Goal: Task Accomplishment & Management: Manage account settings

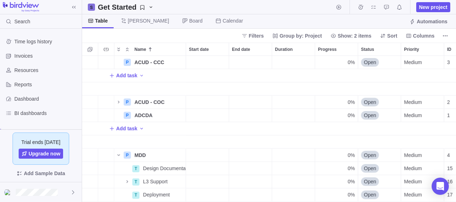
scroll to position [18, 0]
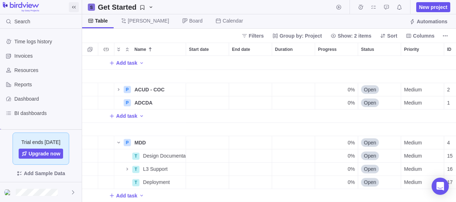
click at [75, 9] on icon at bounding box center [74, 7] width 6 height 6
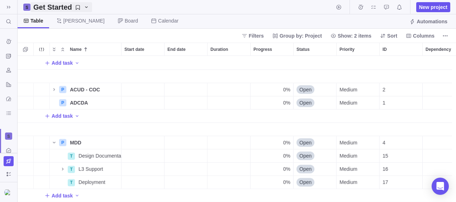
scroll to position [141, 433]
click at [73, 153] on div "T" at bounding box center [71, 156] width 7 height 7
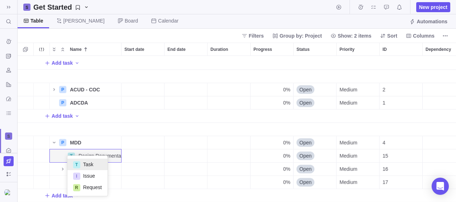
click at [85, 149] on div "Add task P ACUD - COC Details 0% Open Medium 2 P ADCDA Details 0% Open Medium 1…" at bounding box center [237, 129] width 438 height 147
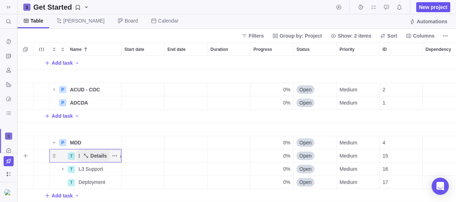
click at [99, 152] on span "Details" at bounding box center [98, 155] width 16 height 7
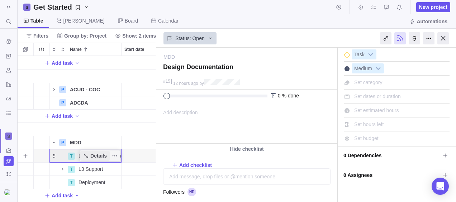
click at [99, 152] on span "Details" at bounding box center [98, 155] width 16 height 7
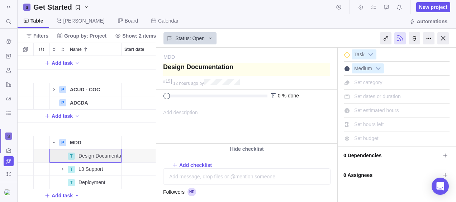
type textarea "`"
type textarea "``"
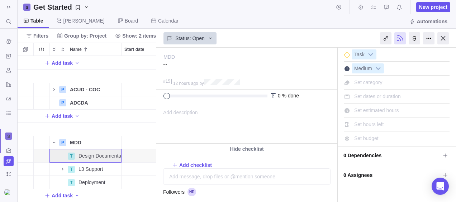
type textarea "`"
type textarea "Design Documentation"
click at [442, 41] on div at bounding box center [442, 38] width 11 height 12
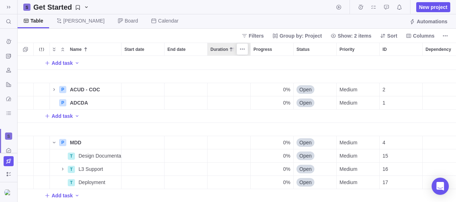
scroll to position [141, 433]
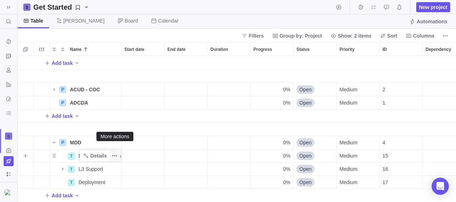
click at [115, 156] on icon "More actions" at bounding box center [114, 156] width 1 height 1
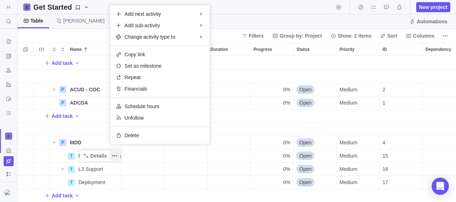
click at [81, 156] on div "Add task P ACUD - COC Details 0% Open Medium 2 P ADCDA Details 0% Open Medium 1…" at bounding box center [237, 129] width 438 height 147
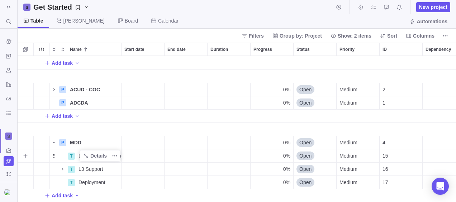
click at [79, 153] on span "Design Documentation" at bounding box center [99, 155] width 43 height 7
type input "Req Gathering and Design Doc"
click at [95, 153] on span "Details" at bounding box center [98, 155] width 16 height 7
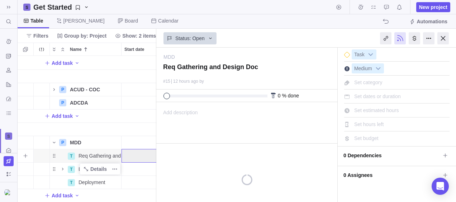
scroll to position [0, 14]
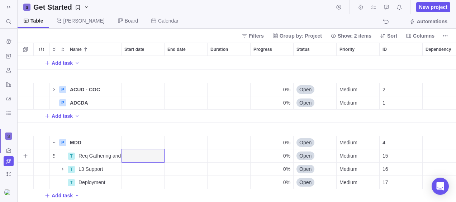
click at [0, 0] on icon "More actions" at bounding box center [0, 0] width 0 height 0
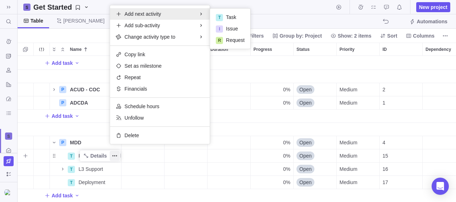
click at [146, 16] on span "Add next activity" at bounding box center [142, 13] width 37 height 7
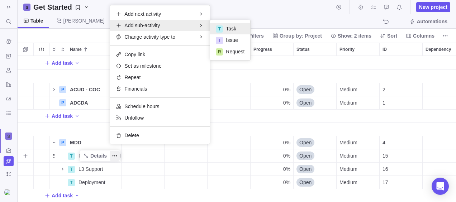
click at [226, 28] on span "Task" at bounding box center [231, 28] width 10 height 7
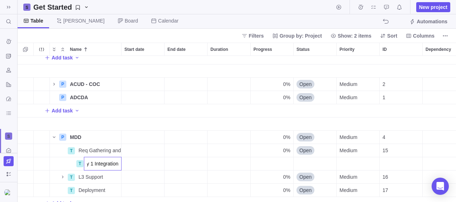
type input "Priority 1 Integrations"
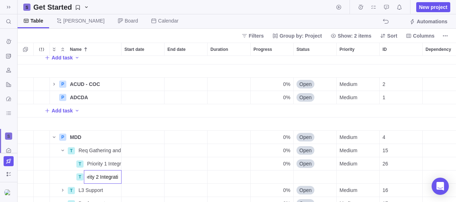
scroll to position [0, 16]
type input "Priority 2 Integrations"
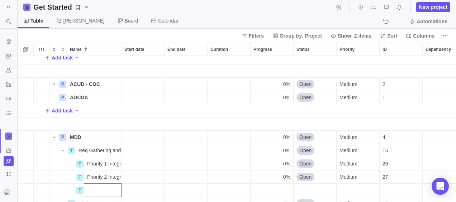
scroll to position [54, 0]
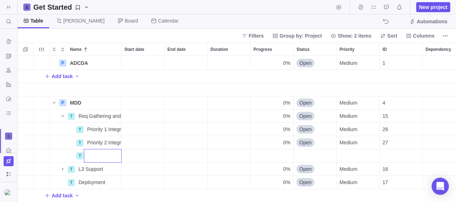
click at [110, 129] on div "P ADCDA Details 0% Open Medium 1 Add task P MDD Details 0% Open Medium 4 T Req …" at bounding box center [237, 129] width 438 height 147
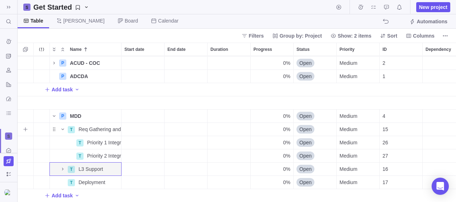
scroll to position [44, 0]
click at [106, 139] on span "Details" at bounding box center [98, 142] width 16 height 7
click at [116, 140] on icon "More actions" at bounding box center [115, 143] width 6 height 6
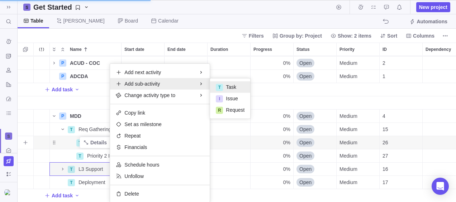
click at [229, 89] on span "Task" at bounding box center [231, 87] width 10 height 7
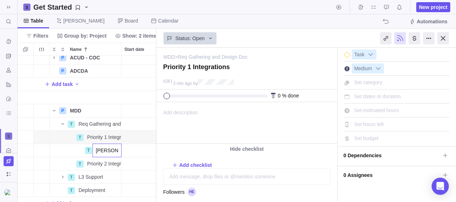
type input "Parking"
type input "Footfall Analytics"
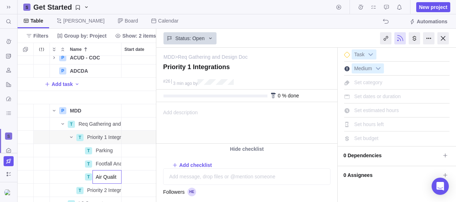
type input "Air Quality"
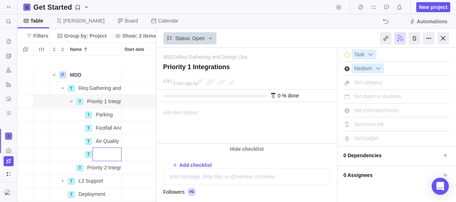
scroll to position [97, 0]
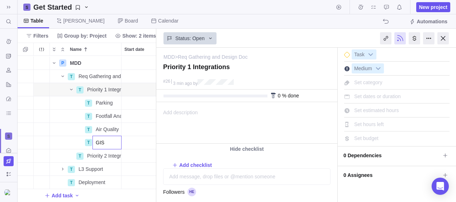
type input "GIS"
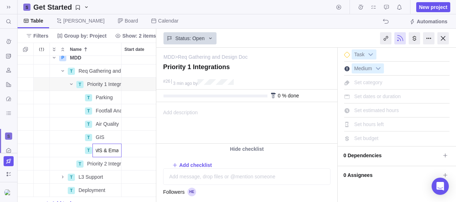
type input "SMS & Email"
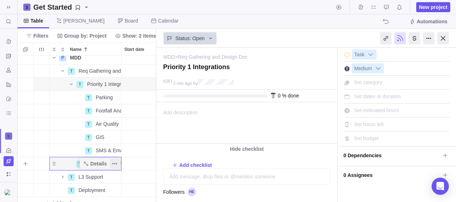
click at [118, 163] on span "More actions" at bounding box center [115, 164] width 10 height 10
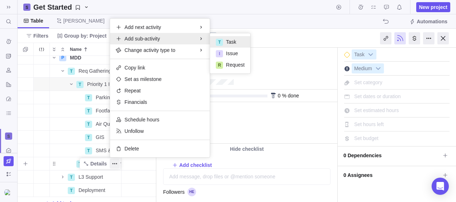
click at [225, 38] on div "T Task" at bounding box center [230, 41] width 40 height 11
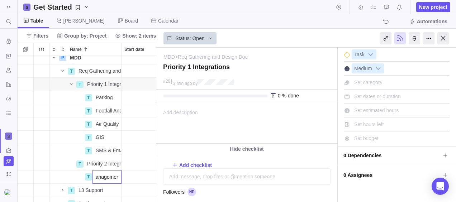
type input "Traffic Management"
type input "BMS"
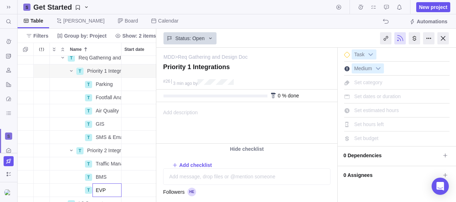
type input "EVPS"
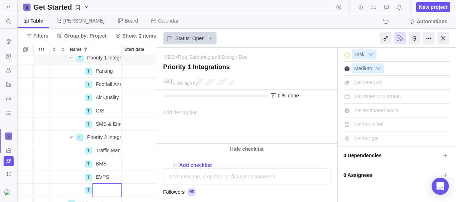
click at [108, 152] on div "T Priority 1 Integrations Details 0% Open Medium 26 T Parking Details 0% Open M…" at bounding box center [87, 129] width 139 height 147
click at [114, 150] on icon "More actions" at bounding box center [115, 151] width 6 height 6
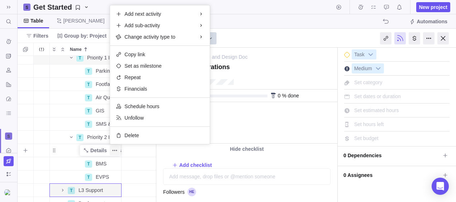
click at [114, 150] on icon "More actions" at bounding box center [115, 151] width 6 height 6
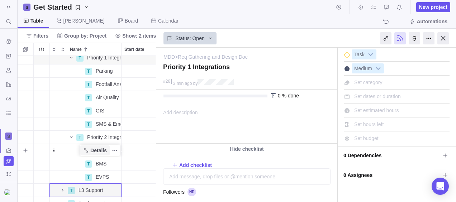
click at [99, 150] on span "Details" at bounding box center [98, 150] width 16 height 7
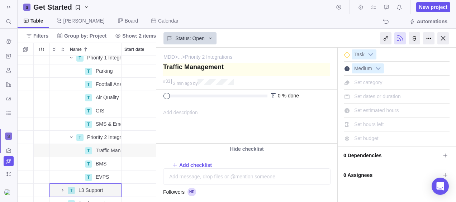
click at [220, 65] on textarea at bounding box center [246, 69] width 167 height 13
click at [223, 68] on textarea at bounding box center [246, 69] width 167 height 13
type textarea "Traffic Management"
type textarea "Traffic Management -"
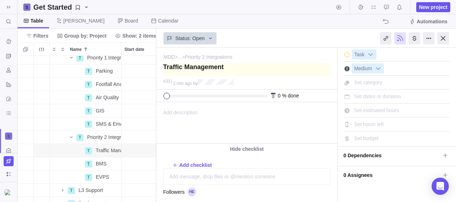
type textarea "Traffic Management -"
type textarea "Traffic Management - S"
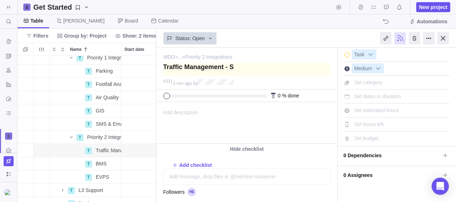
type textarea "Traffic Management - SC"
type textarea "Traffic Management - SCA"
type textarea "Traffic Management - SCAT"
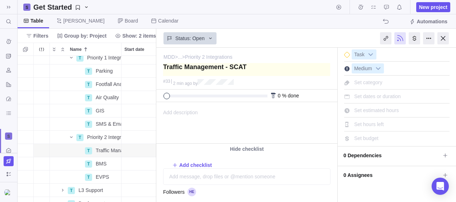
type textarea "Traffic Management - SCAT"
type textarea "Traffic Management - SCATS"
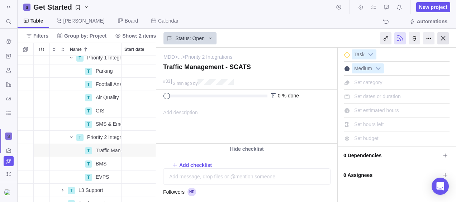
type textarea "Traffic Management - SCATS"
click at [445, 39] on div at bounding box center [442, 38] width 11 height 12
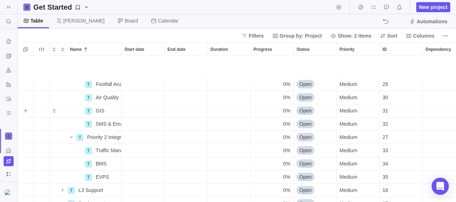
scroll to position [151, 0]
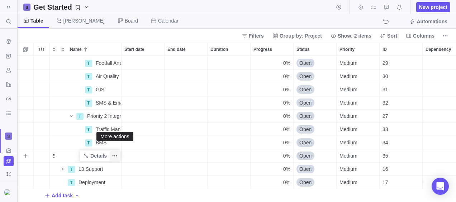
click at [115, 153] on span "More actions" at bounding box center [115, 156] width 10 height 10
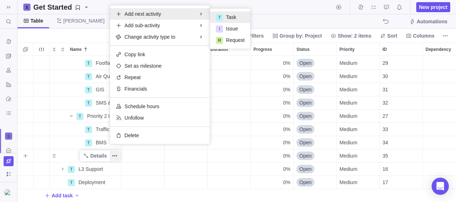
click at [237, 16] on div "T Task" at bounding box center [230, 16] width 40 height 11
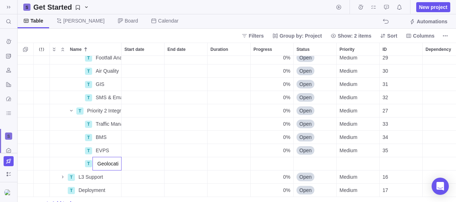
type input "Indoor Geolocation"
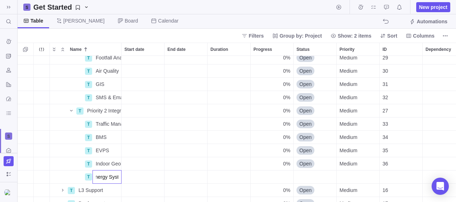
type input "Solar Energy System"
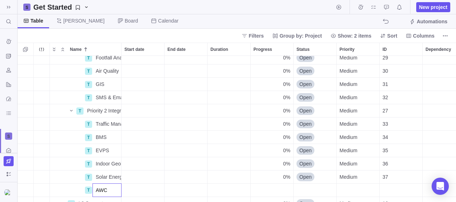
type input "AWCS"
type input "Public Realm Lighting"
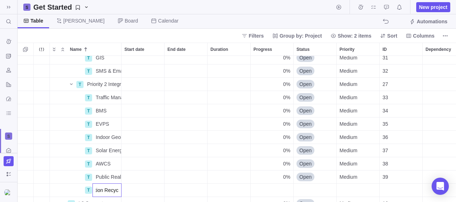
scroll to position [0, 19]
type input "Irrigation Recycling"
click at [185, 24] on body "Search (Ctrl+K) Time logs history Invoices Resources Reports Dashboard BI dashb…" at bounding box center [228, 101] width 456 height 202
click at [71, 83] on icon "Name" at bounding box center [71, 84] width 6 height 6
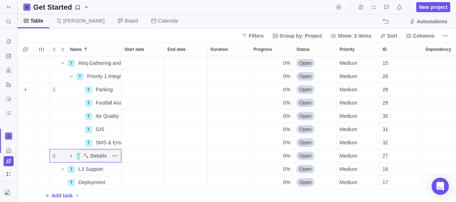
scroll to position [111, 0]
click at [69, 73] on icon "Name" at bounding box center [71, 76] width 6 height 6
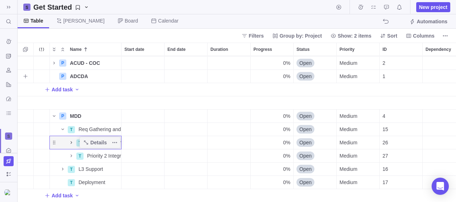
scroll to position [44, 0]
click at [54, 113] on icon "Name" at bounding box center [54, 116] width 6 height 6
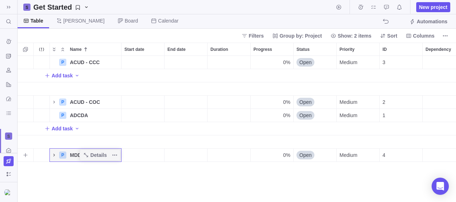
click at [52, 155] on icon "Name" at bounding box center [54, 155] width 6 height 6
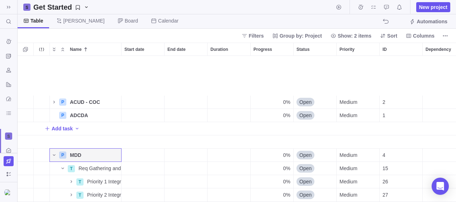
scroll to position [44, 0]
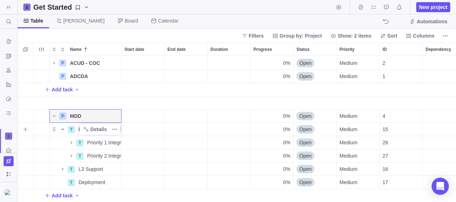
click at [63, 127] on icon "Name" at bounding box center [63, 130] width 6 height 6
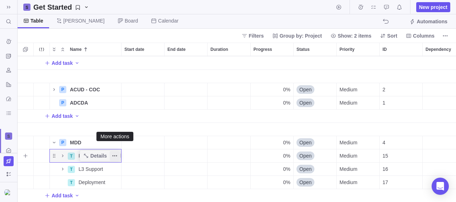
click at [118, 151] on span "More actions" at bounding box center [115, 156] width 10 height 10
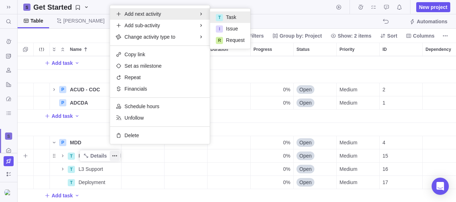
click at [224, 14] on div "T Task" at bounding box center [230, 16] width 40 height 11
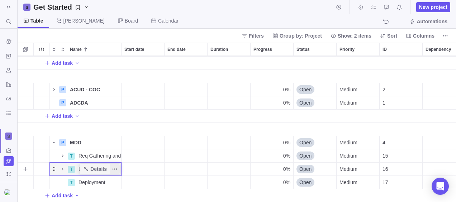
click at [114, 166] on icon "More actions" at bounding box center [115, 169] width 6 height 6
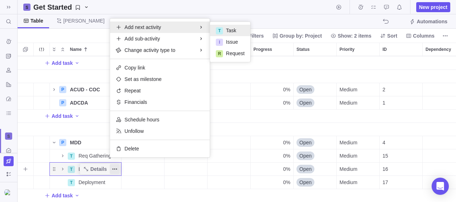
click at [224, 30] on div "T Task" at bounding box center [230, 30] width 40 height 11
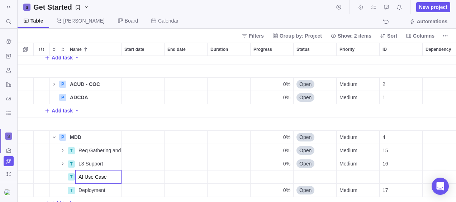
type input "AI Use Cases"
click at [158, 170] on div "P ACUD - CCC Details 0% Open Medium 3 Add task P ACUD - COC Details 0% Open Med…" at bounding box center [237, 129] width 438 height 147
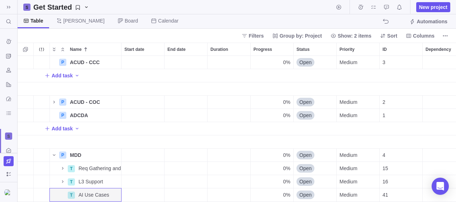
scroll to position [31, 0]
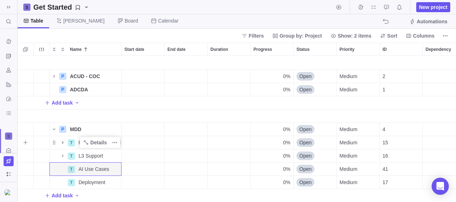
click at [62, 141] on icon "Name" at bounding box center [62, 142] width 1 height 3
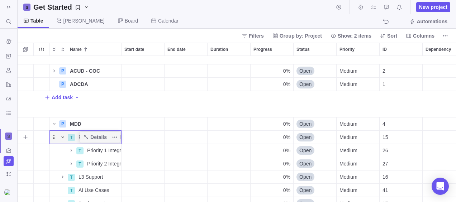
click at [62, 136] on icon "Name" at bounding box center [63, 137] width 6 height 6
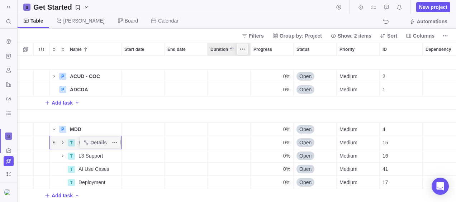
click at [244, 49] on icon "More actions" at bounding box center [244, 49] width 1 height 1
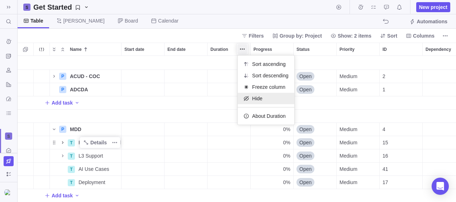
click at [263, 101] on div "Hide" at bounding box center [266, 98] width 56 height 11
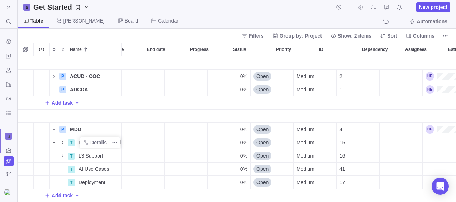
scroll to position [0, 0]
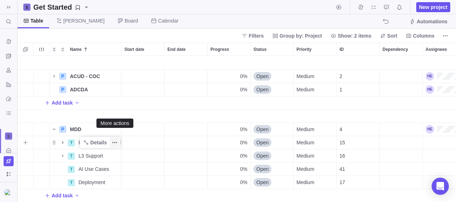
click at [118, 138] on span "More actions" at bounding box center [115, 143] width 10 height 10
click at [79, 139] on span "Req Gathering and Design Doc" at bounding box center [99, 142] width 43 height 7
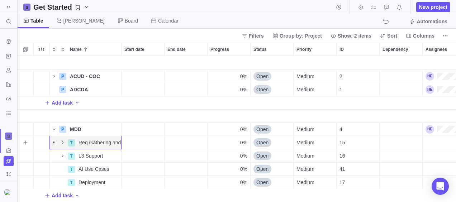
click at [62, 140] on icon "Name" at bounding box center [63, 143] width 6 height 6
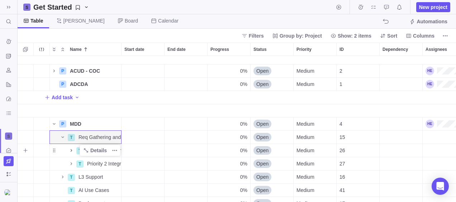
click at [72, 151] on icon "Name" at bounding box center [71, 151] width 6 height 6
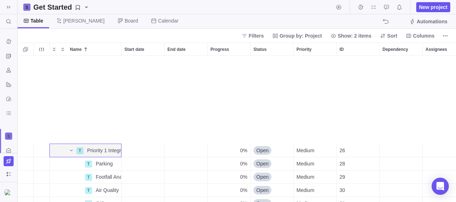
scroll to position [124, 0]
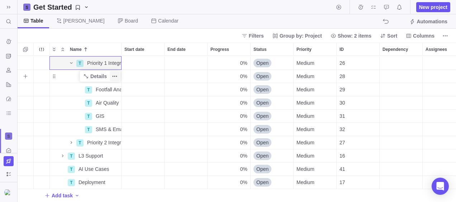
click at [117, 73] on icon "More actions" at bounding box center [115, 76] width 6 height 6
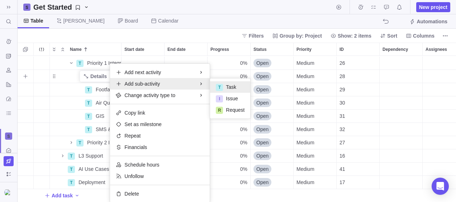
click at [227, 85] on span "Task" at bounding box center [231, 87] width 10 height 7
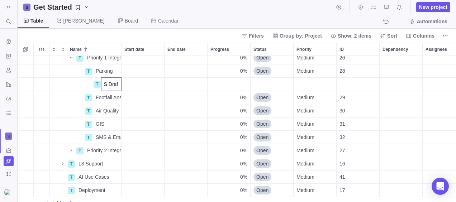
type input "IFRS Drafting"
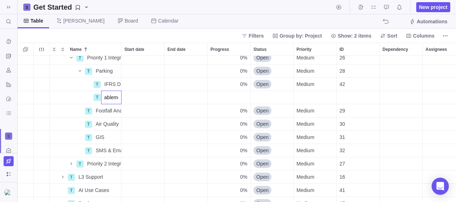
scroll to position [0, 20]
type input "API Enablement"
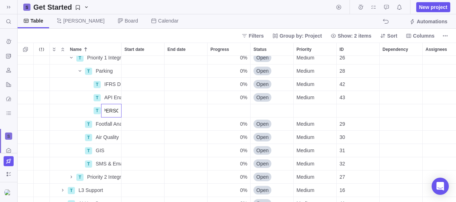
type input "Undertake Integration on Sandbox"
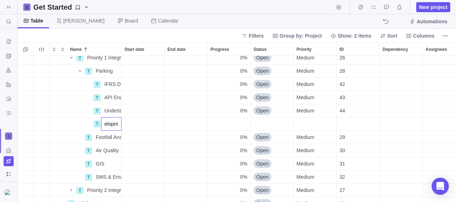
type input "Use Case Development"
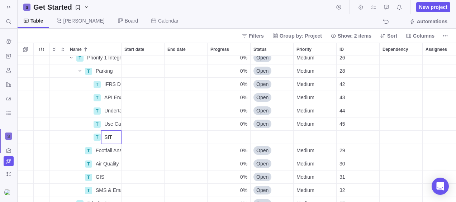
type input "SIT"
click at [209, 118] on div "T Priority 1 Integrations Details 0% Open Medium 26 T Parking Details 0% Open M…" at bounding box center [237, 129] width 438 height 147
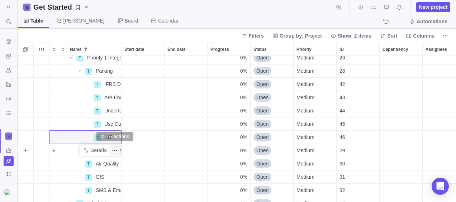
click at [117, 149] on icon "More actions" at bounding box center [115, 151] width 6 height 6
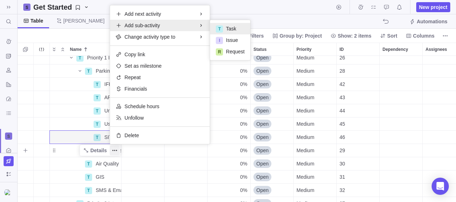
click at [221, 26] on div "T" at bounding box center [219, 28] width 7 height 7
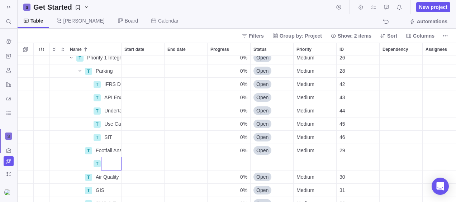
drag, startPoint x: 113, startPoint y: 83, endPoint x: 111, endPoint y: 121, distance: 38.0
click at [111, 121] on div "T Priority 1 Integrations Details 0% Open Medium 26 T Parking Details 0% Open M…" at bounding box center [237, 129] width 438 height 147
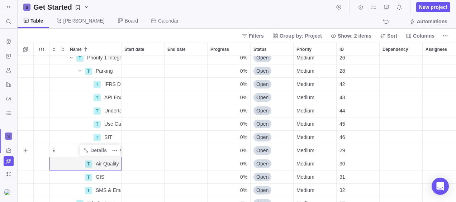
click at [117, 150] on icon "More actions" at bounding box center [115, 151] width 6 height 6
click at [63, 153] on div "Name" at bounding box center [67, 151] width 34 height 6
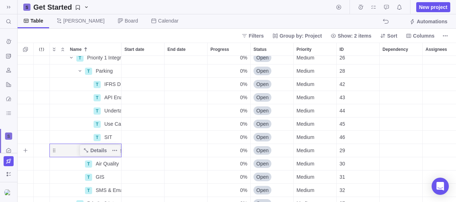
click at [67, 149] on div "Name" at bounding box center [67, 151] width 34 height 6
click at [120, 153] on span "Footfall Analytics" at bounding box center [108, 150] width 25 height 7
click at [118, 150] on span "More actions" at bounding box center [115, 151] width 10 height 10
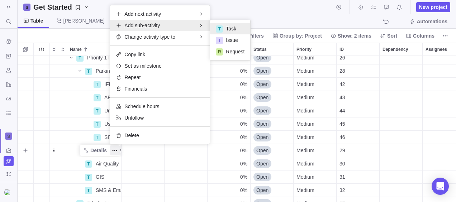
click at [232, 29] on span "Task" at bounding box center [231, 28] width 10 height 7
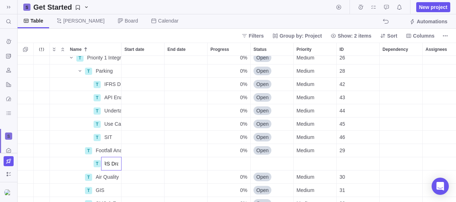
type input "IFRS Draft"
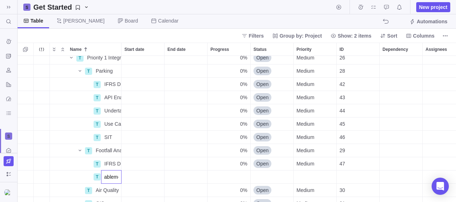
type input "API Enablement"
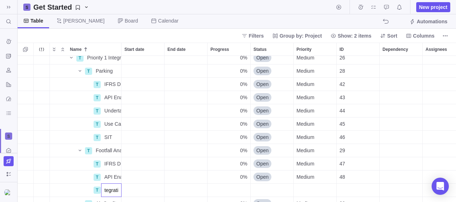
scroll to position [0, 34]
type input "Undertake Integration"
type input "Use Case development"
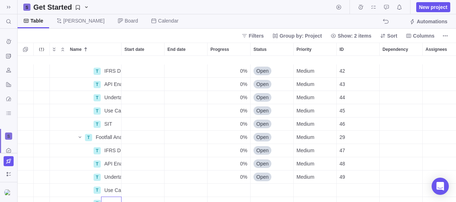
scroll to position [151, 0]
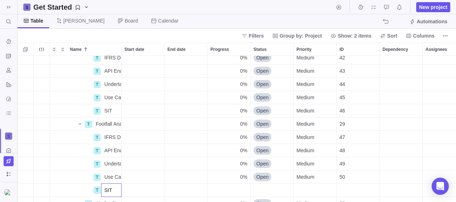
type input "SIT"
click at [115, 150] on div "T IFRS Drafting Details 0% Open Medium 42 T API Enablement Details 0% Open Medi…" at bounding box center [237, 129] width 438 height 147
click at [119, 150] on span "More actions" at bounding box center [115, 151] width 10 height 10
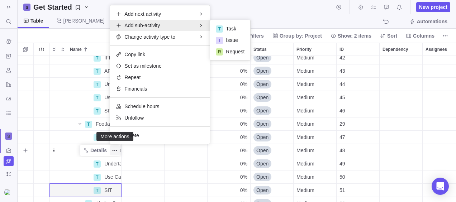
click at [112, 148] on icon "More actions" at bounding box center [115, 151] width 6 height 6
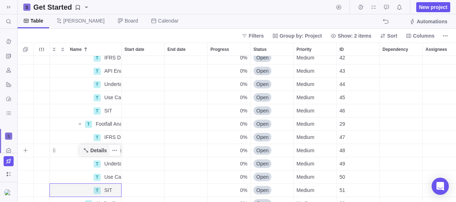
click at [99, 152] on span "Details" at bounding box center [98, 150] width 16 height 7
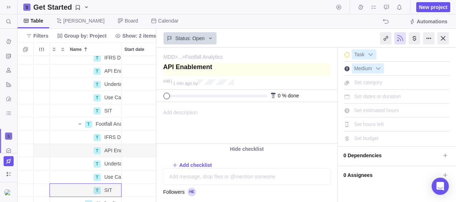
click at [163, 70] on textarea at bounding box center [246, 69] width 167 height 13
type textarea "SAPI Enablement"
type textarea "SAAPI Enablement"
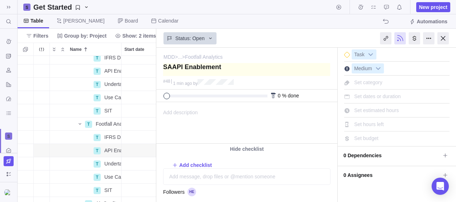
type textarea "SANAPI Enablement"
type textarea "SANDAPI Enablement"
type textarea "SANAPI Enablement"
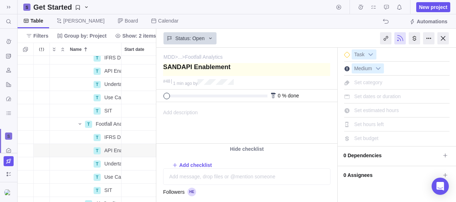
type textarea "SANAPI Enablement"
type textarea "SAAPI Enablement"
type textarea "SAPI Enablement"
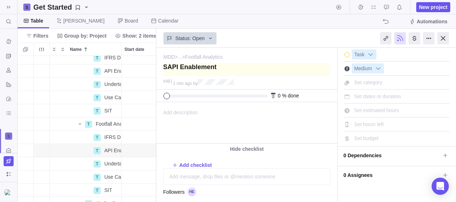
type textarea "API Enablement"
type textarea "aAPI Enablement"
type textarea "anAPI Enablement"
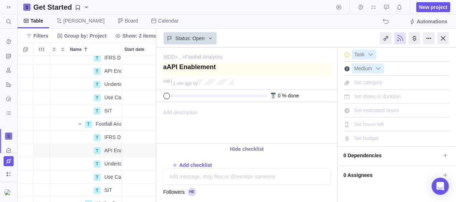
type textarea "anAPI Enablement"
type textarea "andAPI Enablement"
type textarea "andbAPI Enablement"
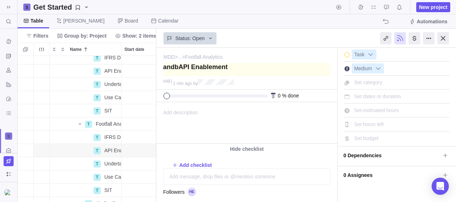
type textarea "andboAPI Enablement"
type textarea "andboxAPI Enablement"
type textarea "andbox API Enablement"
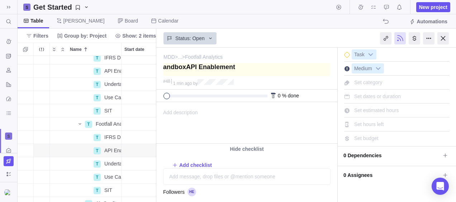
type textarea "andbox API Enablement"
type textarea "andboxAPI Enablement"
type textarea "andboAPI Enablement"
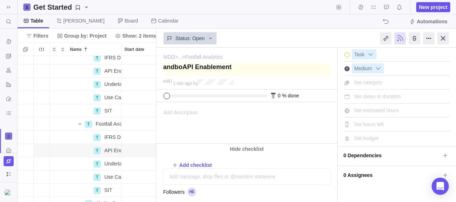
type textarea "andbAPI Enablement"
type textarea "andAPI Enablement"
type textarea "anAPI Enablement"
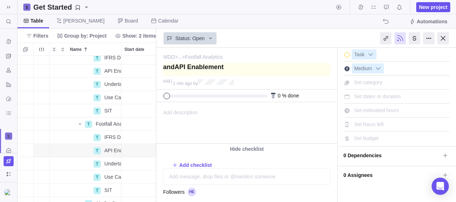
type textarea "anAPI Enablement"
type textarea "aAPI Enablement"
type textarea "API Enablement"
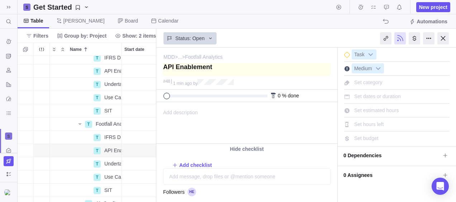
type textarea "SAPI Enablement"
type textarea "SaAPI Enablement"
type textarea "SanAPI Enablement"
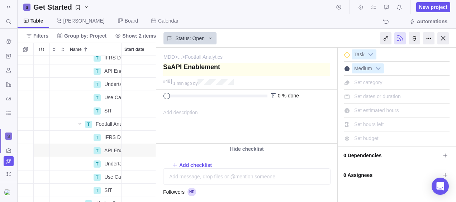
type textarea "SanAPI Enablement"
type textarea "SandAPI Enablement"
type textarea "SandbAPI Enablement"
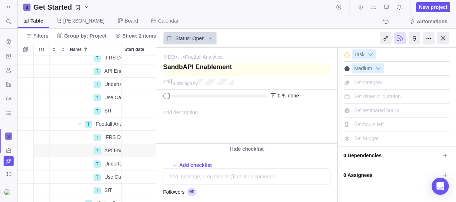
type textarea "SandboAPI Enablement"
type textarea "SandboxAPI Enablement"
type textarea "Sandbox API Enablement"
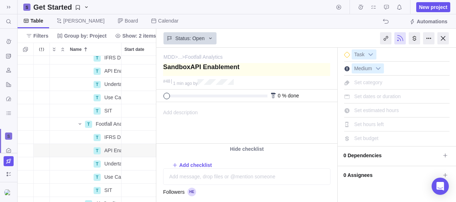
type textarea "Sandbox API Enablement"
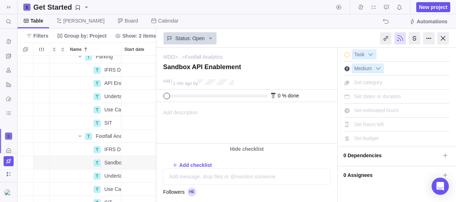
scroll to position [134, 0]
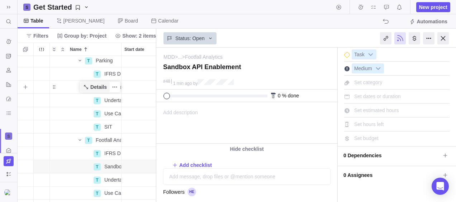
click at [103, 88] on span "Details" at bounding box center [98, 87] width 16 height 7
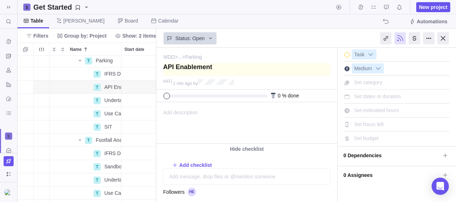
click at [165, 67] on textarea at bounding box center [246, 69] width 167 height 13
type textarea "SAPI Enablement"
type textarea "SaAPI Enablement"
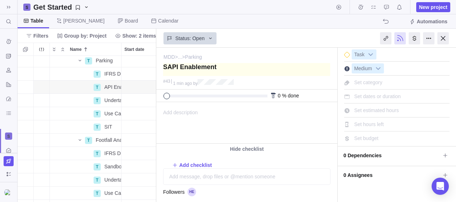
type textarea "SaAPI Enablement"
type textarea "SanAPI Enablement"
type textarea "SandAPI Enablement"
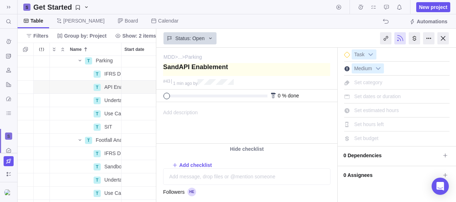
type textarea "SandbAPI Enablement"
type textarea "SandboAPI Enablement"
type textarea "SandboxAPI Enablement"
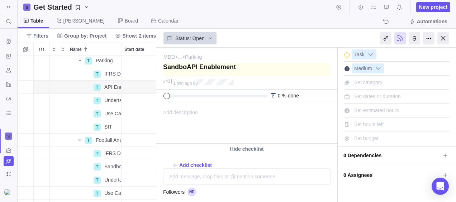
type textarea "SandboxAPI Enablement"
type textarea "Sandbox API Enablement"
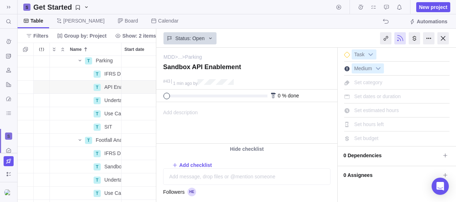
type textarea "Sandbox API Enablement"
click at [242, 20] on div "Table [PERSON_NAME] Board Calendar Automations" at bounding box center [237, 21] width 438 height 14
click at [80, 59] on icon "Name" at bounding box center [80, 61] width 6 height 6
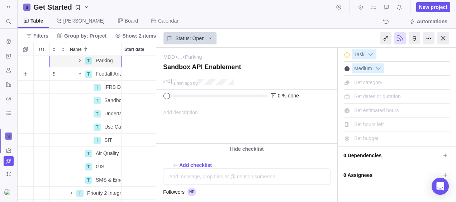
click at [80, 72] on icon "Name" at bounding box center [80, 74] width 6 height 6
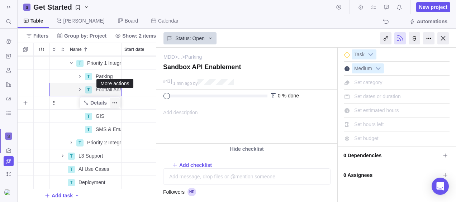
click at [116, 100] on icon "More actions" at bounding box center [115, 103] width 6 height 6
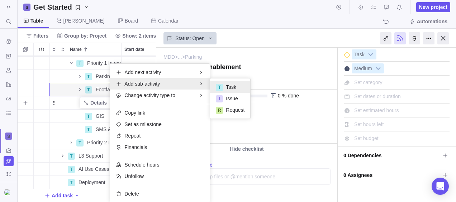
click at [220, 85] on div "T" at bounding box center [219, 87] width 7 height 7
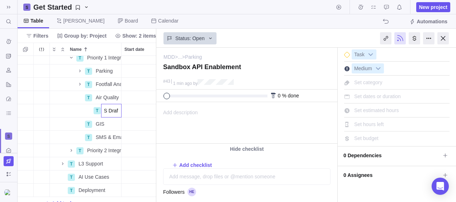
type input "IFRS Drafting"
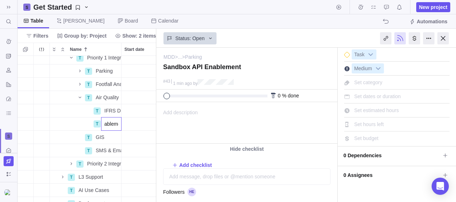
type input "Sandbox API Enablement"
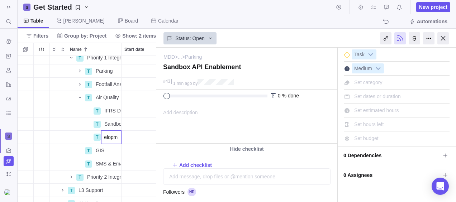
type input "Use case Development"
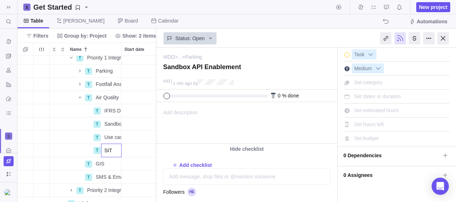
type input "SIT"
click at [264, 37] on body "Search (Ctrl+K) Time logs history Invoices Resources Reports Dashboard BI dashb…" at bounding box center [228, 101] width 456 height 202
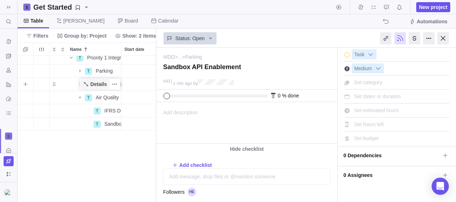
scroll to position [52, 0]
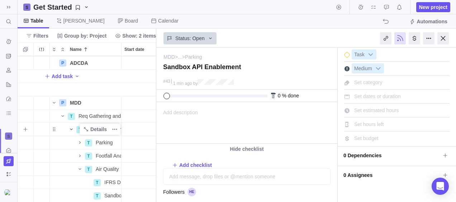
click at [72, 129] on icon "Name" at bounding box center [71, 129] width 3 height 1
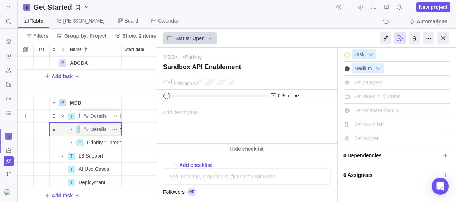
click at [63, 115] on icon "Name" at bounding box center [63, 116] width 6 height 6
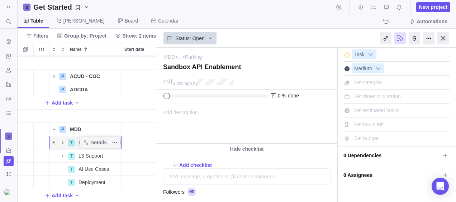
scroll to position [31, 0]
click at [117, 153] on icon "More actions" at bounding box center [115, 156] width 6 height 6
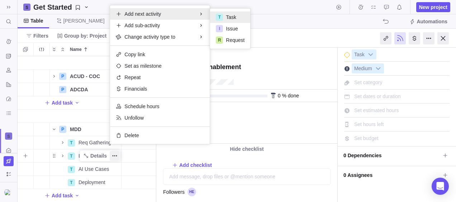
click at [223, 17] on div "T" at bounding box center [219, 17] width 7 height 7
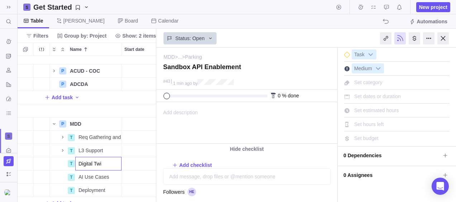
type input "Digital Twin"
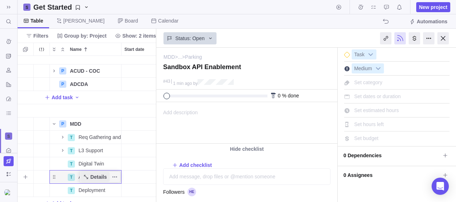
click at [97, 178] on span "Details" at bounding box center [98, 176] width 16 height 7
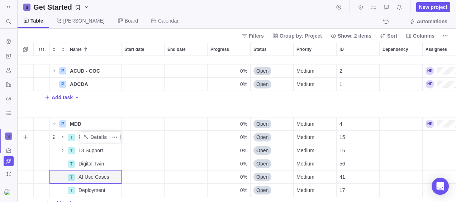
scroll to position [141, 433]
click at [76, 177] on div "AI Use Cases" at bounding box center [99, 177] width 46 height 13
click at [76, 177] on input "AI Use Cases" at bounding box center [98, 177] width 46 height 14
click at [118, 178] on icon "More actions" at bounding box center [115, 177] width 6 height 6
click at [95, 175] on span "Details" at bounding box center [98, 176] width 16 height 7
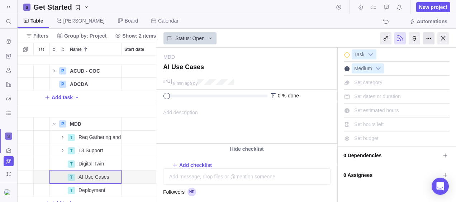
click at [428, 37] on div at bounding box center [428, 38] width 11 height 12
click at [388, 39] on div at bounding box center [385, 38] width 11 height 12
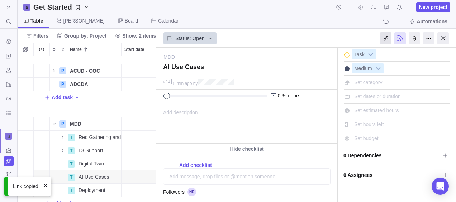
click at [385, 38] on div at bounding box center [385, 38] width 11 height 12
click at [439, 37] on div at bounding box center [442, 38] width 11 height 12
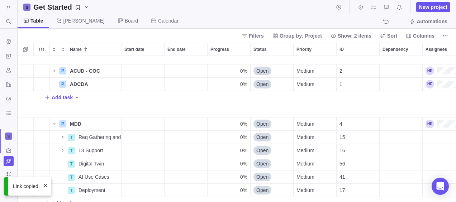
scroll to position [141, 433]
click at [78, 165] on span "Digital Twin" at bounding box center [90, 163] width 25 height 7
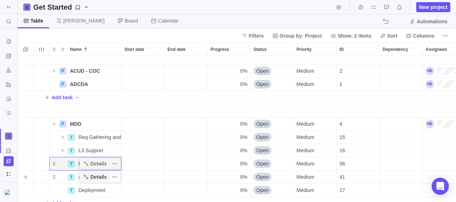
click at [104, 177] on span "Details" at bounding box center [98, 176] width 16 height 7
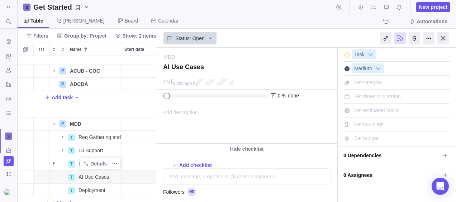
drag, startPoint x: 167, startPoint y: 96, endPoint x: 157, endPoint y: 95, distance: 10.4
click at [157, 95] on div "0 % done" at bounding box center [246, 96] width 181 height 13
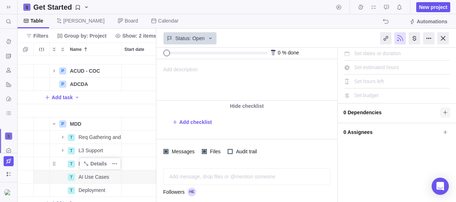
click at [441, 108] on span at bounding box center [445, 113] width 10 height 10
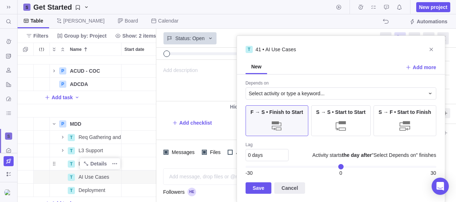
scroll to position [41, 0]
click at [433, 48] on icon "Close" at bounding box center [431, 50] width 6 height 6
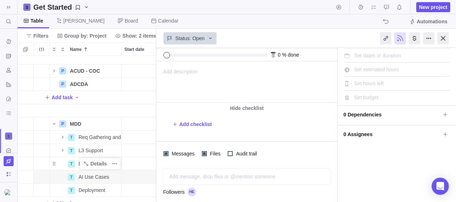
click at [384, 101] on div "I'm done Task Medium Set category Set dates or duration Set estimated hours Set…" at bounding box center [397, 106] width 118 height 199
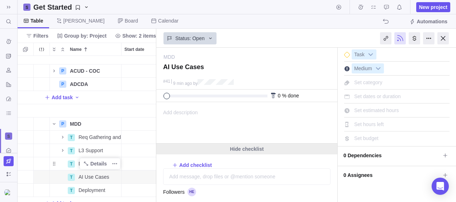
scroll to position [43, 0]
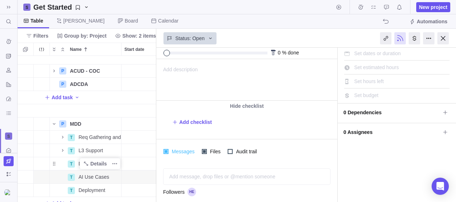
click at [179, 151] on span "Messages" at bounding box center [182, 152] width 28 height 10
click at [211, 151] on span "Files" at bounding box center [214, 152] width 15 height 10
click at [242, 184] on div "Add message, drop files or @mention someone" at bounding box center [246, 177] width 167 height 16
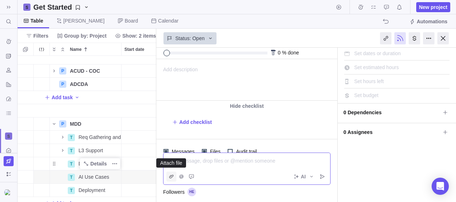
click at [172, 178] on icon "Attach file" at bounding box center [171, 177] width 6 height 6
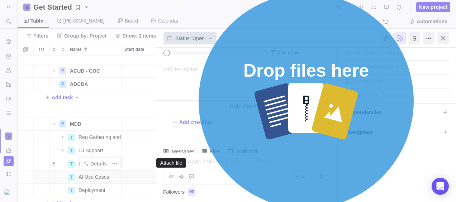
scroll to position [72, 0]
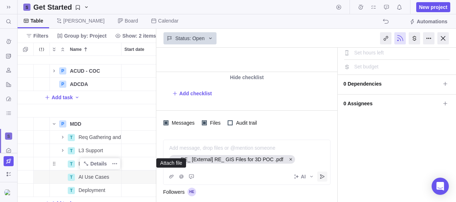
click at [321, 177] on icon "Post" at bounding box center [322, 177] width 6 height 6
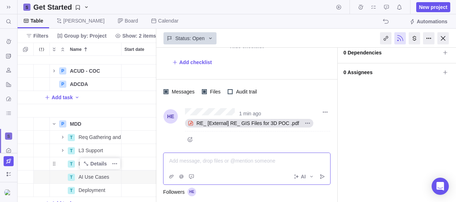
scroll to position [103, 0]
click at [305, 122] on icon "More actions" at bounding box center [308, 123] width 6 height 6
click at [323, 26] on body "Search (Ctrl+K) Time logs history Invoices Resources Reports Dashboard BI dashb…" at bounding box center [228, 101] width 456 height 202
click at [326, 113] on icon "More actions" at bounding box center [325, 112] width 6 height 6
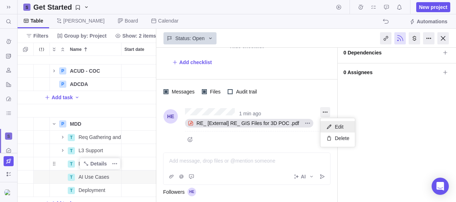
click at [340, 125] on span "Edit" at bounding box center [339, 126] width 9 height 7
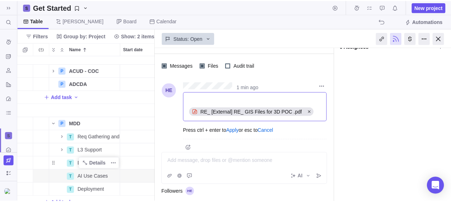
scroll to position [131, 0]
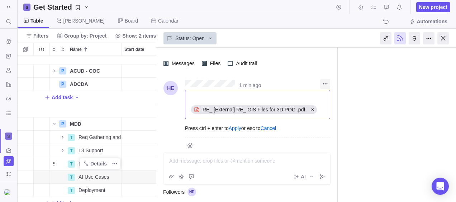
click at [324, 81] on icon "More actions" at bounding box center [325, 84] width 6 height 6
click at [338, 112] on span "Delete" at bounding box center [342, 109] width 14 height 7
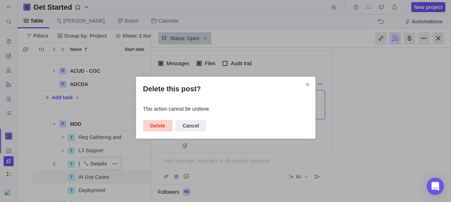
click at [160, 124] on span "Delete" at bounding box center [157, 126] width 15 height 9
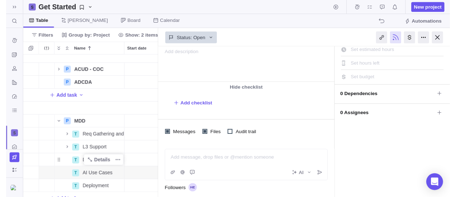
scroll to position [141, 133]
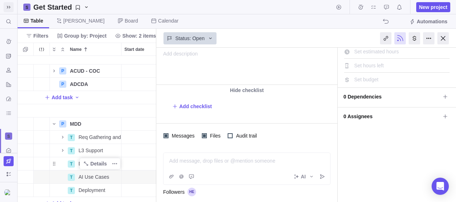
click at [8, 7] on icon at bounding box center [9, 7] width 6 height 6
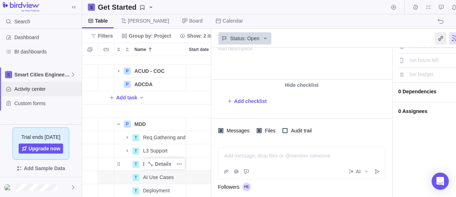
scroll to position [0, 0]
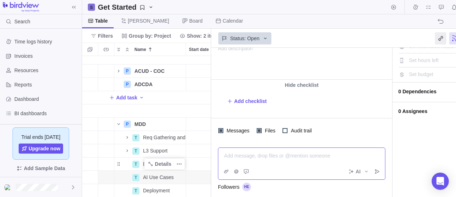
click at [272, 155] on div at bounding box center [301, 155] width 155 height 7
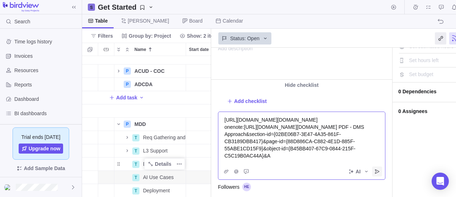
click at [375, 169] on icon "Post" at bounding box center [377, 171] width 4 height 4
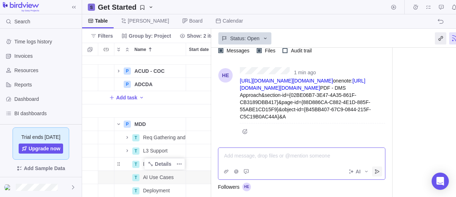
scroll to position [200, 0]
click at [273, 86] on link "[URL][DOMAIN_NAME][DOMAIN_NAME]" at bounding box center [302, 84] width 125 height 13
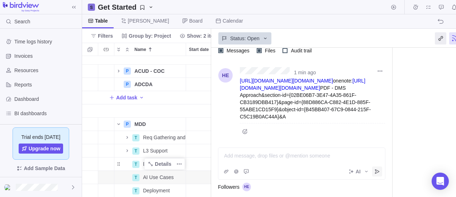
scroll to position [128, 0]
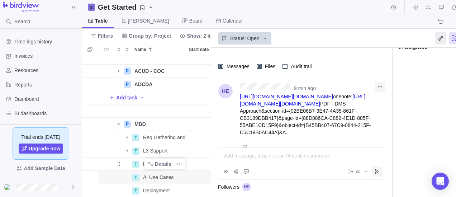
click at [382, 85] on icon "More actions" at bounding box center [380, 87] width 6 height 6
click at [391, 114] on span "Delete" at bounding box center [397, 112] width 14 height 7
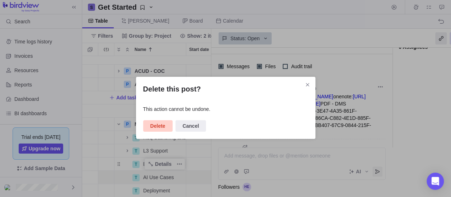
click at [157, 127] on span "Delete" at bounding box center [157, 126] width 15 height 9
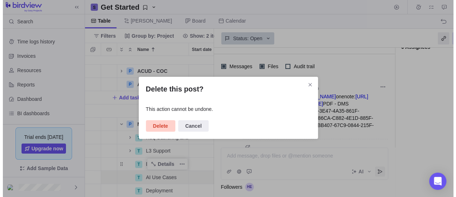
scroll to position [64, 0]
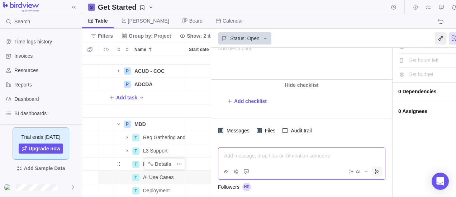
click at [263, 153] on div at bounding box center [301, 155] width 155 height 7
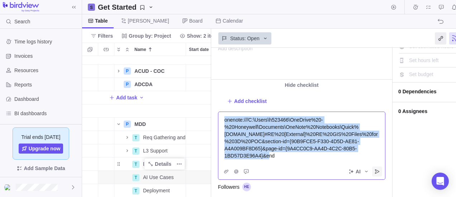
drag, startPoint x: 346, startPoint y: 154, endPoint x: 176, endPoint y: 112, distance: 175.4
click at [176, 113] on div "Get Started New project Table [PERSON_NAME] Board Calendar Automations Filters …" at bounding box center [296, 98] width 429 height 197
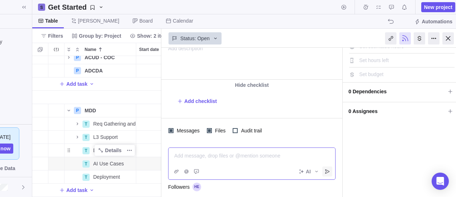
scroll to position [0, 54]
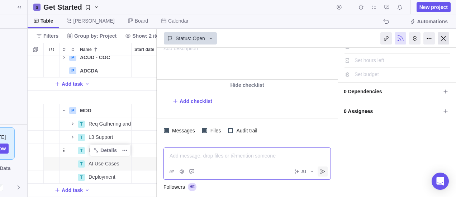
click at [444, 39] on div at bounding box center [443, 38] width 11 height 12
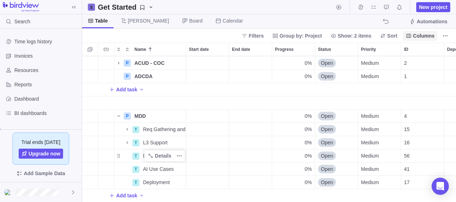
scroll to position [44, 0]
click at [128, 128] on icon "Name" at bounding box center [127, 129] width 1 height 3
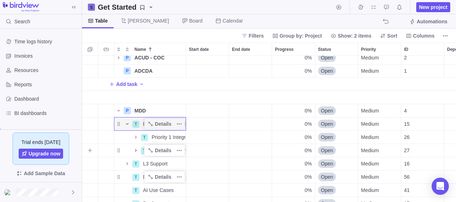
click at [134, 150] on icon "Name" at bounding box center [136, 151] width 6 height 6
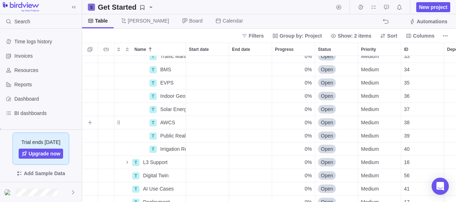
scroll to position [116, 0]
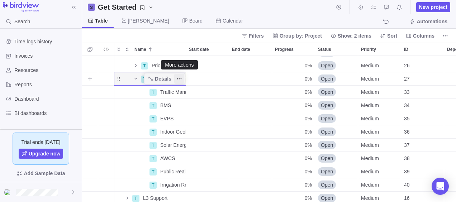
click at [178, 81] on icon "More actions" at bounding box center [179, 79] width 6 height 6
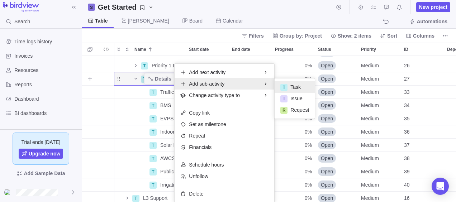
click at [290, 87] on div "T Task" at bounding box center [295, 86] width 40 height 11
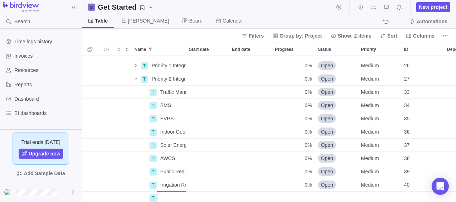
scroll to position [124, 0]
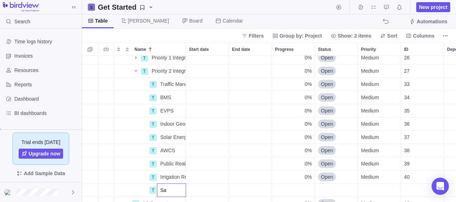
type input "S"
type input "CRM Sales Force"
click at [216, 191] on div "T Priority 1 Integrations Details 0% Open Medium 26 T Priority 2 Integrations D…" at bounding box center [269, 129] width 374 height 147
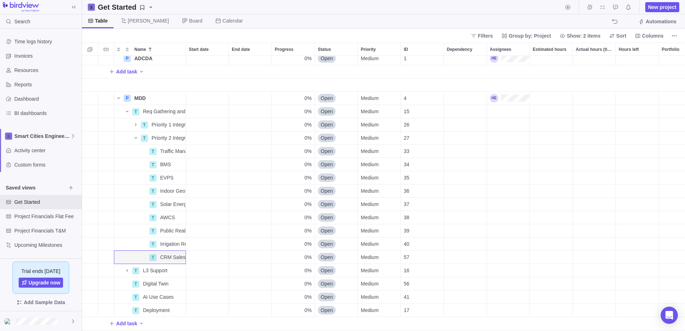
scroll to position [62, 0]
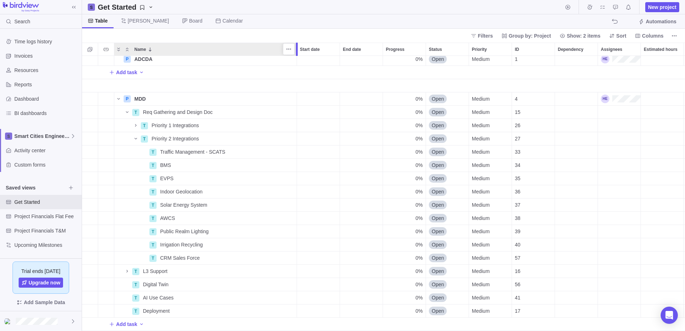
drag, startPoint x: 187, startPoint y: 51, endPoint x: 300, endPoint y: 54, distance: 112.3
click at [300, 54] on div at bounding box center [298, 49] width 6 height 13
click at [137, 123] on icon "Name" at bounding box center [136, 126] width 6 height 6
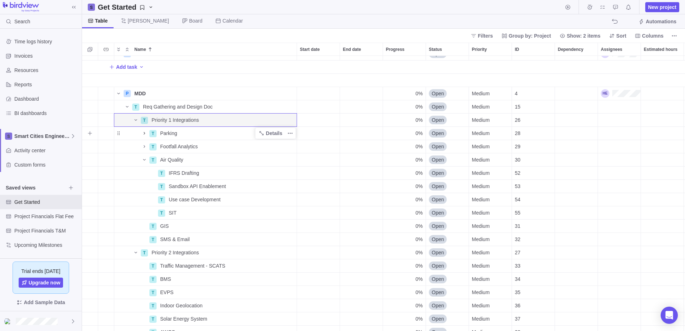
click at [144, 134] on icon "Name" at bounding box center [144, 133] width 1 height 3
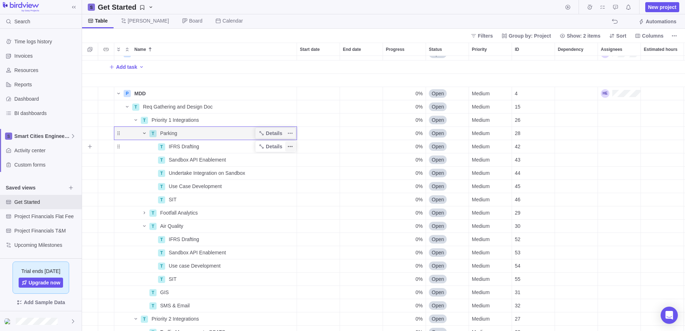
click at [291, 148] on icon "More actions" at bounding box center [290, 147] width 6 height 6
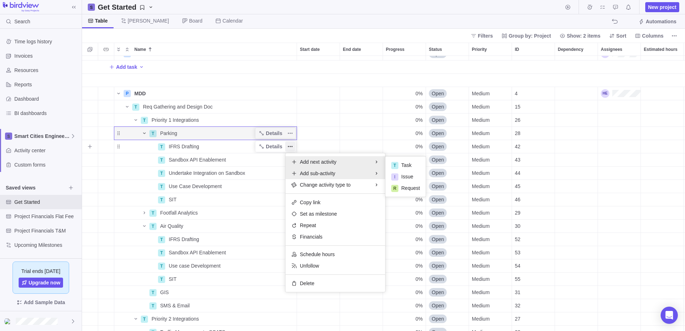
click at [325, 173] on span "Add sub-activity" at bounding box center [317, 173] width 35 height 7
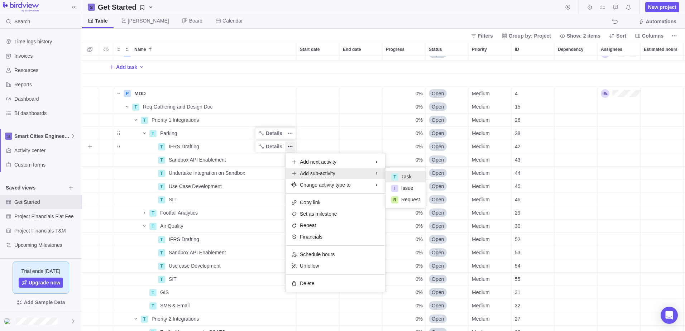
click at [404, 176] on span "Task" at bounding box center [406, 176] width 10 height 7
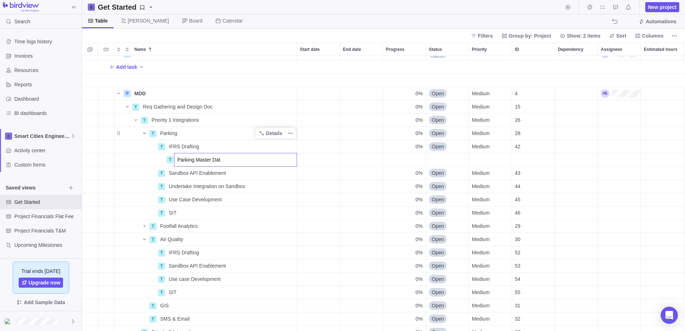
type input "Parking Master Data"
click at [222, 157] on span "Parking Master Data" at bounding box center [200, 159] width 46 height 7
click at [290, 162] on icon "More actions" at bounding box center [290, 160] width 6 height 6
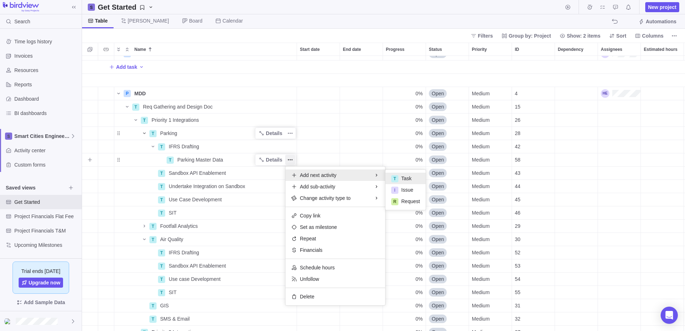
click at [400, 175] on div "T Task" at bounding box center [406, 178] width 40 height 11
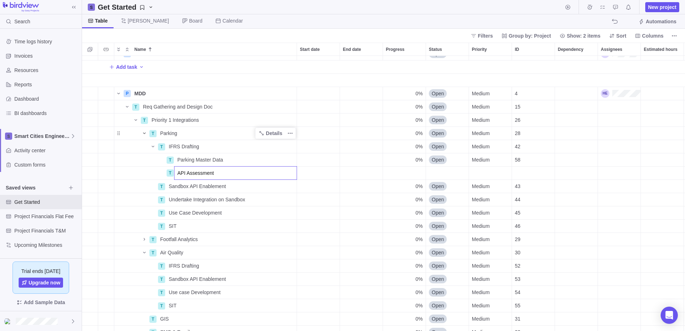
type input "API Assessment"
click at [342, 174] on div "P ACUD - CCC Details 0% Open Medium 3 Add task P ACUD - COC Details 0% Open Med…" at bounding box center [383, 193] width 603 height 275
click at [419, 173] on span "0%" at bounding box center [419, 173] width 7 height 7
type input "100"
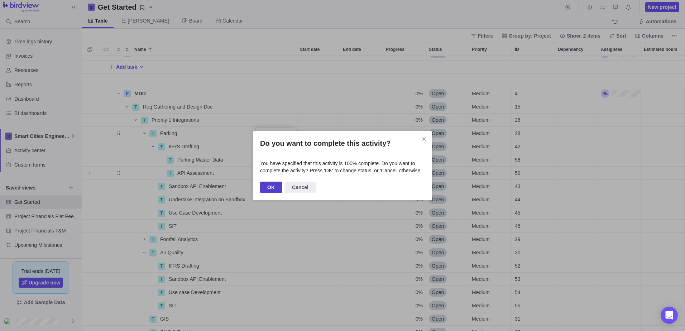
click at [268, 188] on span "OK" at bounding box center [271, 187] width 8 height 9
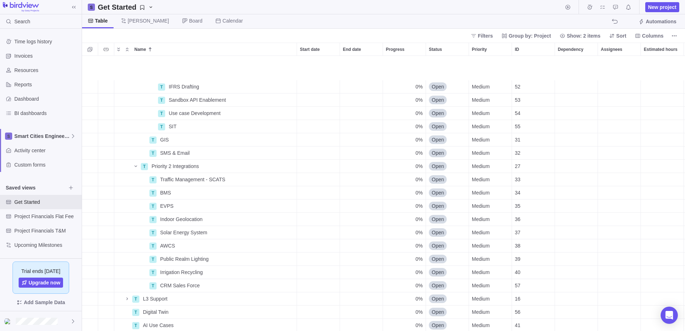
scroll to position [274, 0]
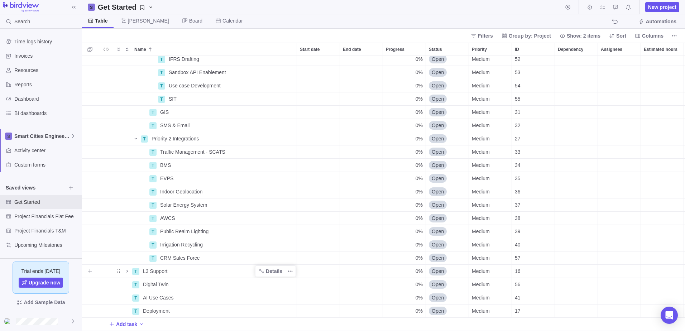
click at [168, 202] on div "L3 Support" at bounding box center [218, 271] width 157 height 13
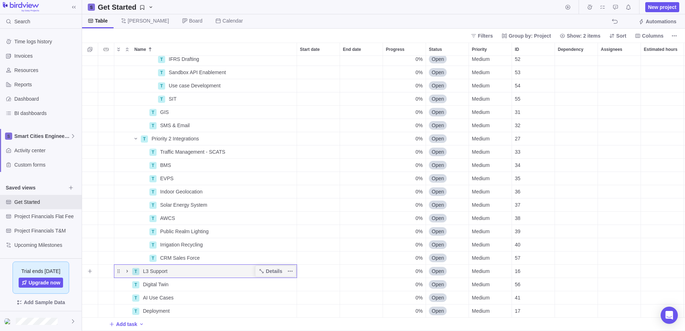
click at [128, 202] on icon "Name" at bounding box center [127, 271] width 6 height 6
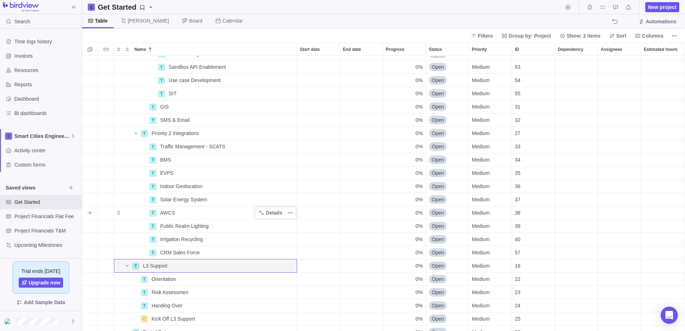
scroll to position [327, 0]
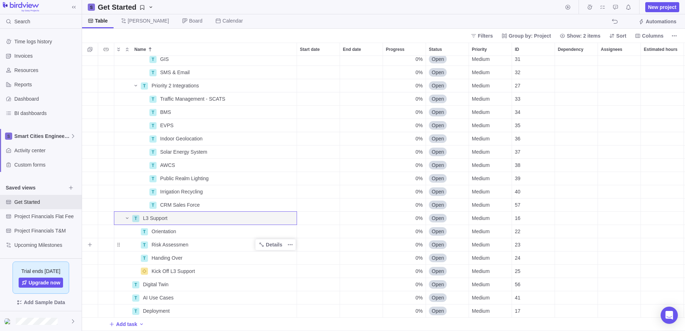
click at [178, 202] on span "Risk Assessmen" at bounding box center [170, 244] width 37 height 7
click at [185, 202] on input "Risk Assessmen" at bounding box center [222, 245] width 149 height 14
type input "Risk Assessment"
click at [294, 202] on span "More actions" at bounding box center [290, 245] width 10 height 10
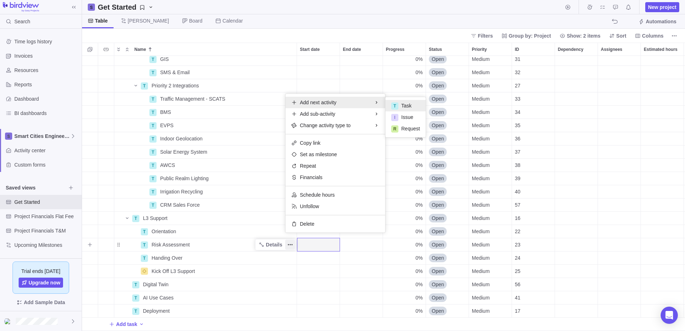
click at [403, 105] on span "Task" at bounding box center [406, 105] width 10 height 7
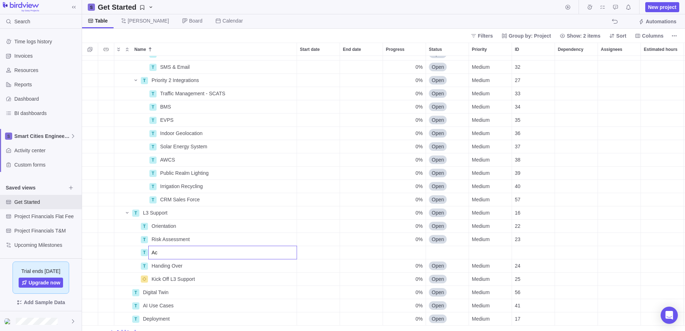
type input "A"
type input "EEM & Jira Access"
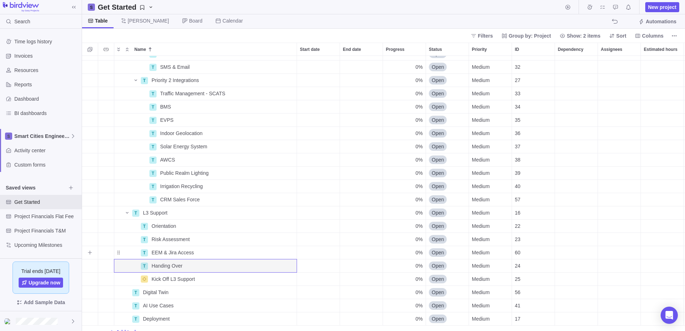
click at [419, 202] on span "0%" at bounding box center [419, 252] width 7 height 7
type input "50"
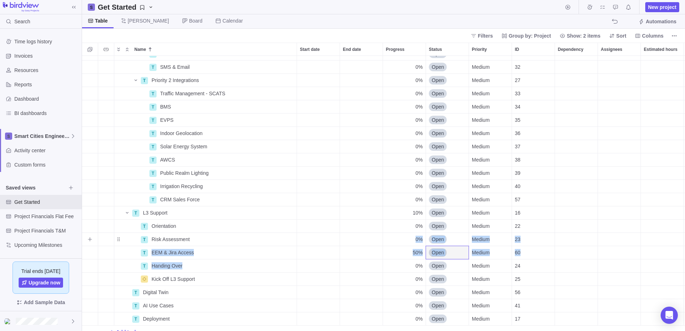
drag, startPoint x: 203, startPoint y: 265, endPoint x: 206, endPoint y: 242, distance: 23.1
click at [206, 202] on div "T GIS Details 0% Open Medium 31 T SMS & Email Details 0% Open Medium 32 T Prior…" at bounding box center [469, 34] width 774 height 610
drag, startPoint x: 206, startPoint y: 242, endPoint x: 222, endPoint y: 261, distance: 24.4
click at [222, 202] on div "Handing Over" at bounding box center [223, 265] width 148 height 13
drag, startPoint x: 227, startPoint y: 266, endPoint x: 234, endPoint y: 264, distance: 8.1
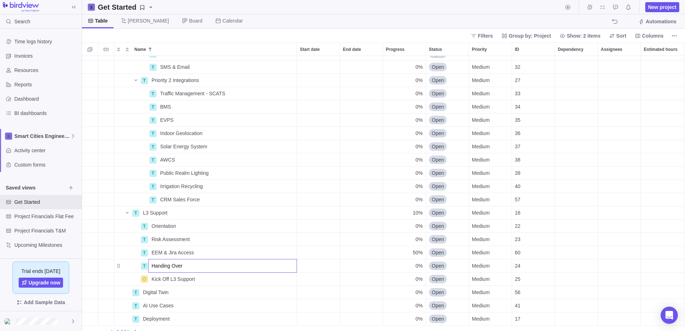
click at [228, 202] on input "Handing Over" at bounding box center [222, 266] width 149 height 14
click at [337, 202] on div "T GIS Details 0% Open Medium 31 T SMS & Email Details 0% Open Medium 32 T Prior…" at bounding box center [383, 193] width 603 height 275
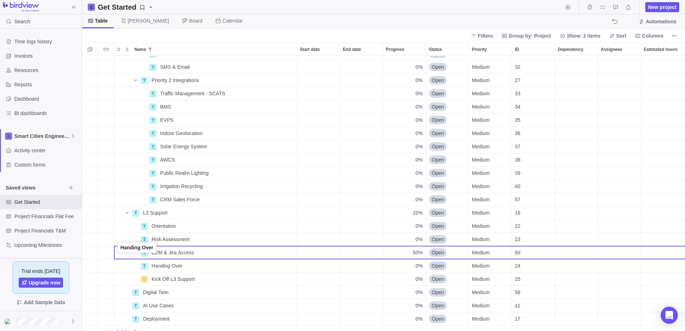
drag, startPoint x: 120, startPoint y: 267, endPoint x: 119, endPoint y: 250, distance: 17.2
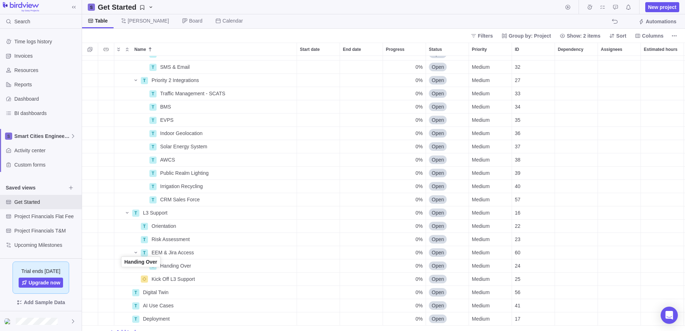
drag, startPoint x: 117, startPoint y: 268, endPoint x: 120, endPoint y: 265, distance: 4.1
click at [120, 202] on div "Name" at bounding box center [131, 266] width 34 height 6
drag, startPoint x: 189, startPoint y: 265, endPoint x: 142, endPoint y: 263, distance: 46.6
click at [142, 202] on div "T Handing Over" at bounding box center [205, 266] width 183 height 14
click at [292, 202] on icon "More actions" at bounding box center [290, 266] width 6 height 6
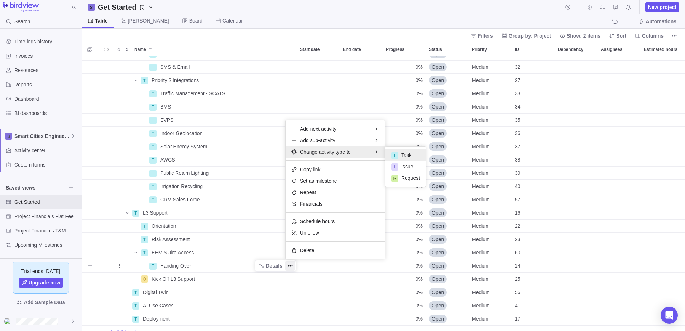
click at [406, 154] on span "Task" at bounding box center [406, 155] width 10 height 7
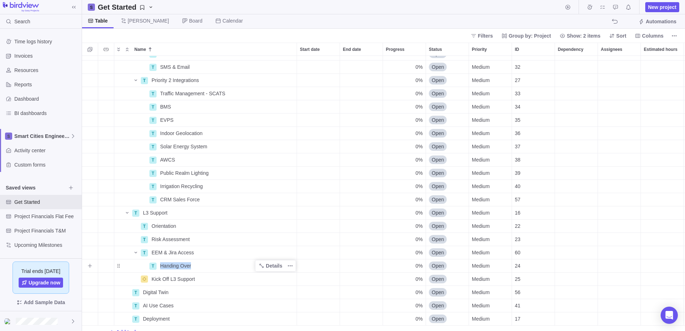
drag, startPoint x: 216, startPoint y: 265, endPoint x: 121, endPoint y: 263, distance: 94.6
click at [121, 202] on div "T Handing Over" at bounding box center [205, 266] width 183 height 14
drag, startPoint x: 121, startPoint y: 263, endPoint x: 123, endPoint y: 268, distance: 4.8
click at [123, 202] on div "Name" at bounding box center [131, 266] width 34 height 6
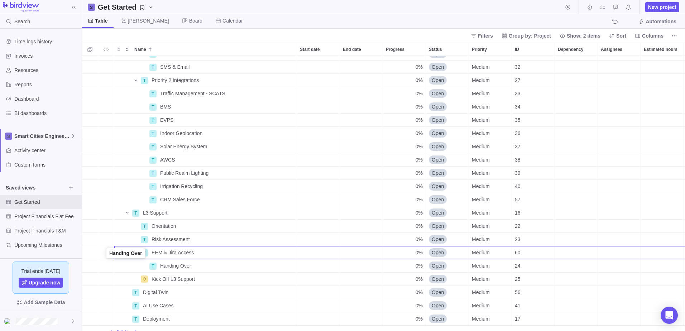
drag, startPoint x: 119, startPoint y: 266, endPoint x: 107, endPoint y: 254, distance: 16.5
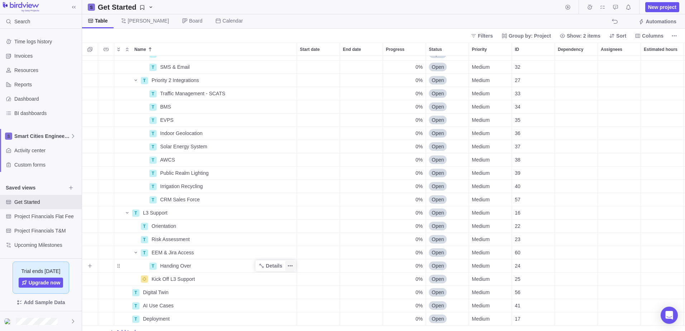
click at [292, 202] on icon "More actions" at bounding box center [290, 266] width 6 height 6
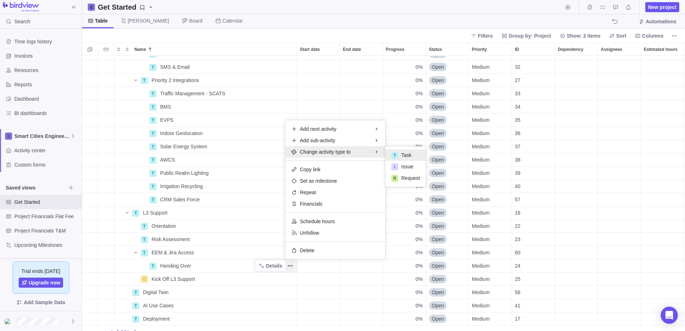
click at [375, 202] on div "T GIS Details 0% Open Medium 31 T SMS & Email Details 0% Open Medium 32 T Prior…" at bounding box center [383, 193] width 603 height 275
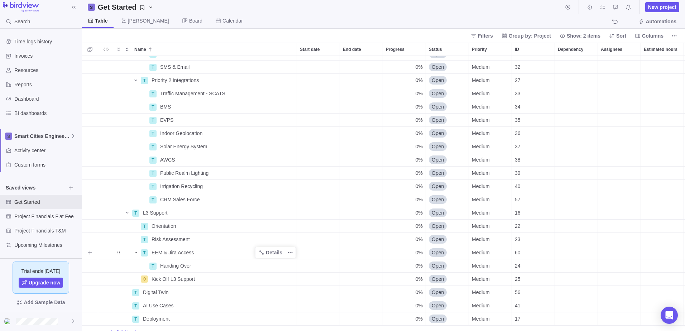
click at [135, 202] on icon "Name" at bounding box center [136, 253] width 6 height 6
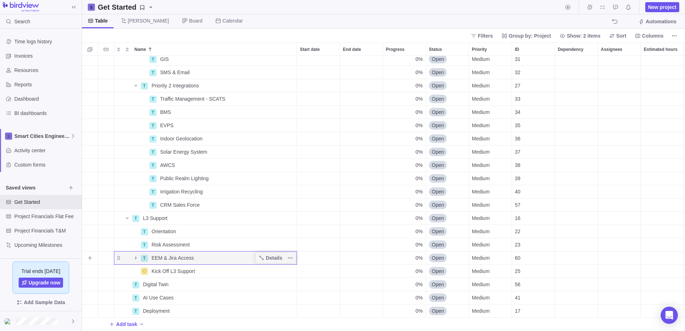
click at [135, 202] on icon "Name" at bounding box center [136, 258] width 6 height 6
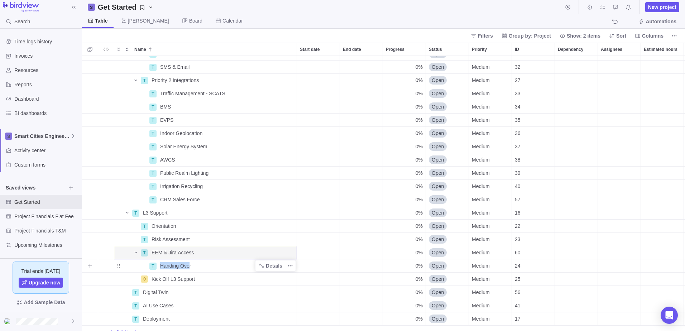
drag, startPoint x: 189, startPoint y: 268, endPoint x: 137, endPoint y: 267, distance: 52.3
click at [137, 202] on div "T Handing Over" at bounding box center [205, 266] width 183 height 14
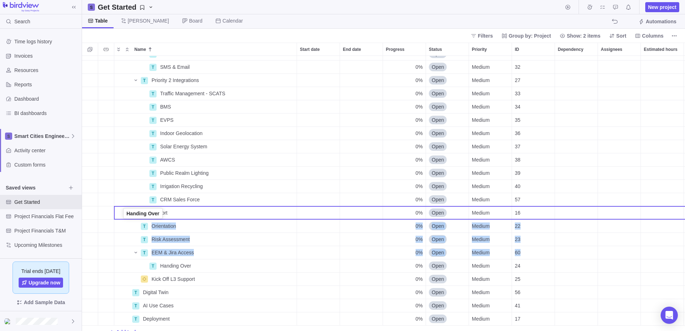
drag, startPoint x: 118, startPoint y: 266, endPoint x: 123, endPoint y: 215, distance: 51.5
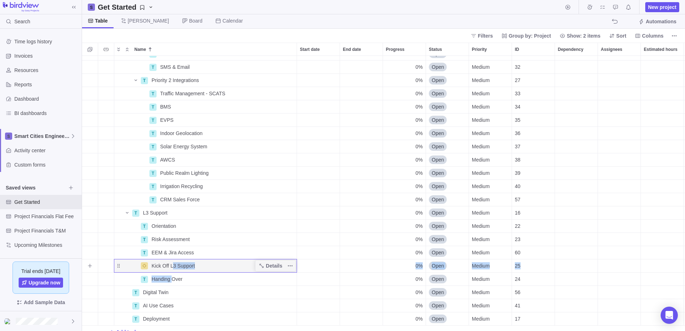
drag, startPoint x: 172, startPoint y: 281, endPoint x: 172, endPoint y: 260, distance: 20.4
click at [172, 202] on div "T GIS Details 0% Open Medium 31 T SMS & Email Details 0% Open Medium 32 T Prior…" at bounding box center [469, 34] width 774 height 610
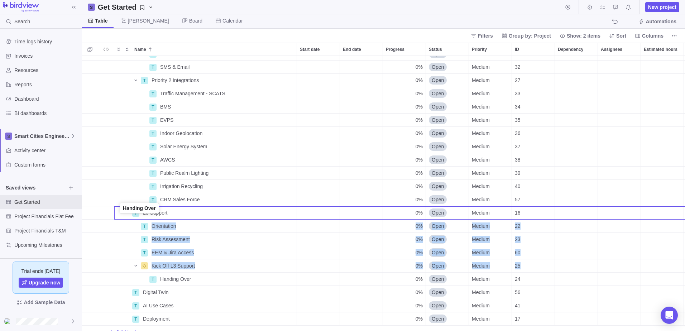
drag, startPoint x: 119, startPoint y: 280, endPoint x: 121, endPoint y: 210, distance: 69.9
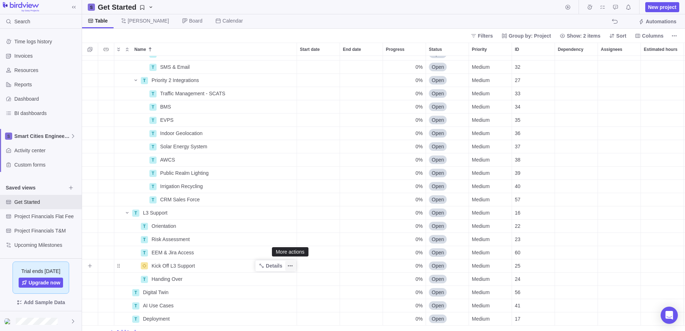
click at [292, 202] on icon "More actions" at bounding box center [292, 266] width 1 height 1
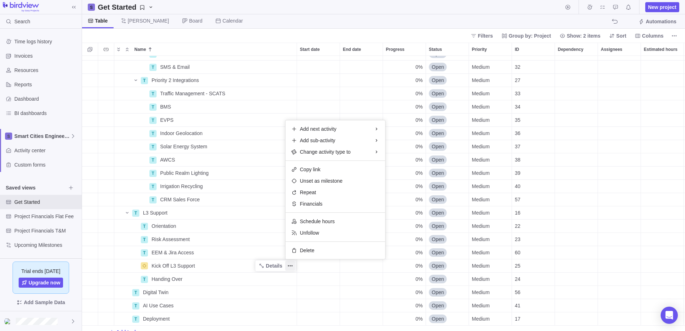
click at [123, 202] on div "T GIS Details 0% Open Medium 31 T SMS & Email Details 0% Open Medium 32 T Prior…" at bounding box center [383, 193] width 603 height 275
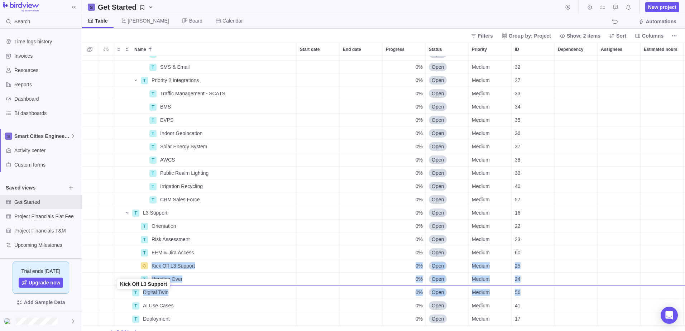
drag, startPoint x: 121, startPoint y: 267, endPoint x: 120, endPoint y: 286, distance: 19.4
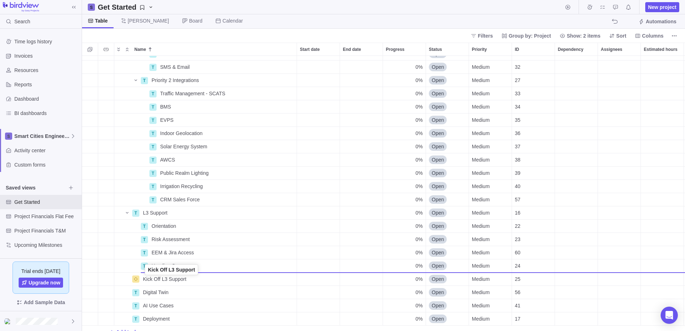
drag, startPoint x: 119, startPoint y: 280, endPoint x: 146, endPoint y: 272, distance: 28.1
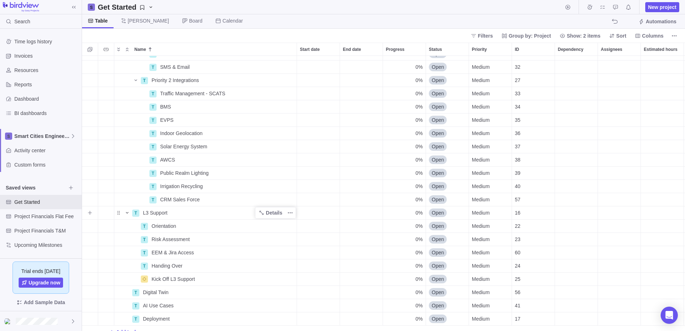
click at [127, 202] on icon "Name" at bounding box center [127, 213] width 6 height 6
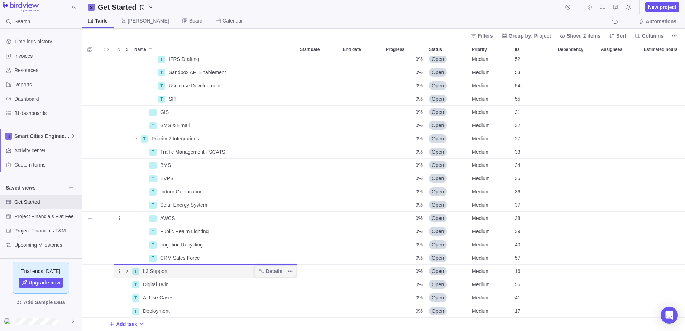
scroll to position [274, 0]
click at [135, 136] on icon "Name" at bounding box center [136, 139] width 6 height 6
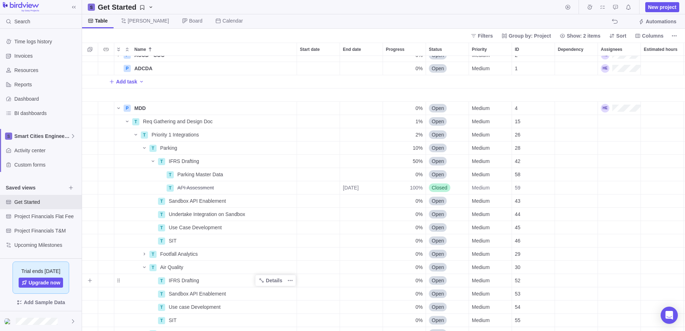
scroll to position [11, 0]
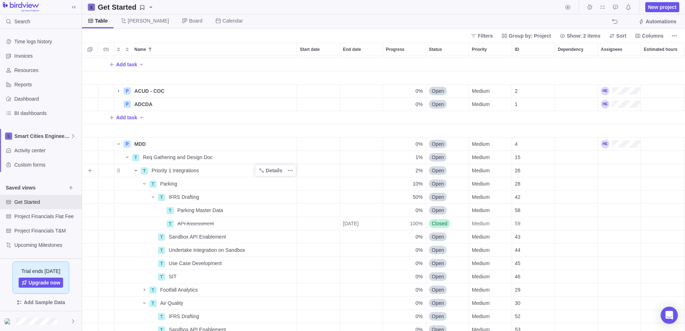
click at [135, 171] on icon "Name" at bounding box center [135, 170] width 3 height 1
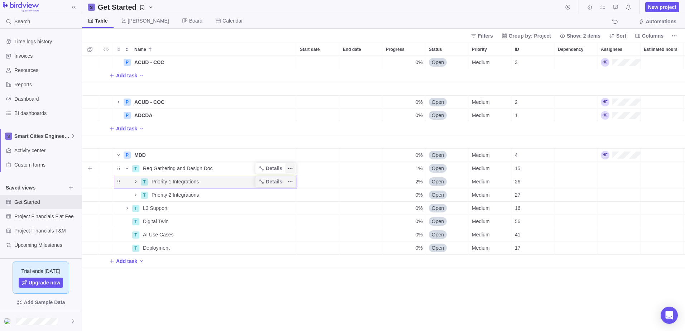
click at [289, 168] on icon "More actions" at bounding box center [288, 168] width 1 height 1
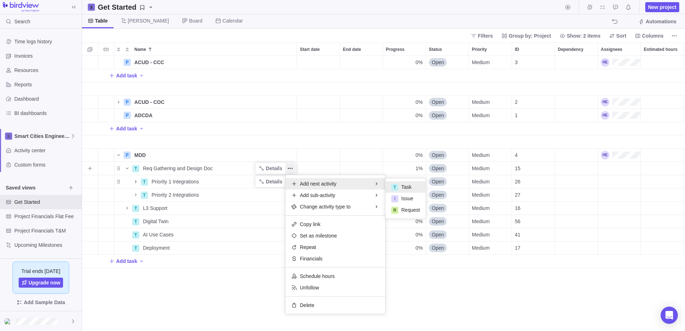
click at [413, 186] on div "T Task" at bounding box center [406, 186] width 40 height 11
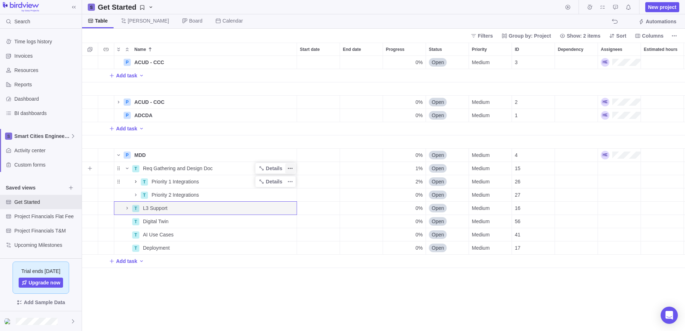
click at [294, 169] on span "More actions" at bounding box center [290, 168] width 10 height 10
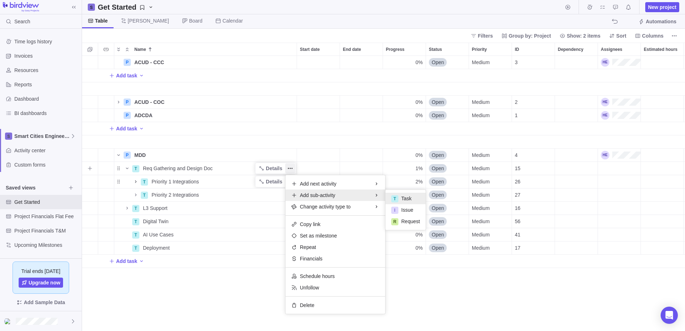
click at [413, 195] on div "T Task" at bounding box center [406, 198] width 40 height 11
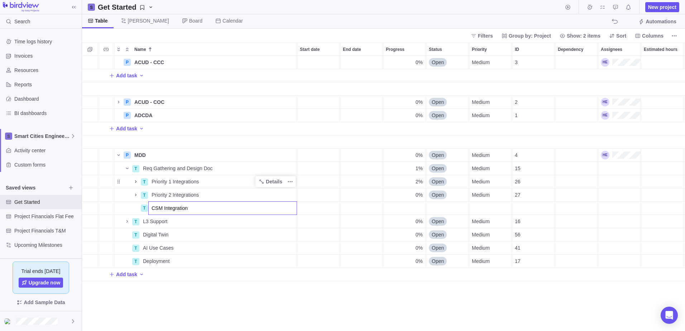
type input "CSM Integrations"
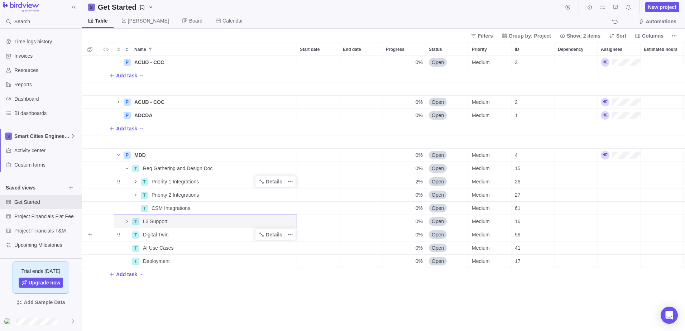
click at [197, 202] on div "Digital Twin" at bounding box center [218, 234] width 157 height 13
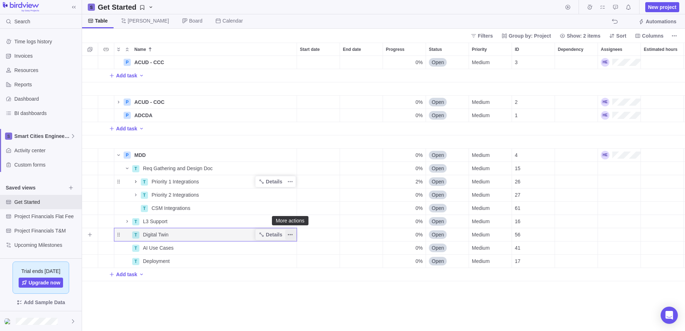
click at [291, 202] on icon "More actions" at bounding box center [290, 235] width 6 height 6
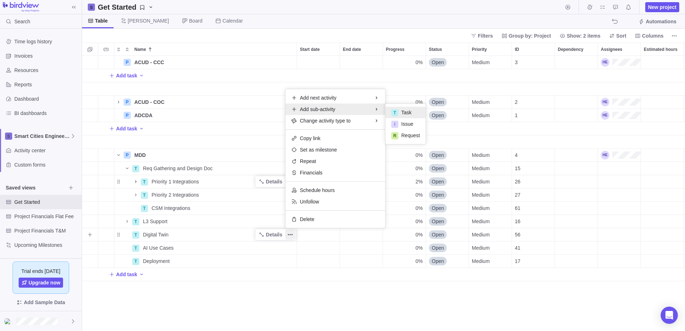
click at [403, 115] on span "Task" at bounding box center [406, 112] width 10 height 7
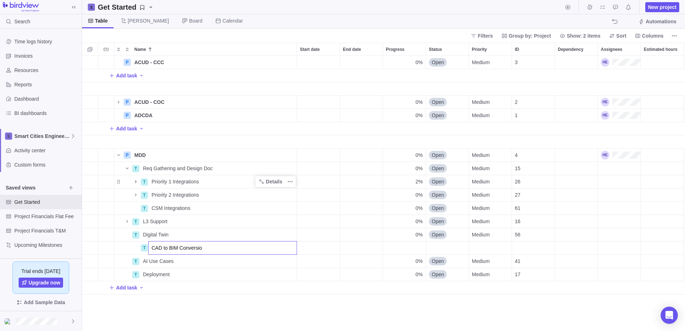
type input "CAD to BIM Conversion"
click at [292, 202] on div "CAD to BIM Conversion" at bounding box center [223, 248] width 148 height 13
click at [287, 202] on div "CAD to BIM Conversion" at bounding box center [223, 248] width 148 height 13
click at [0, 0] on icon "More actions" at bounding box center [0, 0] width 0 height 0
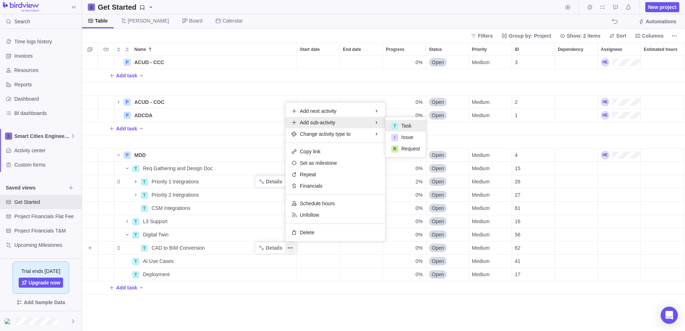
click at [406, 121] on div "T Task" at bounding box center [406, 125] width 40 height 11
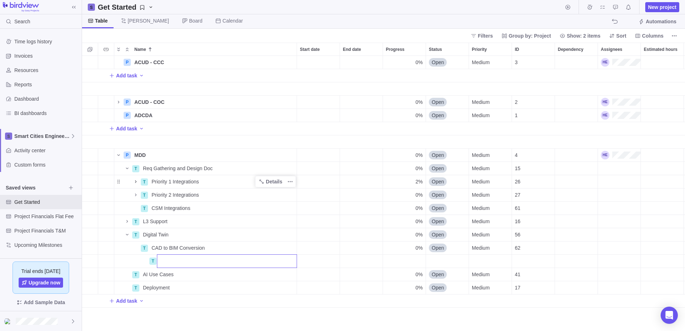
click at [215, 202] on input "Name" at bounding box center [227, 261] width 140 height 14
type input "CAD Assessment"
click at [136, 194] on icon "Name" at bounding box center [135, 195] width 1 height 3
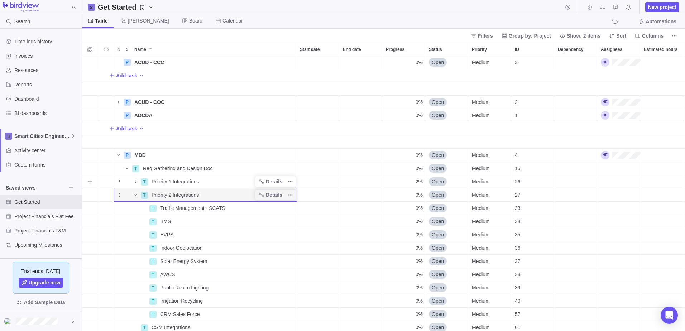
click at [135, 180] on icon "Name" at bounding box center [136, 182] width 6 height 6
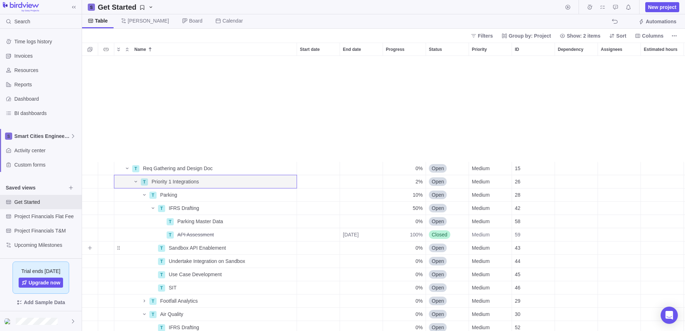
scroll to position [108, 0]
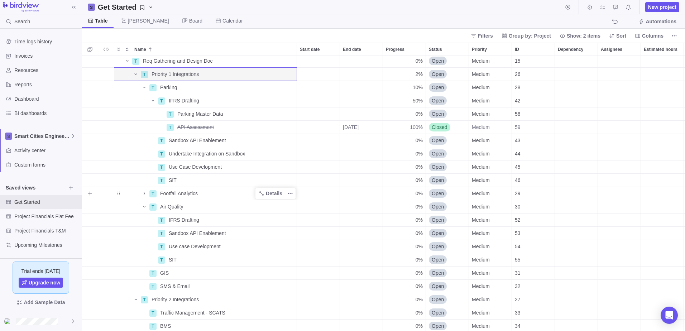
click at [144, 194] on icon "Name" at bounding box center [144, 193] width 1 height 3
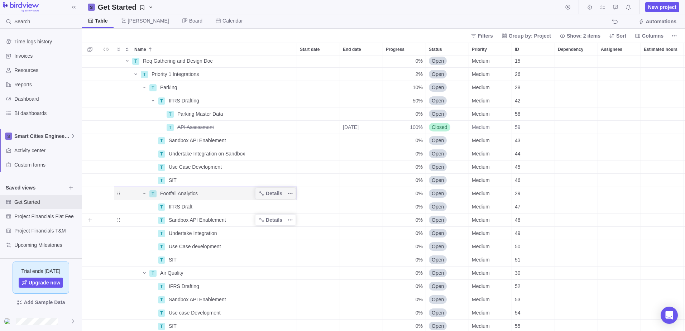
click at [220, 202] on span "Sandbox API Enablement" at bounding box center [197, 219] width 57 height 7
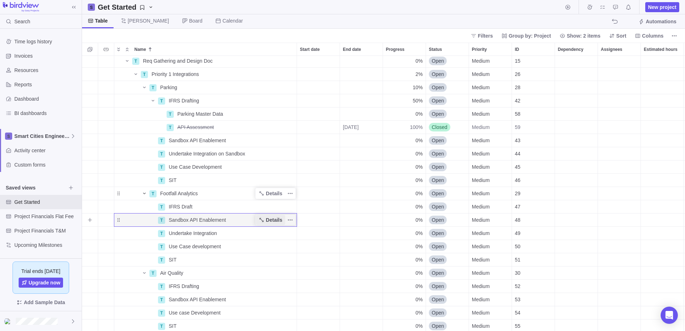
click at [273, 202] on span "Details" at bounding box center [274, 219] width 16 height 7
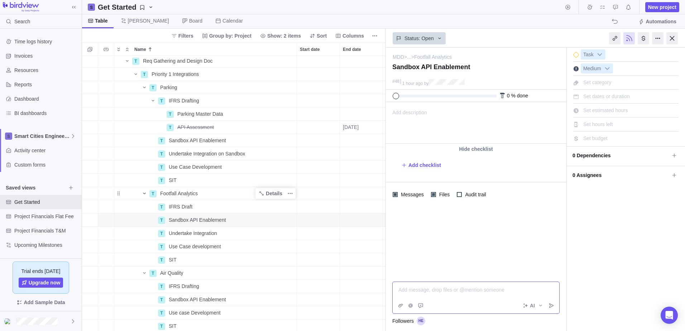
click at [411, 202] on div "Add message, drop files or @mention someone AI" at bounding box center [475, 298] width 167 height 32
click at [456, 202] on icon "Post" at bounding box center [552, 306] width 6 height 6
click at [442, 202] on link "[URL][DOMAIN_NAME]" at bounding box center [440, 225] width 53 height 6
click at [63, 202] on div at bounding box center [41, 321] width 82 height 20
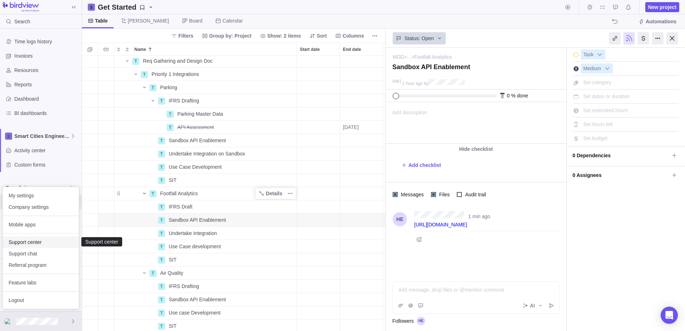
click at [38, 202] on span "Support center" at bounding box center [41, 242] width 65 height 7
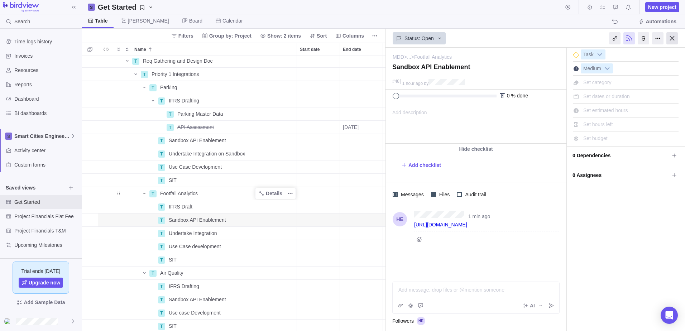
click at [456, 41] on div at bounding box center [672, 38] width 11 height 12
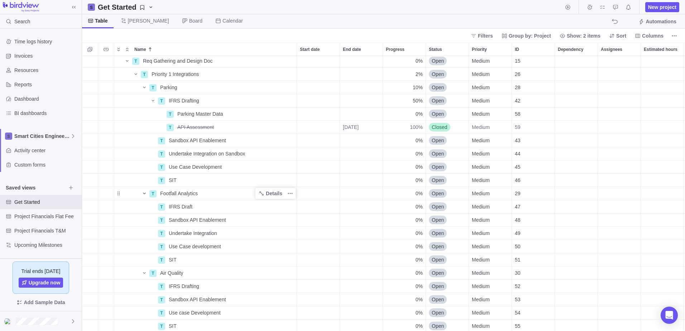
scroll to position [270, 598]
click at [127, 60] on icon "Name" at bounding box center [127, 61] width 6 height 6
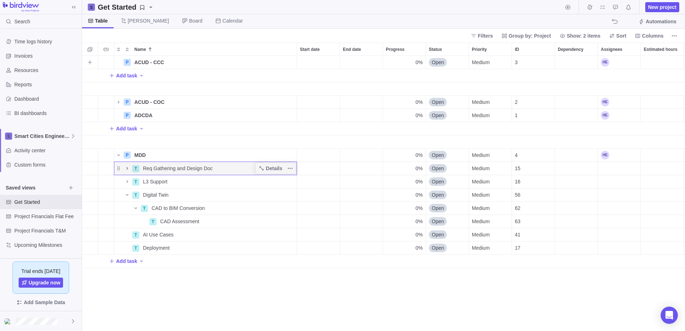
scroll to position [0, 0]
click at [151, 154] on div "MDD" at bounding box center [214, 155] width 165 height 13
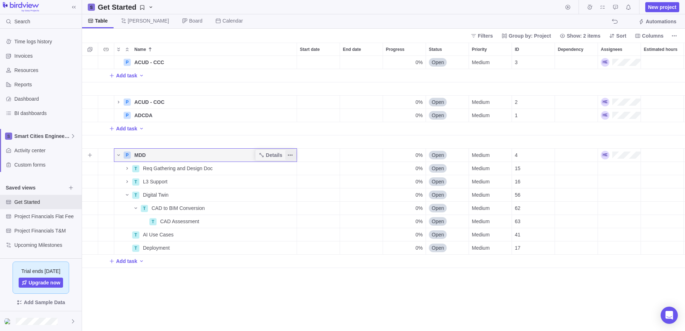
click at [291, 154] on icon "More actions" at bounding box center [290, 155] width 6 height 6
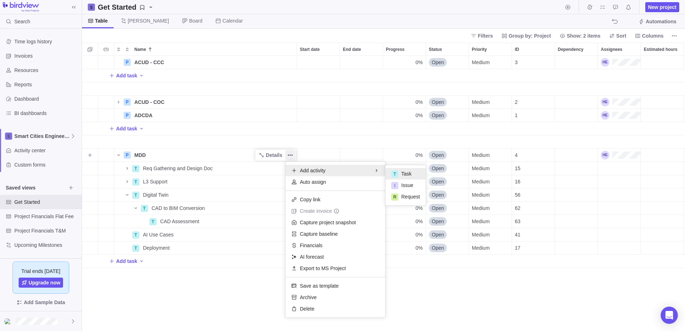
click at [409, 171] on span "Task" at bounding box center [406, 173] width 10 height 7
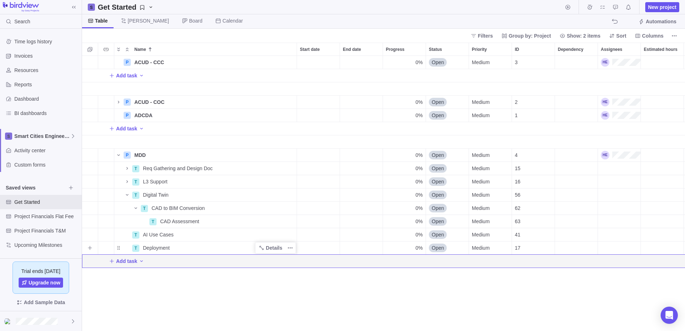
click at [162, 202] on span "Deployment" at bounding box center [156, 247] width 27 height 7
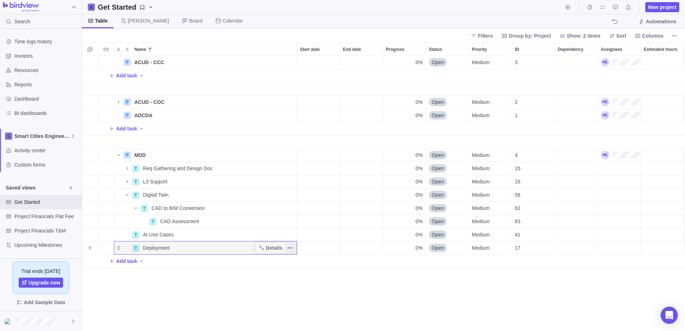
click at [289, 202] on icon "More actions" at bounding box center [290, 248] width 6 height 6
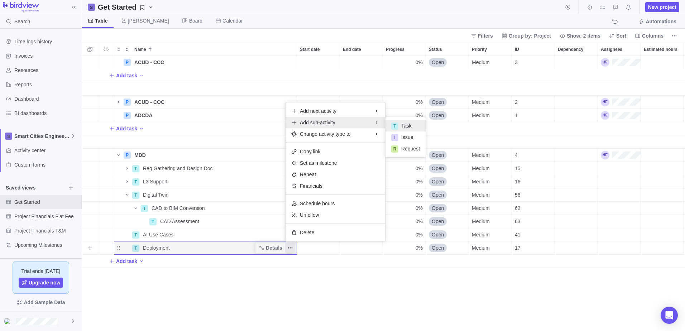
click at [399, 126] on div "T Task" at bounding box center [406, 125] width 40 height 11
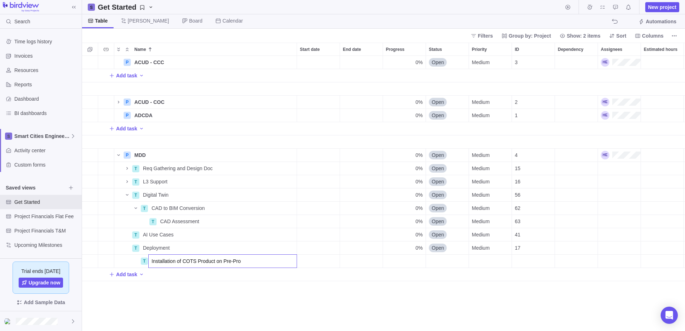
type input "Installation of COTS Product on Pre-Prod"
click at [318, 202] on div "P ACUD - CCC Details 0% Open Medium 3 Add task P ACUD - COC Details 0% Open Med…" at bounding box center [383, 193] width 603 height 275
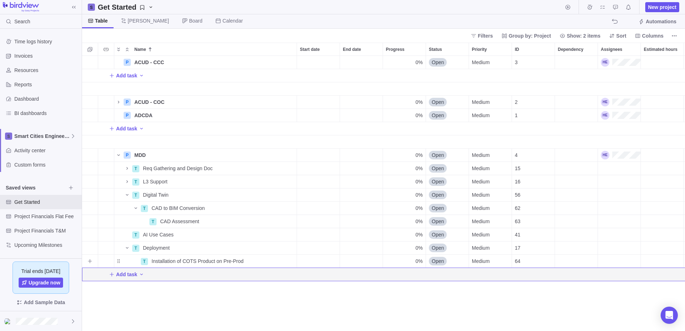
click at [320, 202] on div "Start date" at bounding box center [318, 261] width 43 height 13
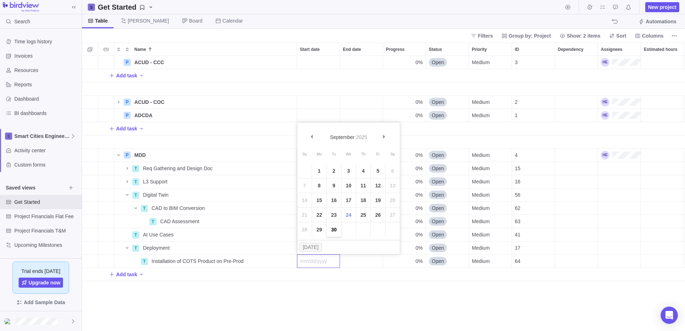
click at [334, 202] on link "30" at bounding box center [334, 230] width 14 height 14
click at [316, 202] on span "[DATE]" at bounding box center [308, 261] width 16 height 7
click at [320, 168] on link "1" at bounding box center [319, 171] width 14 height 14
click at [363, 202] on div "End date" at bounding box center [361, 261] width 43 height 13
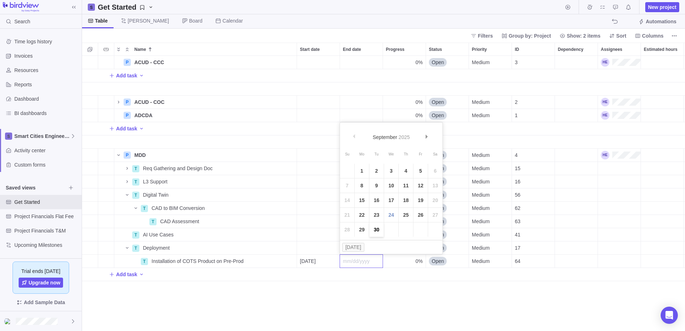
click at [374, 202] on link "30" at bounding box center [377, 230] width 14 height 14
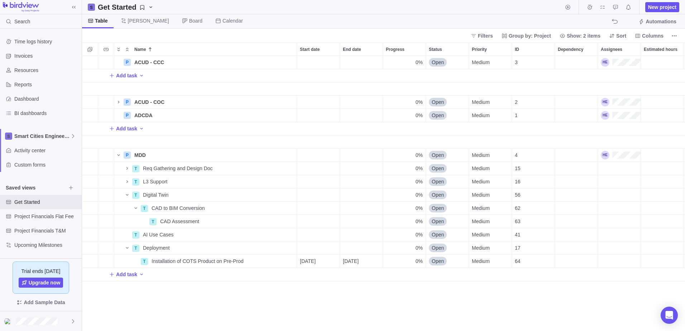
click at [333, 202] on div "P ACUD - CCC Details 0% Open Medium 3 Add task P ACUD - COC Details 0% Open Med…" at bounding box center [383, 193] width 603 height 275
click at [126, 170] on icon "Name" at bounding box center [127, 169] width 6 height 6
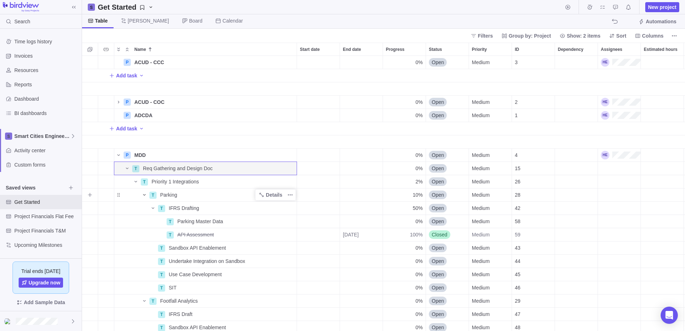
click at [144, 195] on icon "Name" at bounding box center [145, 195] width 6 height 6
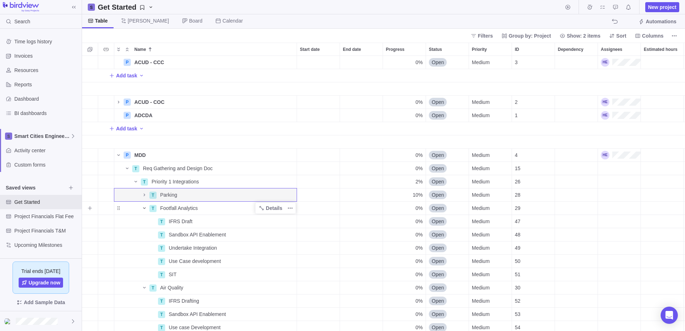
click at [144, 202] on icon "Name" at bounding box center [145, 208] width 6 height 6
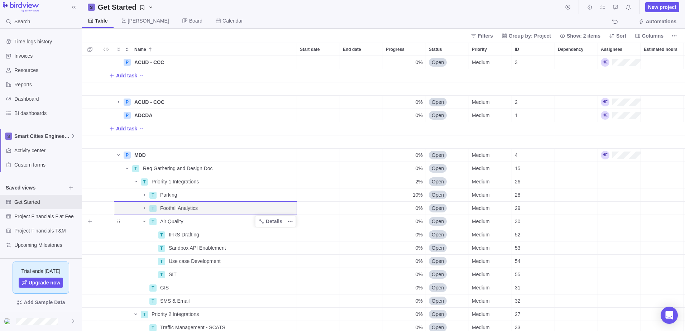
click at [147, 202] on span "Name" at bounding box center [144, 221] width 9 height 10
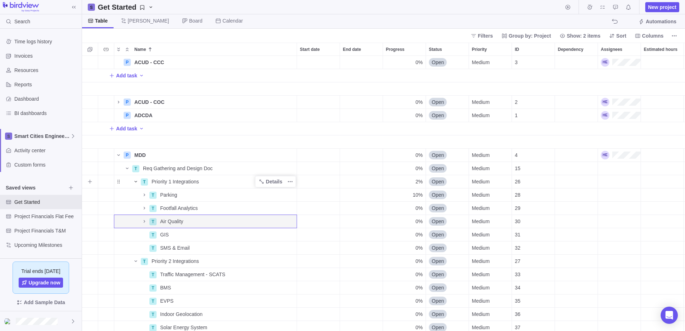
click at [136, 181] on icon "Name" at bounding box center [136, 182] width 6 height 6
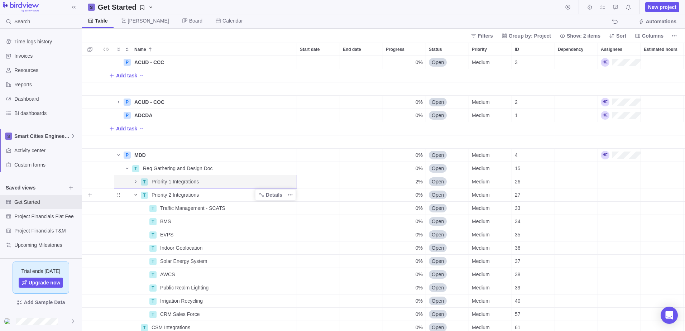
click at [134, 194] on icon "Name" at bounding box center [136, 195] width 6 height 6
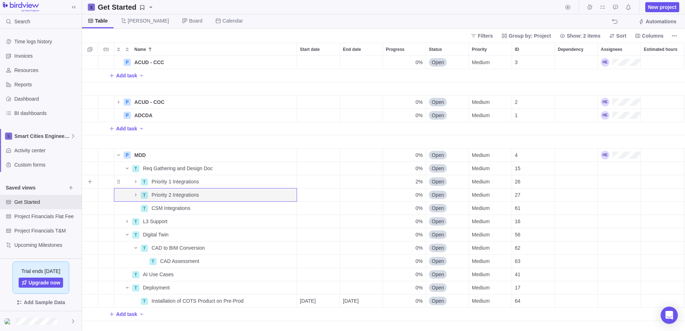
click at [364, 182] on div "End date" at bounding box center [361, 181] width 43 height 13
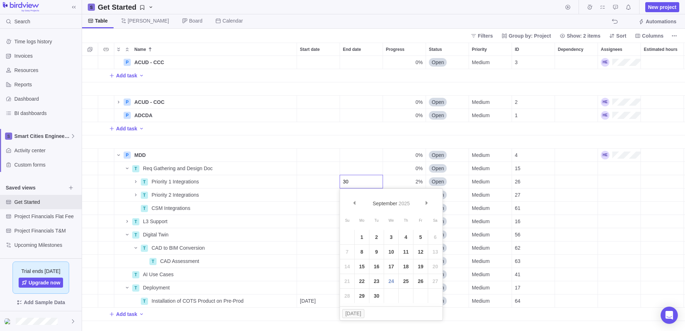
type input "3"
click at [377, 202] on link "30" at bounding box center [377, 296] width 14 height 14
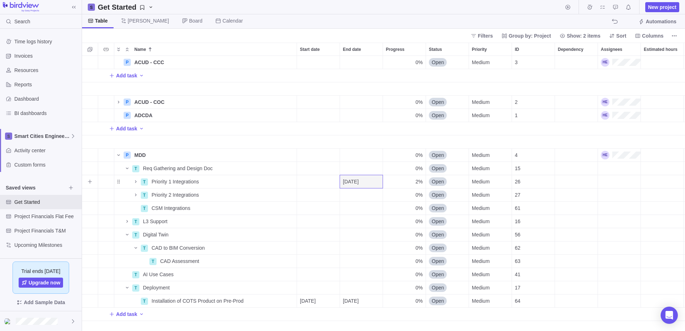
click at [353, 180] on span "[DATE]" at bounding box center [351, 181] width 16 height 7
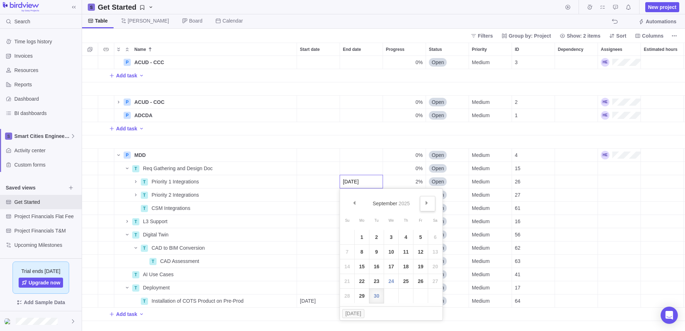
click at [426, 202] on span "Next" at bounding box center [427, 203] width 4 height 4
click at [391, 202] on link "15" at bounding box center [391, 266] width 14 height 14
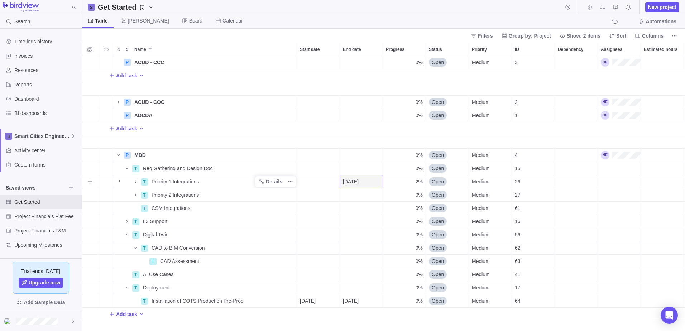
click at [135, 182] on icon "Name" at bounding box center [136, 182] width 6 height 6
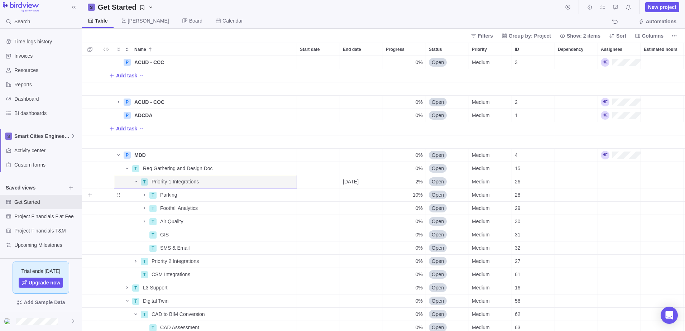
click at [353, 193] on div "End date" at bounding box center [361, 195] width 43 height 13
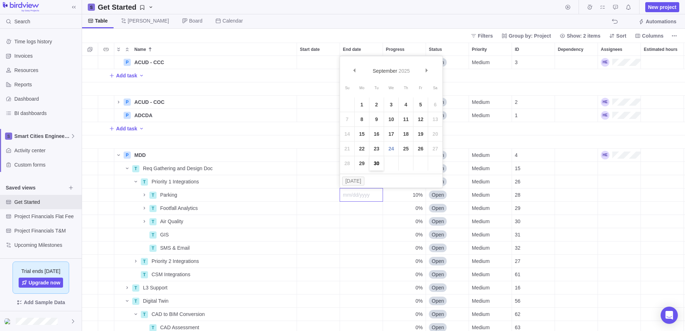
click at [376, 161] on link "30" at bounding box center [377, 163] width 14 height 14
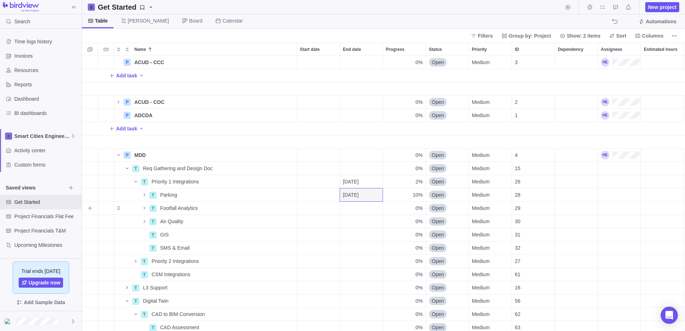
click at [354, 202] on div "End date" at bounding box center [361, 208] width 43 height 13
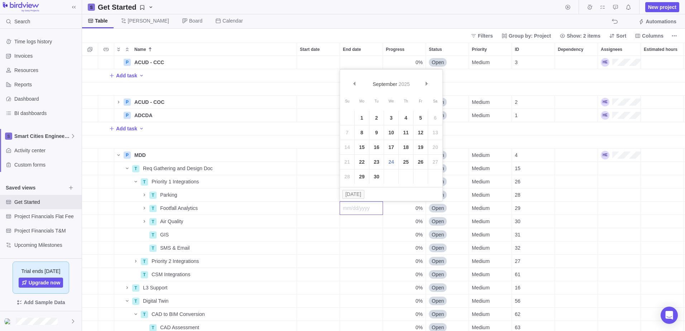
click at [377, 177] on link "30" at bounding box center [377, 177] width 14 height 14
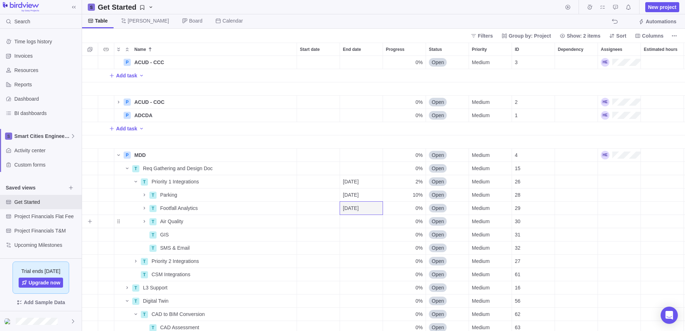
click at [365, 202] on div "End date" at bounding box center [361, 221] width 43 height 13
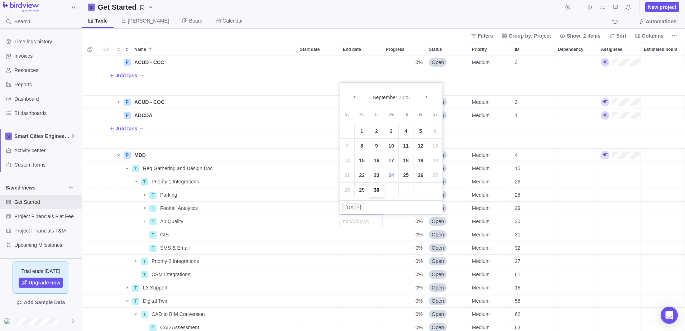
click at [378, 190] on link "30" at bounding box center [377, 190] width 14 height 14
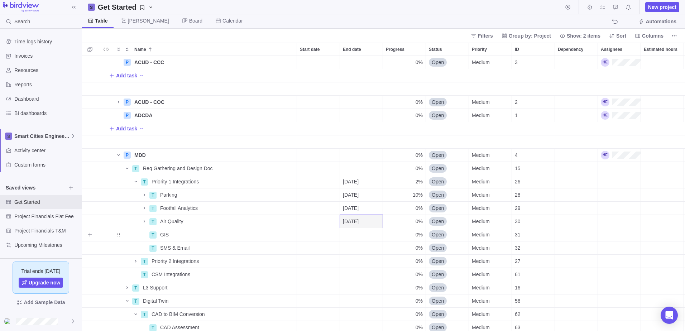
click at [360, 202] on div "End date" at bounding box center [361, 234] width 43 height 13
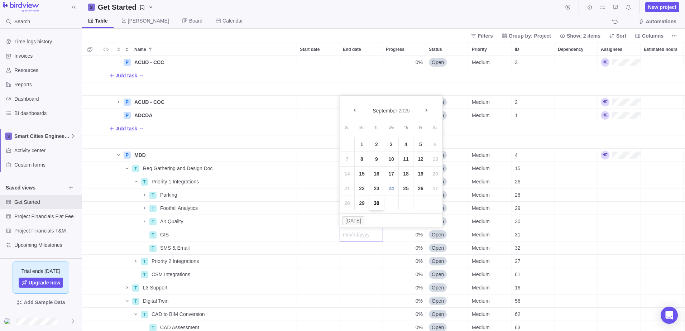
click at [379, 202] on link "30" at bounding box center [377, 203] width 14 height 14
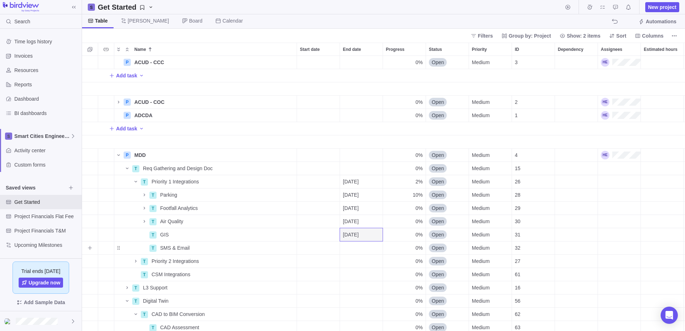
click at [360, 202] on div "End date" at bounding box center [361, 248] width 43 height 13
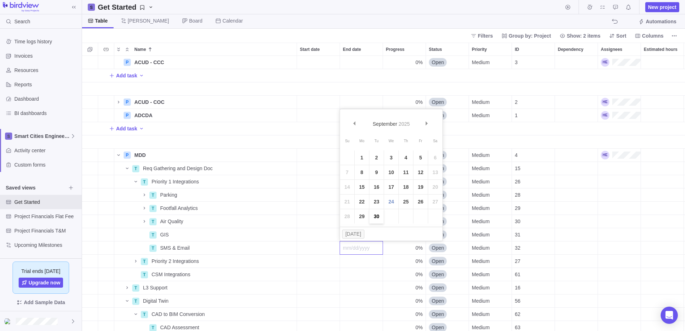
click at [376, 202] on link "30" at bounding box center [377, 216] width 14 height 14
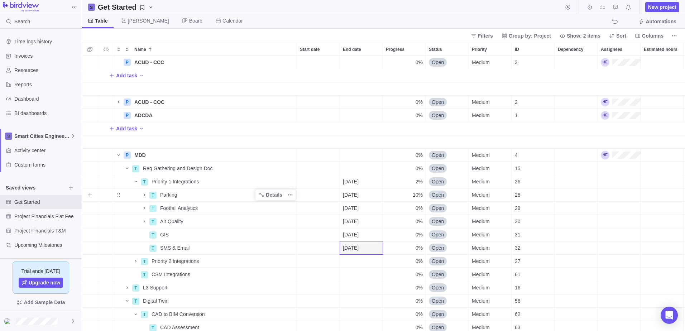
click at [145, 194] on icon "Name" at bounding box center [145, 195] width 6 height 6
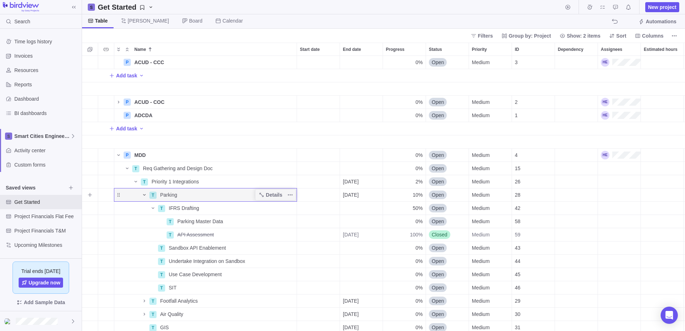
click at [145, 194] on icon "Name" at bounding box center [145, 195] width 6 height 6
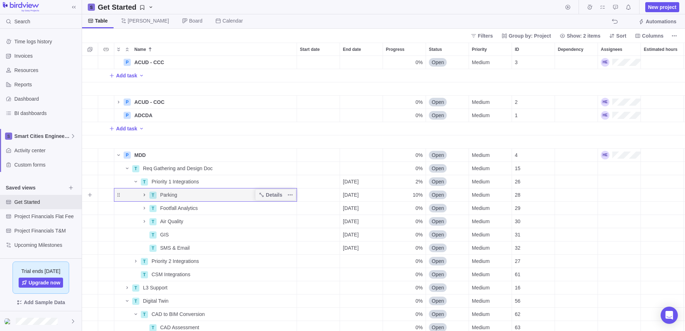
click at [144, 196] on icon "Name" at bounding box center [144, 195] width 1 height 3
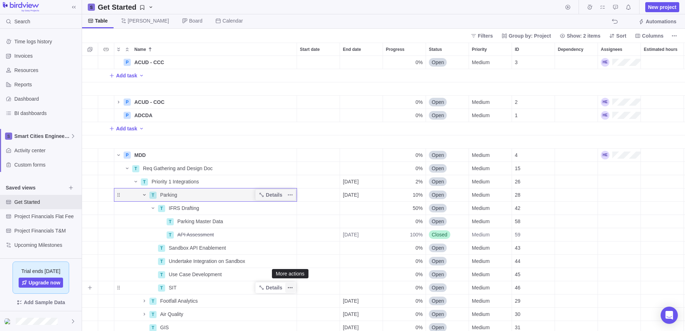
click at [291, 202] on icon "More actions" at bounding box center [290, 288] width 6 height 6
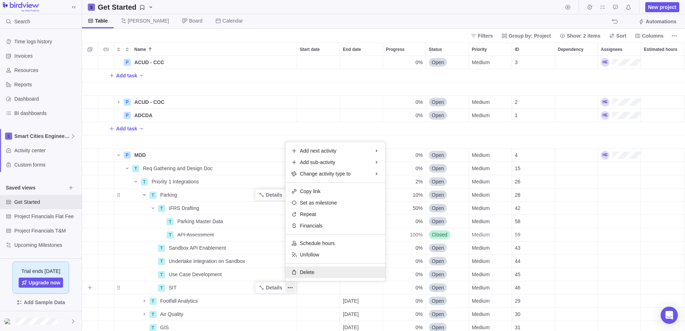
click at [300, 202] on div "Delete" at bounding box center [336, 272] width 100 height 11
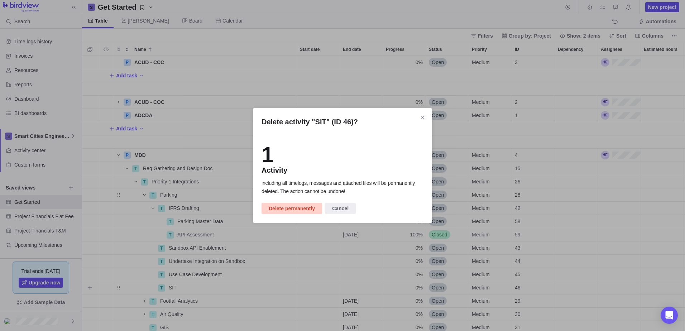
click at [306, 202] on span "Delete permanently" at bounding box center [292, 208] width 46 height 9
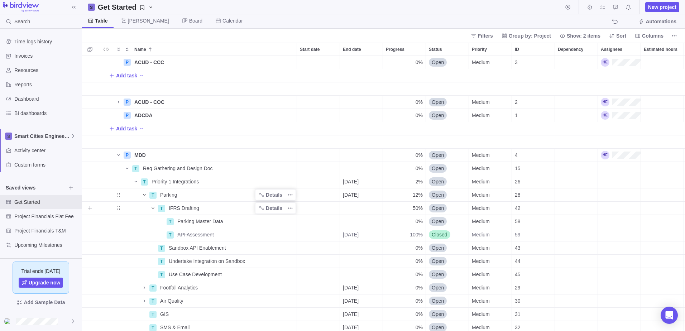
click at [152, 202] on icon "Name" at bounding box center [153, 208] width 6 height 6
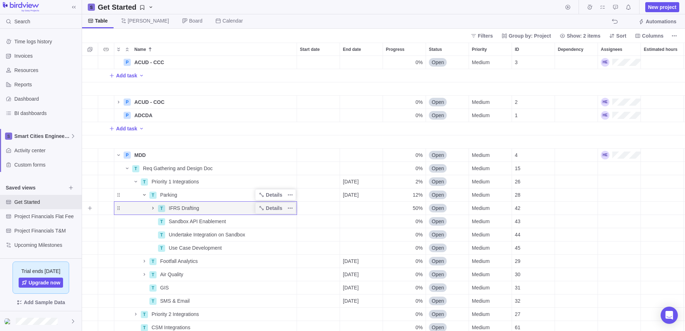
click at [155, 202] on icon "Name" at bounding box center [153, 208] width 6 height 6
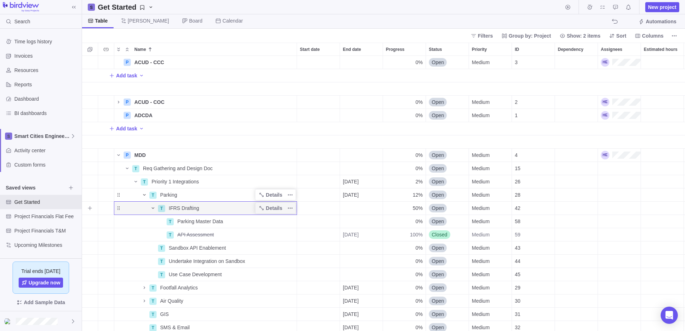
click at [155, 202] on icon "Name" at bounding box center [153, 208] width 6 height 6
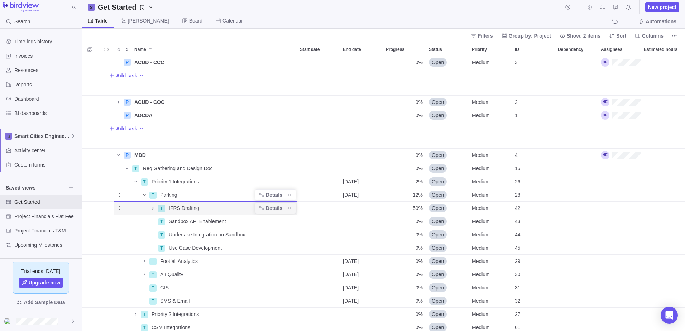
click at [151, 202] on icon "Name" at bounding box center [153, 208] width 6 height 6
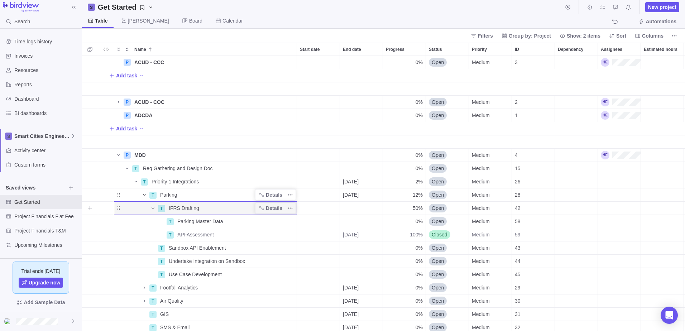
click at [151, 202] on icon "Name" at bounding box center [153, 208] width 6 height 6
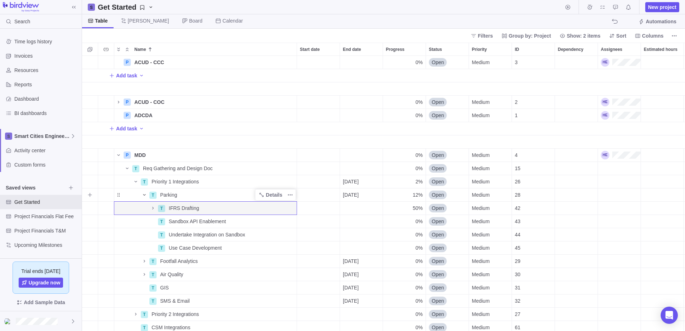
click at [143, 192] on span "Name" at bounding box center [144, 195] width 9 height 10
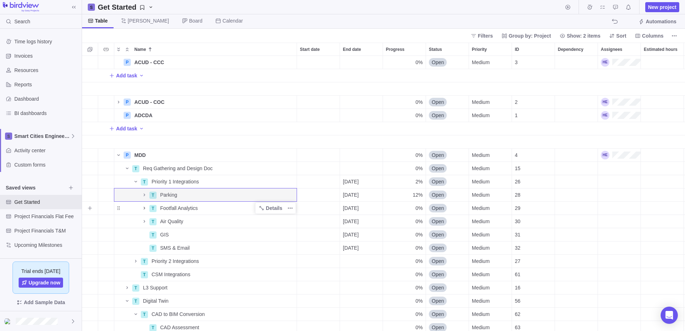
click at [144, 202] on icon "Name" at bounding box center [144, 208] width 1 height 3
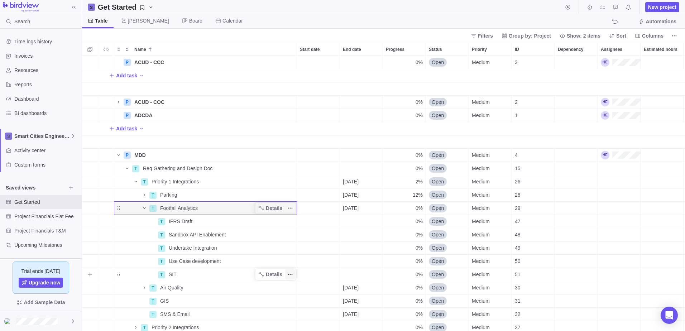
click at [291, 202] on icon "More actions" at bounding box center [290, 275] width 6 height 6
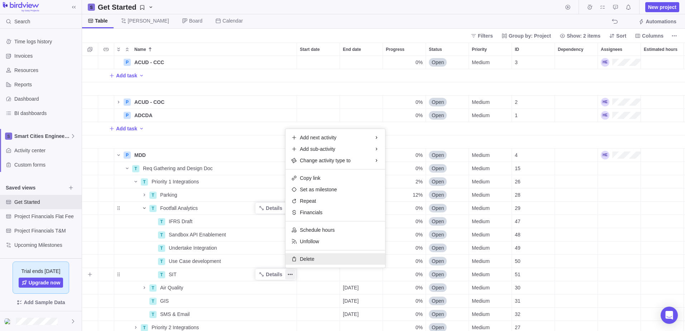
click at [308, 202] on span "Delete" at bounding box center [307, 259] width 14 height 7
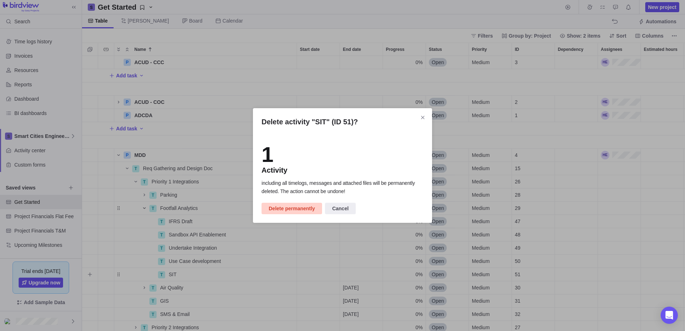
click at [295, 202] on span "Delete permanently" at bounding box center [292, 208] width 46 height 9
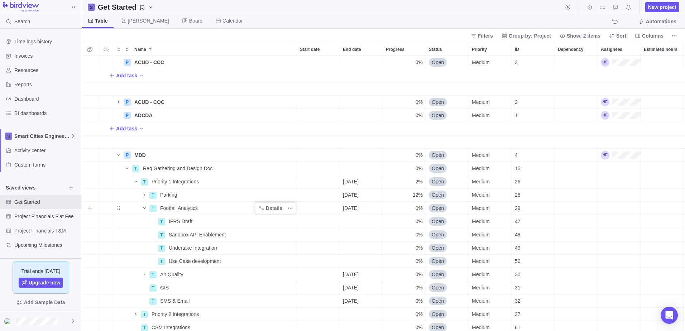
click at [145, 202] on icon "Name" at bounding box center [144, 208] width 3 height 1
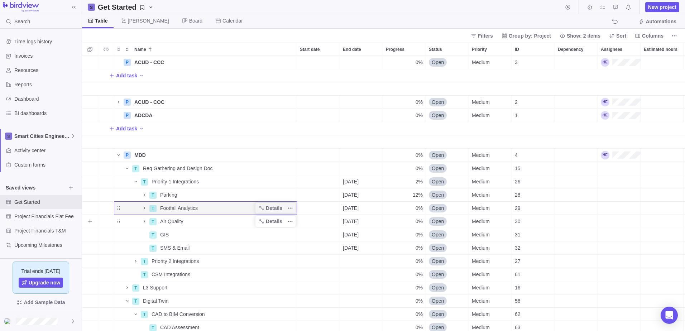
click at [145, 202] on icon "Name" at bounding box center [144, 221] width 1 height 3
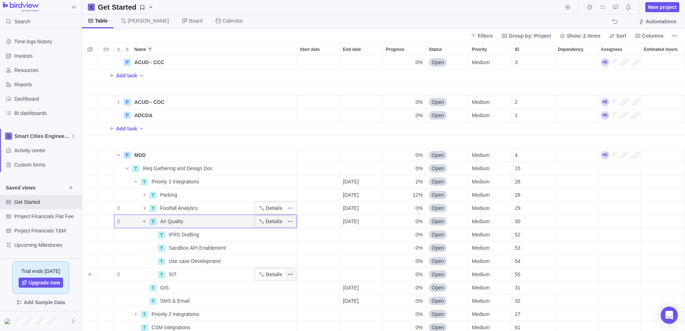
click at [291, 202] on icon "More actions" at bounding box center [290, 275] width 6 height 6
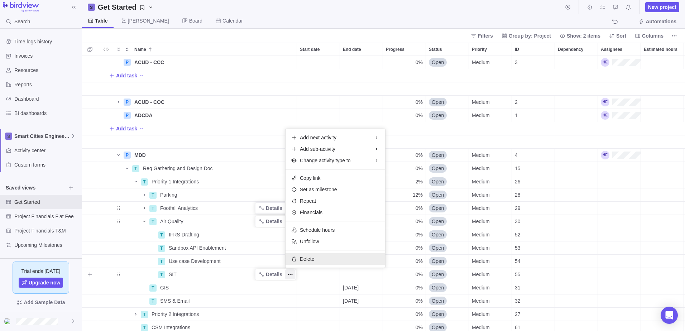
click at [302, 202] on span "Delete" at bounding box center [307, 259] width 14 height 7
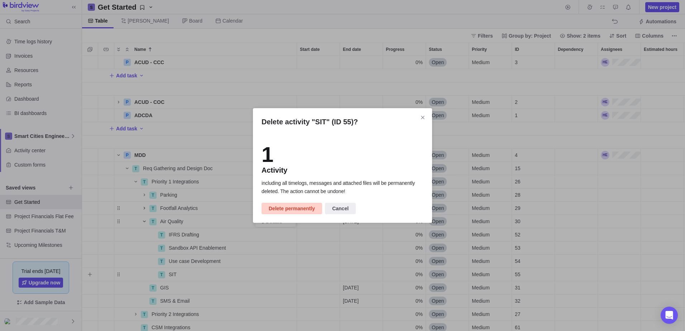
click at [292, 202] on span "Delete permanently" at bounding box center [292, 208] width 46 height 9
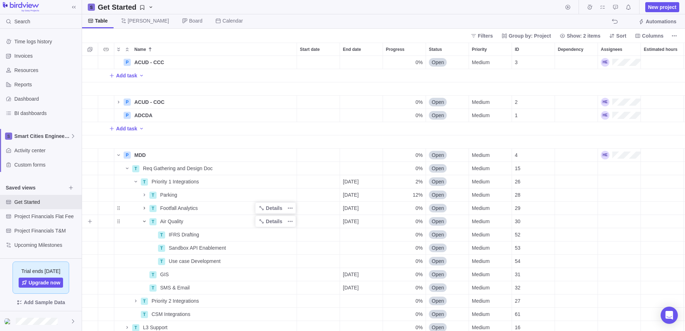
click at [144, 202] on icon "Name" at bounding box center [145, 222] width 6 height 6
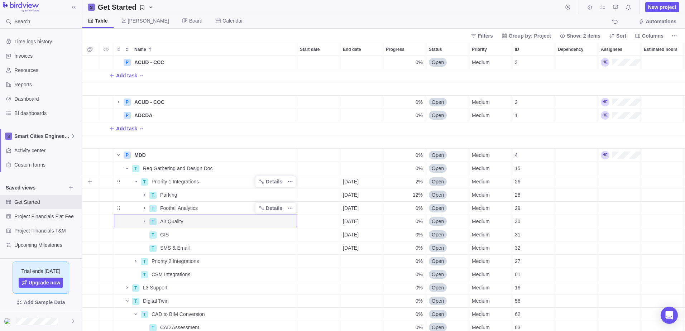
click at [199, 183] on span "Priority 1 Integrations" at bounding box center [175, 181] width 47 height 7
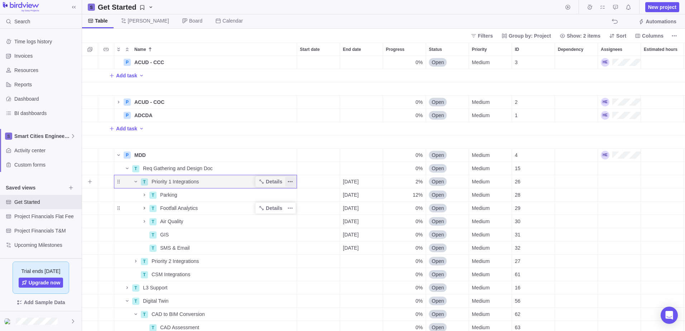
click at [291, 182] on icon "More actions" at bounding box center [290, 181] width 1 height 1
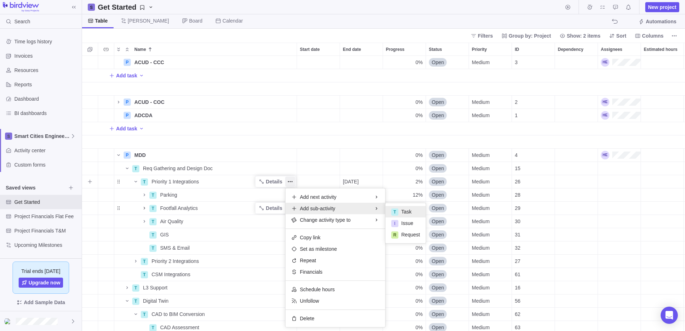
click at [408, 202] on span "Task" at bounding box center [406, 211] width 10 height 7
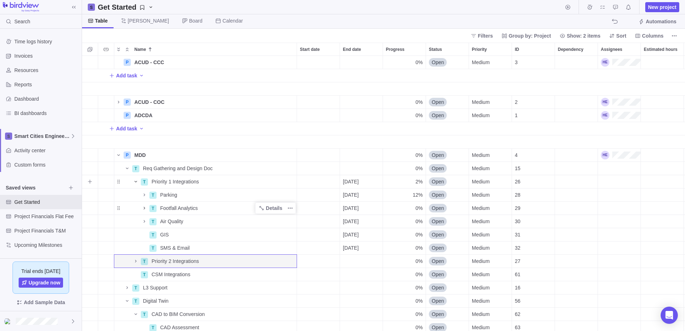
click at [136, 183] on icon "Name" at bounding box center [136, 182] width 6 height 6
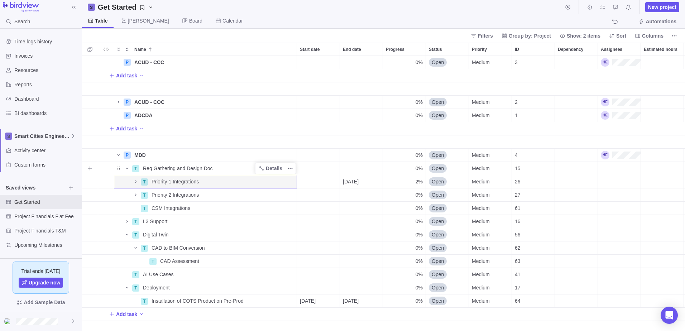
click at [194, 170] on span "Req Gathering and Design Doc" at bounding box center [178, 168] width 70 height 7
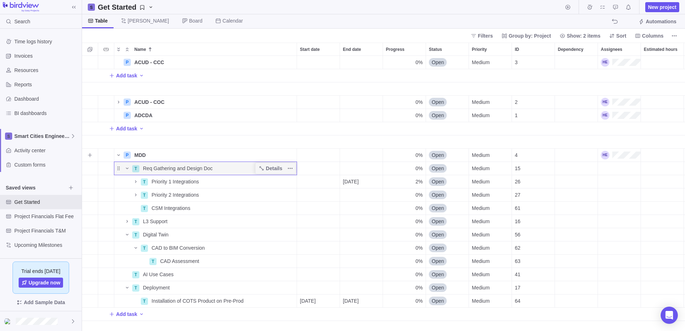
click at [161, 154] on div "MDD" at bounding box center [214, 155] width 165 height 13
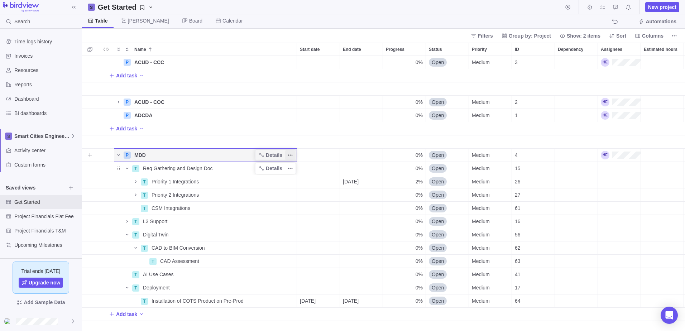
click at [292, 156] on icon "More actions" at bounding box center [290, 155] width 6 height 6
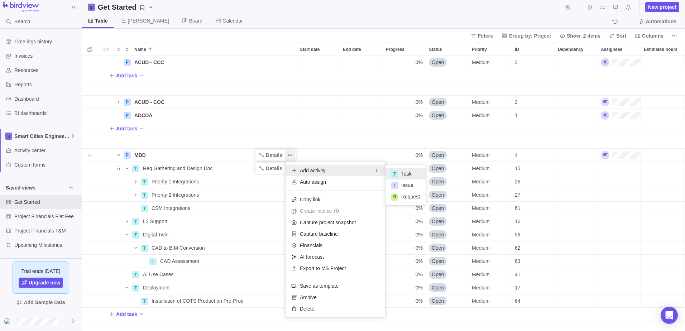
click at [413, 172] on div "T Task" at bounding box center [406, 173] width 40 height 11
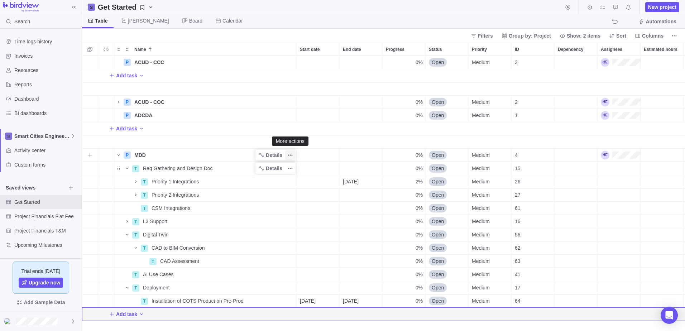
click at [289, 156] on icon "More actions" at bounding box center [290, 155] width 6 height 6
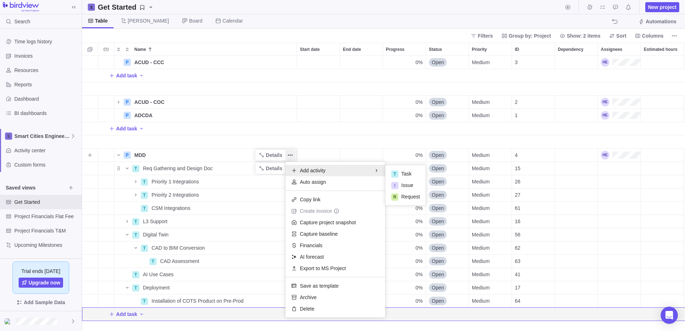
click at [301, 169] on span "Add activity" at bounding box center [313, 170] width 26 height 7
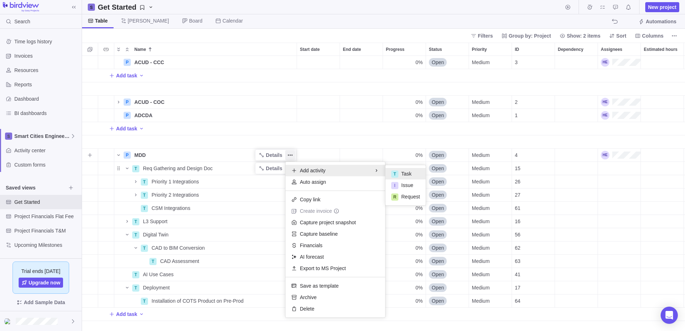
click at [398, 172] on div "T" at bounding box center [394, 174] width 7 height 7
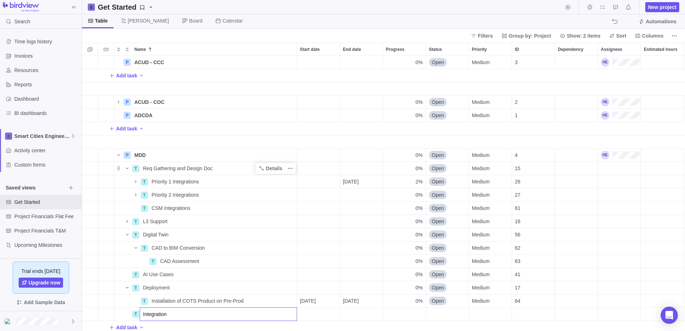
type input "Integrations"
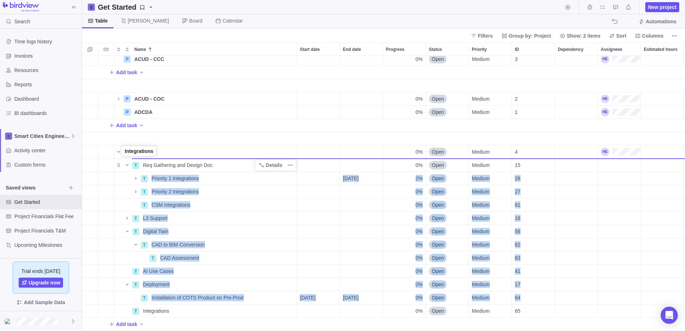
drag, startPoint x: 118, startPoint y: 307, endPoint x: 122, endPoint y: 154, distance: 153.4
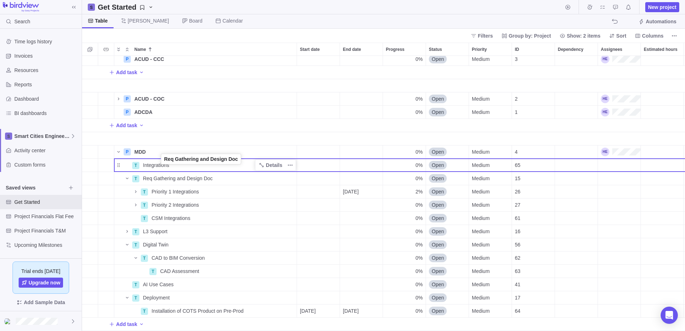
drag, startPoint x: 119, startPoint y: 174, endPoint x: 162, endPoint y: 161, distance: 44.9
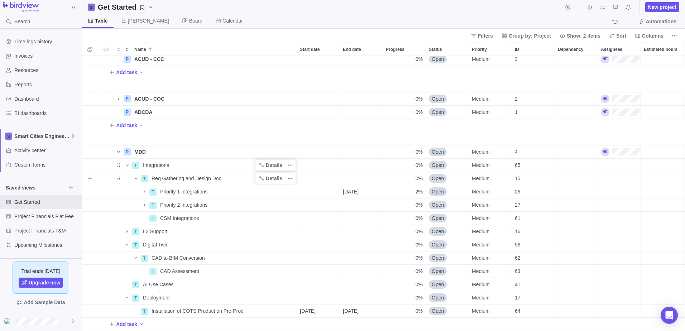
click at [135, 176] on icon "Name" at bounding box center [136, 179] width 6 height 6
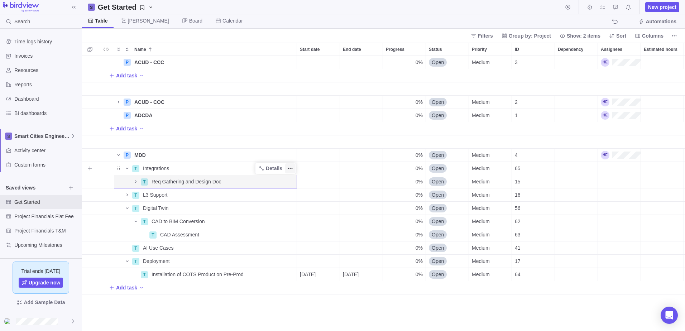
click at [291, 168] on icon "More actions" at bounding box center [290, 169] width 6 height 6
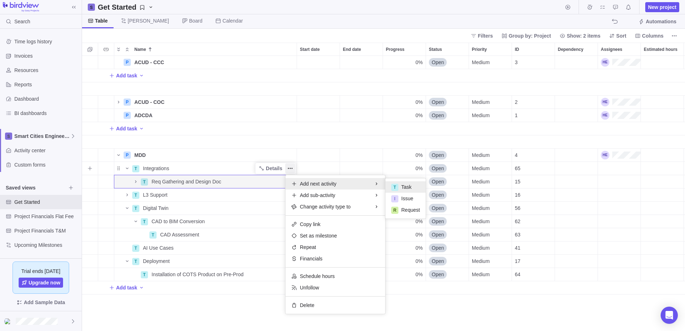
click at [396, 186] on div "T" at bounding box center [394, 187] width 7 height 7
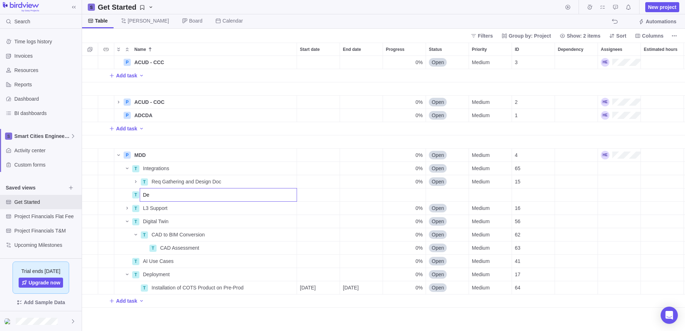
type input "D"
type input "U"
type input "u"
type input "Use Case Development & SIT"
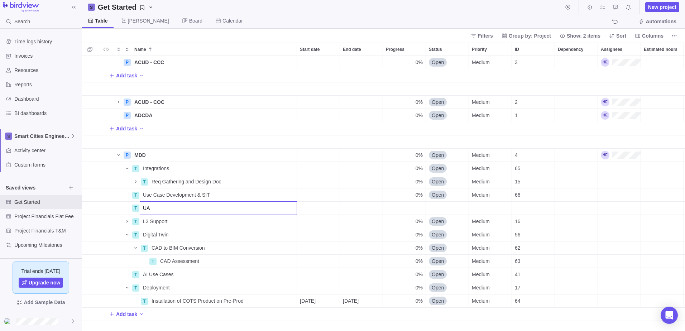
type input "UAT"
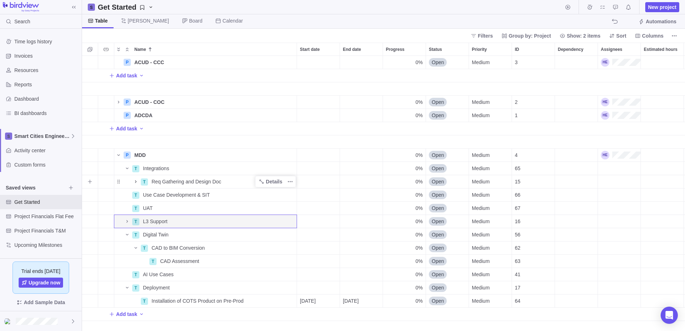
click at [135, 181] on icon "Name" at bounding box center [136, 182] width 6 height 6
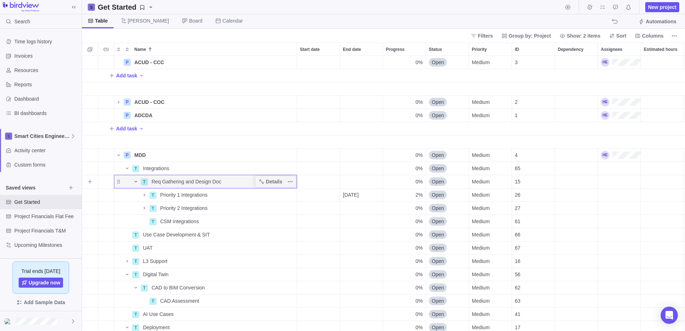
click at [135, 181] on icon "Name" at bounding box center [136, 182] width 6 height 6
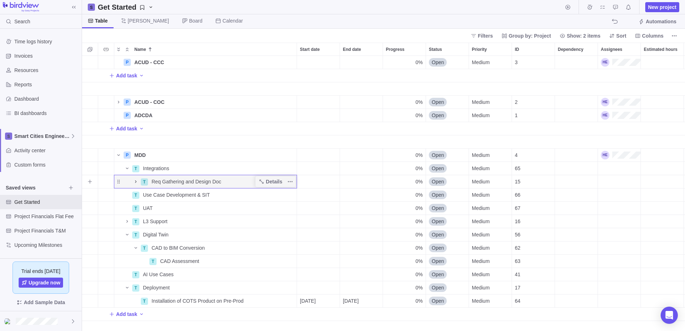
click at [136, 181] on icon "Name" at bounding box center [135, 181] width 1 height 3
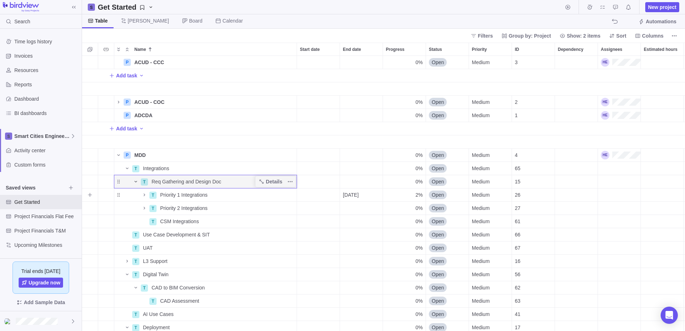
click at [357, 194] on span "[DATE]" at bounding box center [351, 194] width 16 height 7
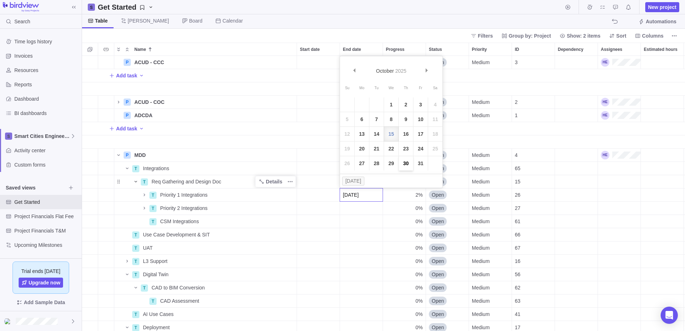
click at [407, 163] on link "30" at bounding box center [406, 163] width 14 height 14
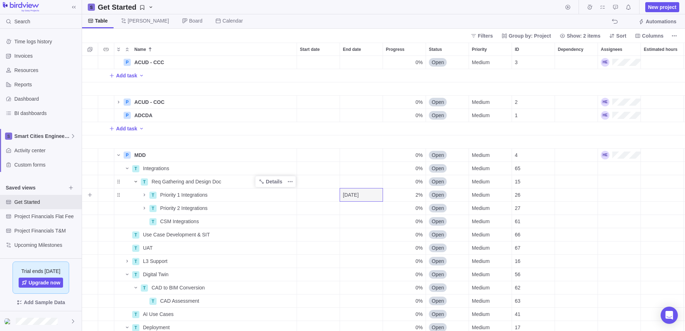
click at [359, 192] on span "[DATE]" at bounding box center [351, 194] width 16 height 7
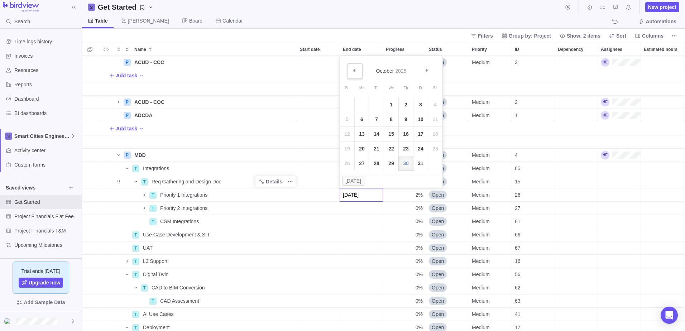
click at [354, 70] on span "Prev" at bounding box center [354, 70] width 4 height 4
click at [378, 163] on link "30" at bounding box center [377, 163] width 14 height 14
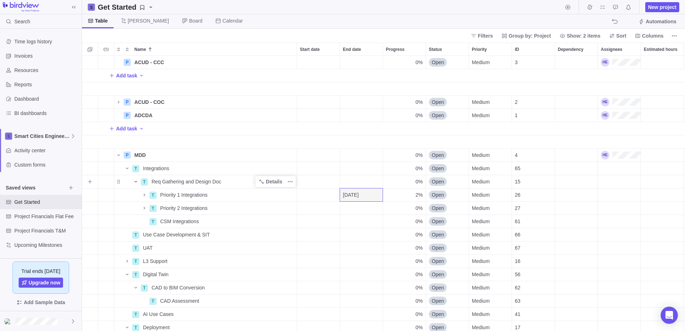
click at [361, 184] on div "End date" at bounding box center [361, 181] width 43 height 13
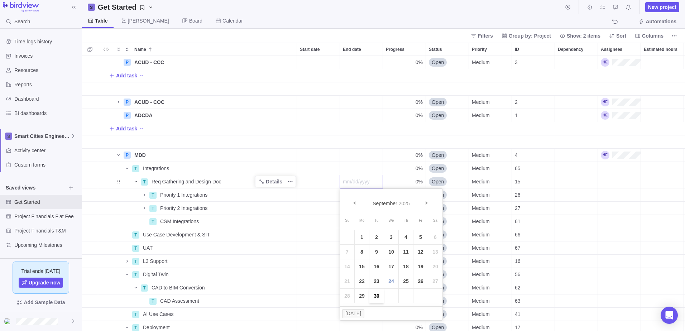
click at [377, 202] on link "30" at bounding box center [377, 296] width 14 height 14
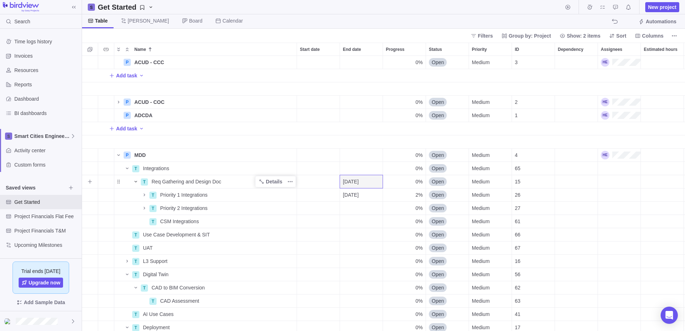
click at [133, 180] on icon "Name" at bounding box center [136, 182] width 6 height 6
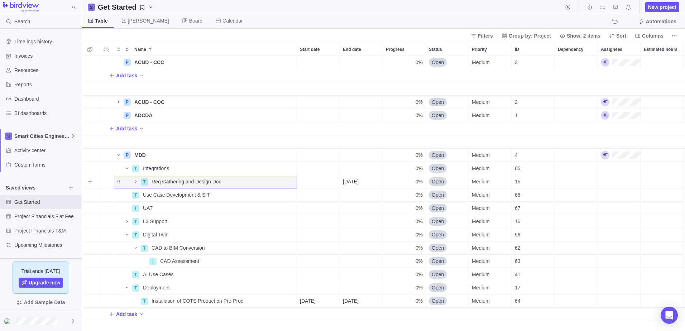
click at [358, 179] on span "[DATE]" at bounding box center [351, 181] width 16 height 7
click at [323, 196] on div "P ACUD - CCC Details 0% Open Medium 3 Add task P ACUD - COC Details 0% Open Med…" at bounding box center [383, 193] width 603 height 275
click at [323, 196] on div "Start date" at bounding box center [318, 195] width 43 height 13
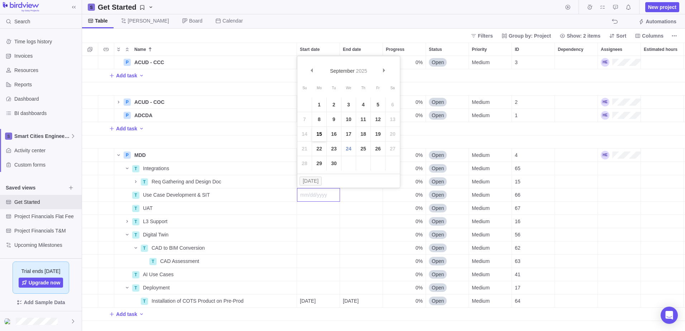
click at [319, 136] on link "15" at bounding box center [319, 134] width 14 height 14
click at [363, 191] on div "End date" at bounding box center [361, 195] width 43 height 13
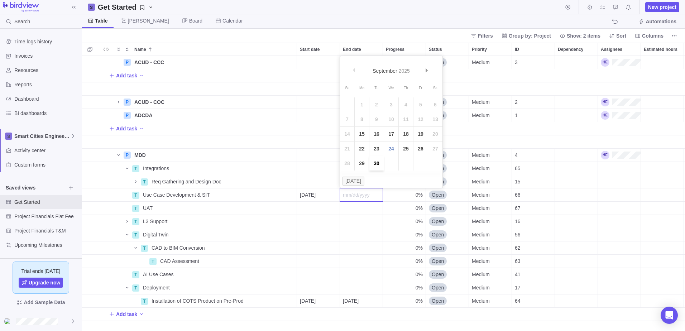
click at [379, 162] on link "30" at bounding box center [377, 163] width 14 height 14
click at [316, 202] on div "Start date" at bounding box center [318, 208] width 43 height 13
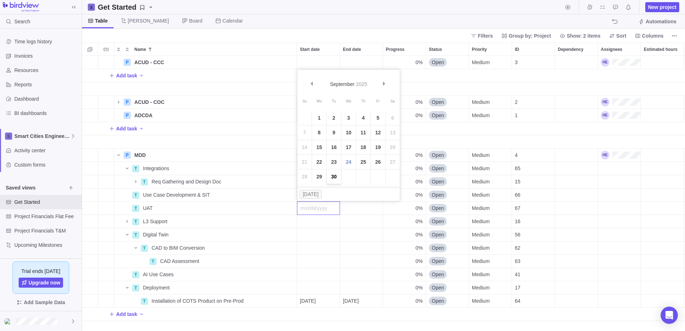
click at [335, 176] on link "30" at bounding box center [334, 177] width 14 height 14
click at [356, 202] on div "End date" at bounding box center [361, 208] width 43 height 13
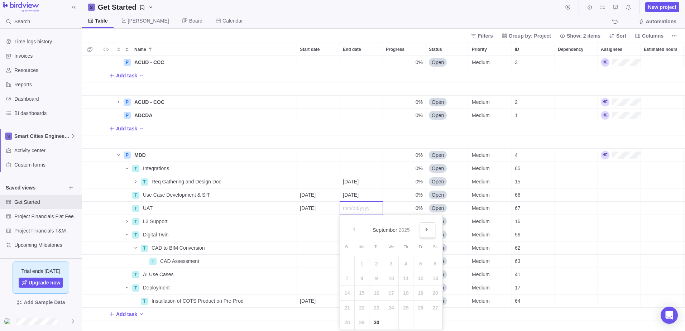
click at [424, 202] on link "Next" at bounding box center [427, 230] width 15 height 15
click at [393, 202] on link "15" at bounding box center [391, 293] width 14 height 14
click at [128, 169] on icon "Name" at bounding box center [127, 169] width 6 height 6
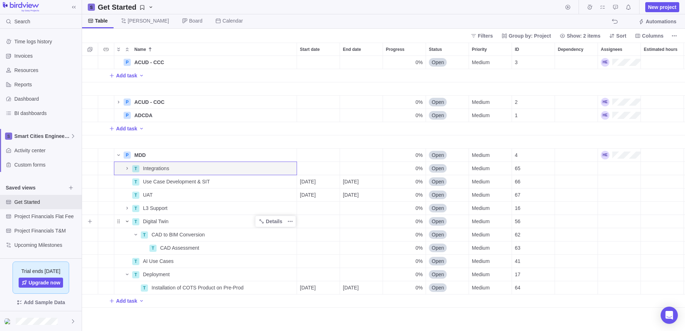
click at [126, 202] on icon "Name" at bounding box center [127, 222] width 6 height 6
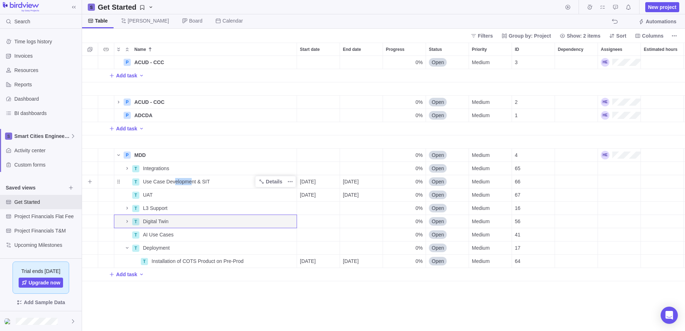
drag, startPoint x: 174, startPoint y: 181, endPoint x: 190, endPoint y: 179, distance: 15.9
click at [190, 179] on span "Use Case Development & SIT" at bounding box center [176, 181] width 67 height 7
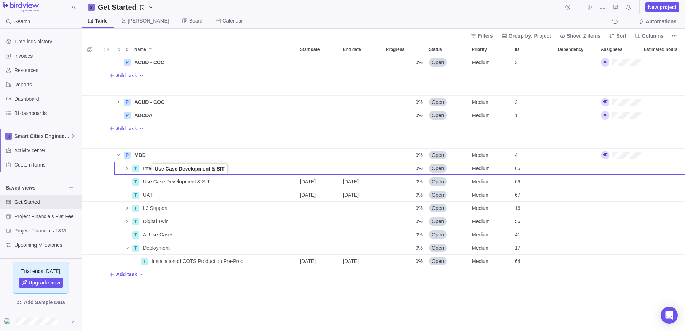
drag, startPoint x: 118, startPoint y: 184, endPoint x: 152, endPoint y: 172, distance: 35.7
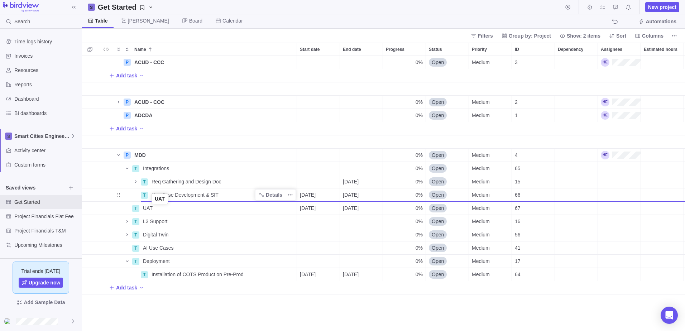
drag, startPoint x: 119, startPoint y: 210, endPoint x: 152, endPoint y: 201, distance: 34.7
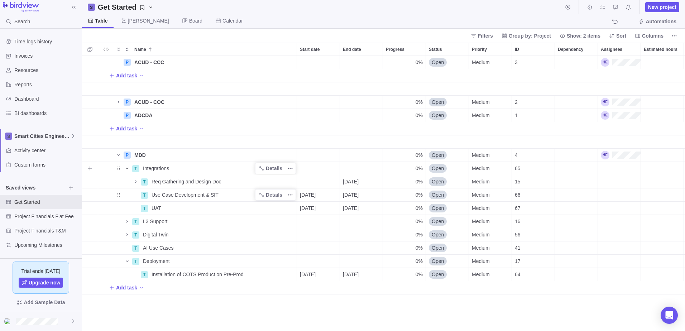
click at [126, 170] on icon "Name" at bounding box center [127, 169] width 6 height 6
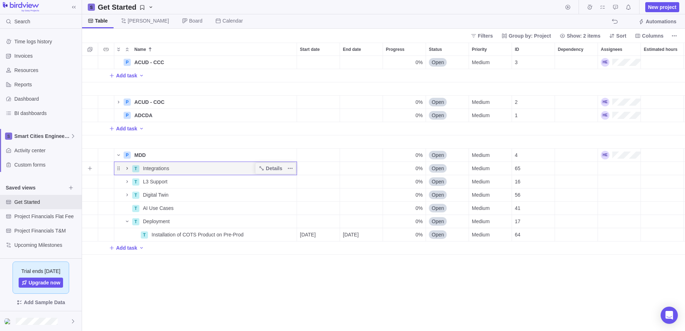
click at [127, 171] on icon "Name" at bounding box center [127, 169] width 6 height 6
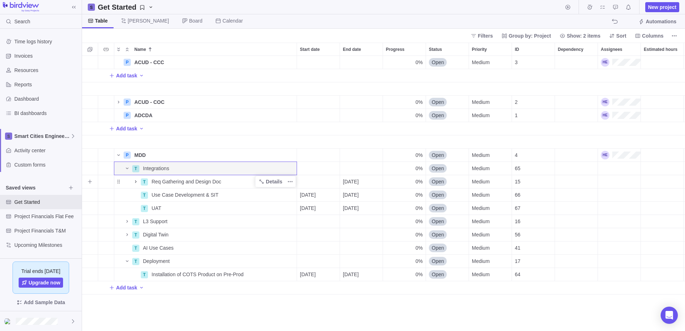
click at [137, 182] on icon "Name" at bounding box center [135, 181] width 1 height 3
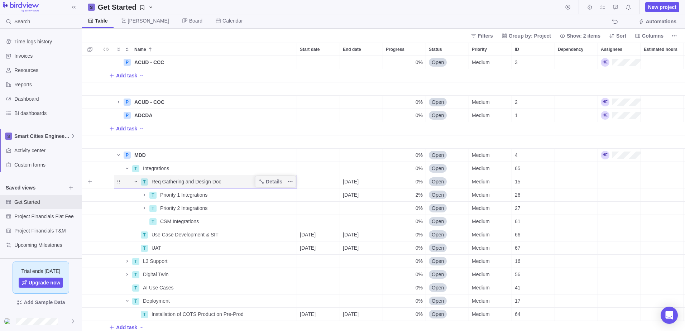
click at [137, 182] on icon "Name" at bounding box center [135, 181] width 3 height 1
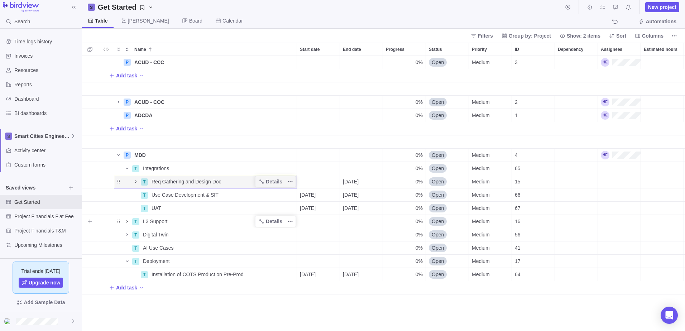
click at [127, 202] on icon "Name" at bounding box center [127, 221] width 1 height 3
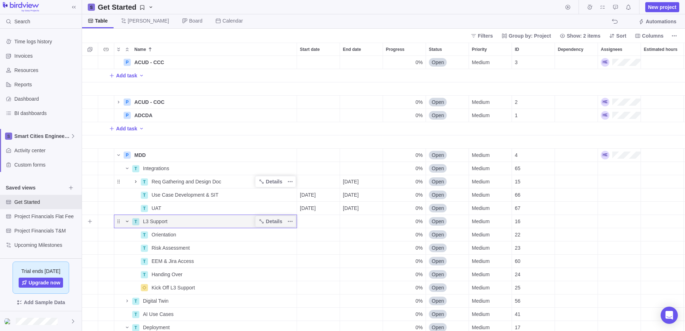
click at [456, 202] on span "Medium" at bounding box center [481, 221] width 18 height 7
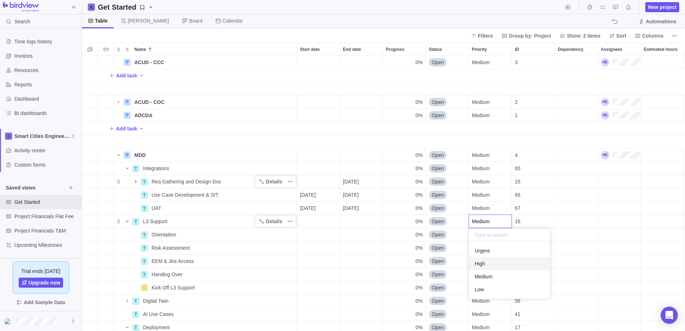
click at [456, 202] on div "High" at bounding box center [509, 263] width 81 height 13
click at [128, 202] on icon "Name" at bounding box center [127, 222] width 6 height 6
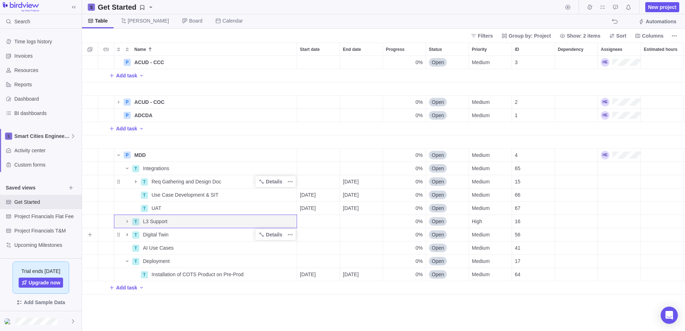
click at [128, 202] on icon "Name" at bounding box center [127, 235] width 6 height 6
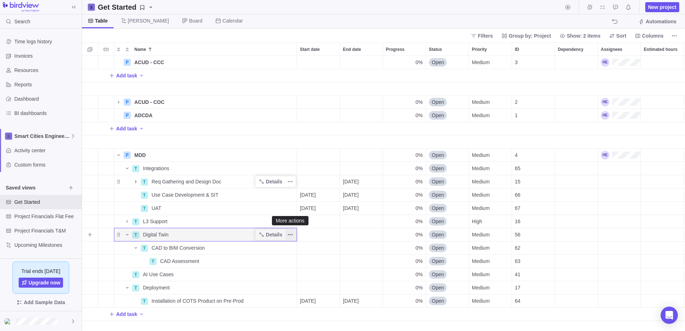
click at [289, 202] on icon "More actions" at bounding box center [290, 235] width 6 height 6
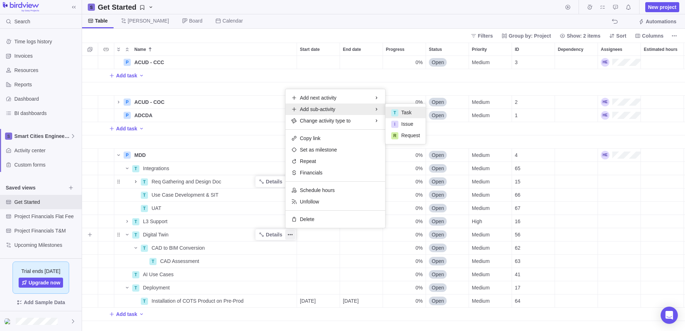
click at [408, 110] on span "Task" at bounding box center [406, 112] width 10 height 7
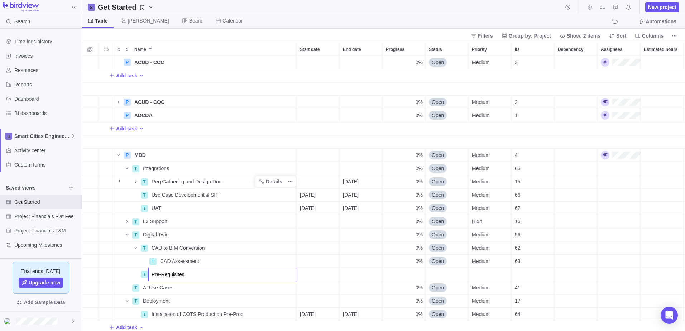
type input "Pre-Requisites"
click at [301, 202] on div "P ACUD - CCC Details 0% Open Medium 3 Add task P ACUD - COC Details 0% Open Med…" at bounding box center [383, 193] width 603 height 275
click at [266, 202] on span "Details" at bounding box center [270, 275] width 29 height 10
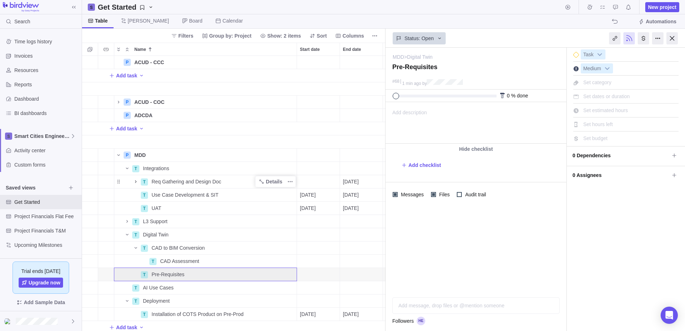
click at [456, 202] on div "Add message, drop files or @mention someone AI" at bounding box center [475, 305] width 167 height 16
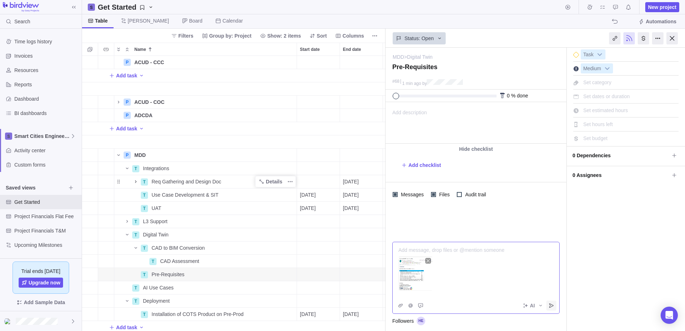
click at [456, 202] on icon "Post" at bounding box center [552, 306] width 6 height 6
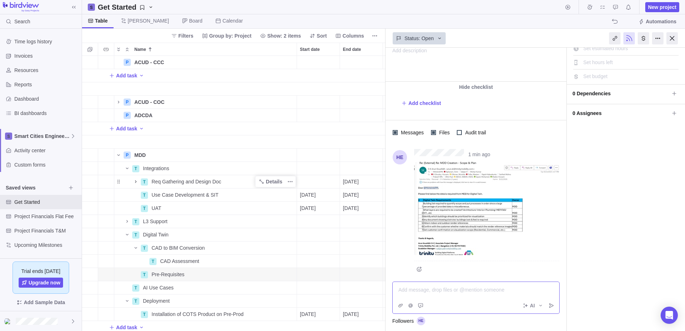
scroll to position [64, 0]
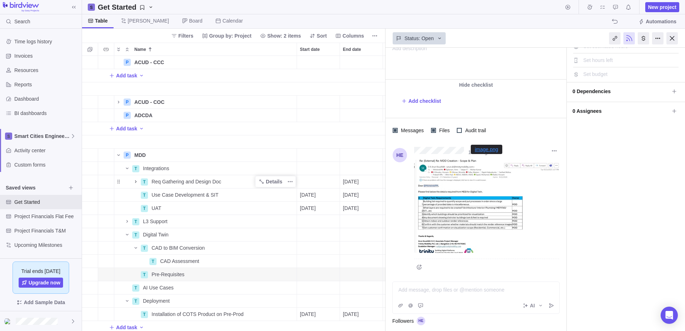
click at [456, 196] on img at bounding box center [486, 206] width 145 height 93
click at [456, 39] on div at bounding box center [672, 38] width 11 height 12
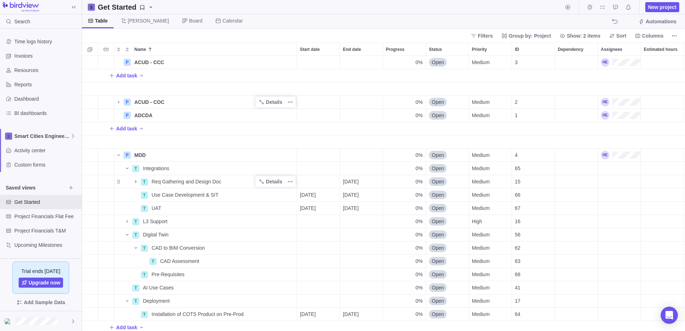
scroll to position [270, 598]
click at [135, 181] on icon "Name" at bounding box center [136, 182] width 6 height 6
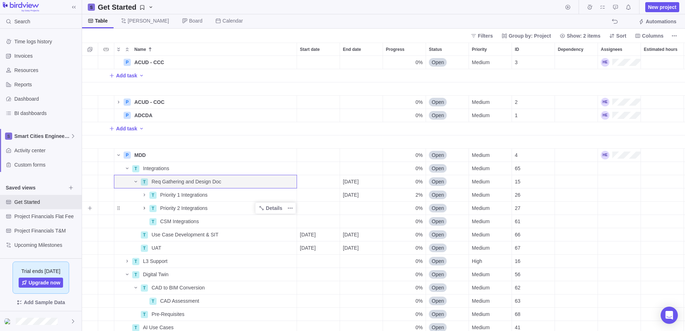
click at [146, 202] on icon "Name" at bounding box center [145, 208] width 6 height 6
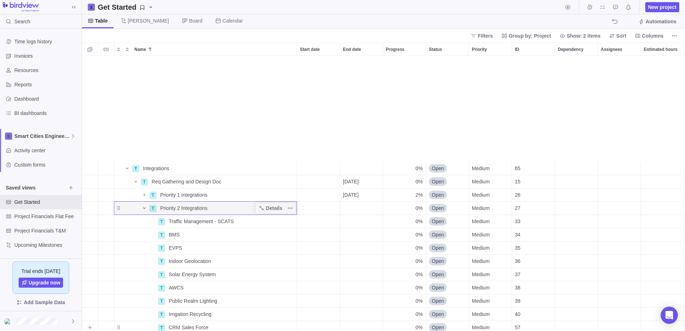
scroll to position [115, 0]
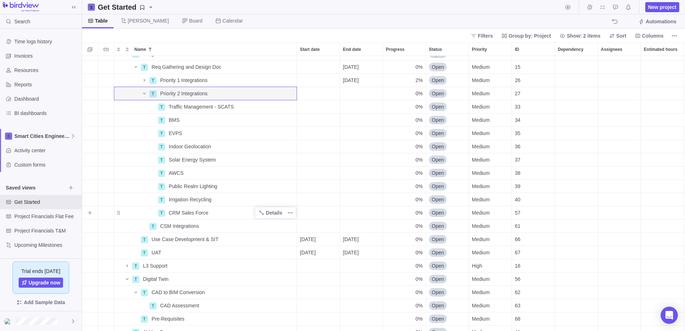
click at [181, 202] on div "CRM Sales Force" at bounding box center [231, 212] width 131 height 13
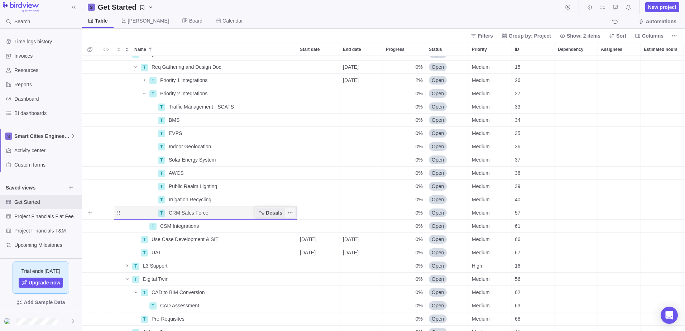
click at [266, 202] on span "Details" at bounding box center [270, 213] width 29 height 10
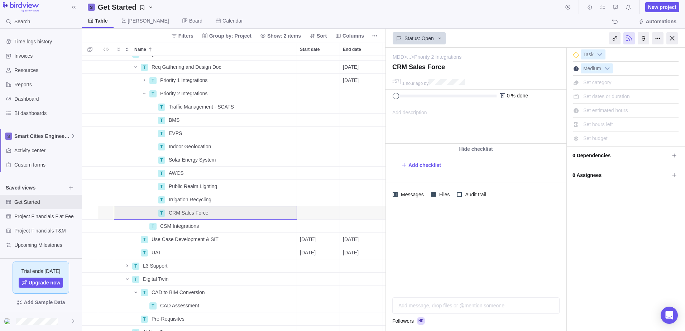
click at [452, 202] on div "Add message, drop files or @mention someone AI" at bounding box center [475, 305] width 167 height 16
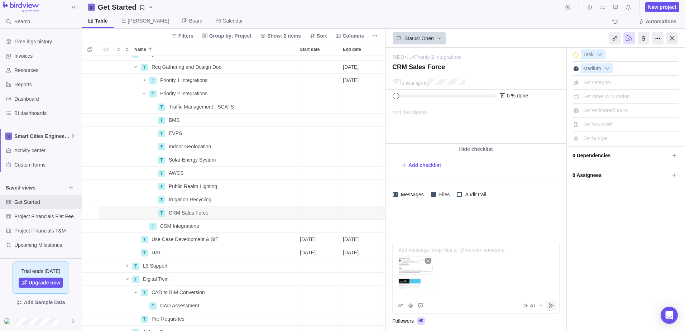
click at [456, 202] on icon "Post" at bounding box center [552, 306] width 6 height 6
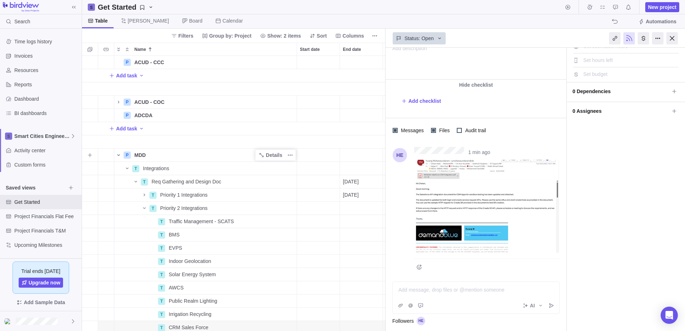
click at [118, 156] on icon "Name" at bounding box center [119, 155] width 6 height 6
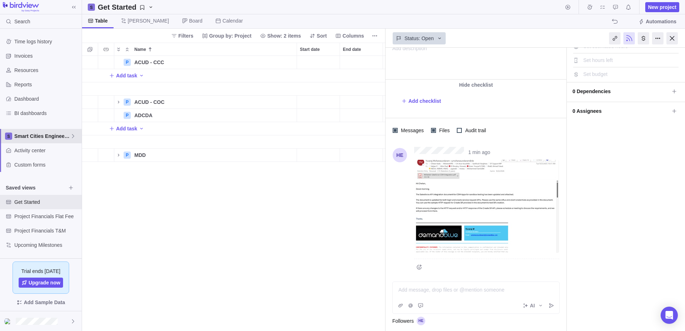
click at [72, 138] on icon at bounding box center [73, 136] width 6 height 6
click at [39, 166] on span "New space" at bounding box center [33, 166] width 26 height 7
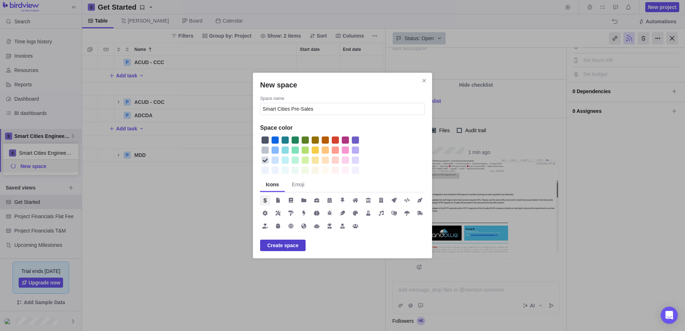
type input "Smart Cities Pre-Sales"
click at [286, 202] on span "Create space" at bounding box center [282, 245] width 31 height 9
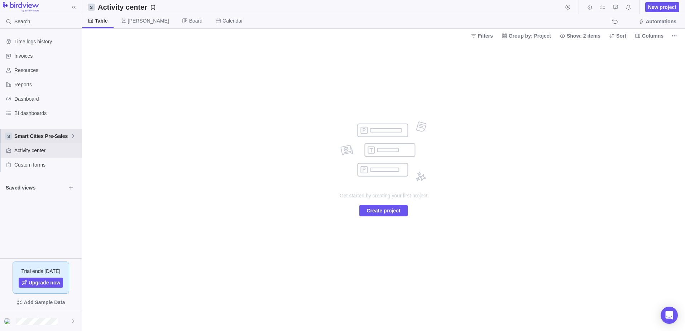
click at [74, 134] on icon at bounding box center [73, 136] width 6 height 6
click at [46, 157] on div "Smart Cities Engineering" at bounding box center [40, 153] width 75 height 13
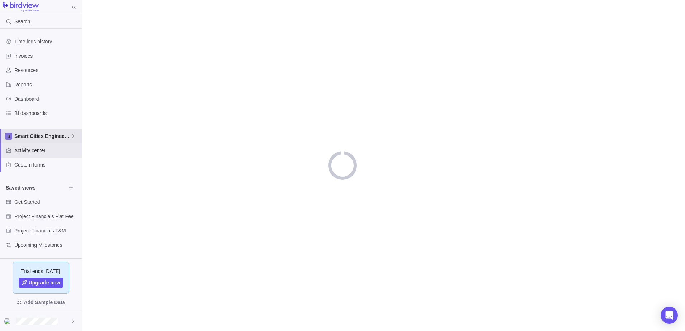
click at [71, 137] on icon at bounding box center [73, 136] width 6 height 6
click at [48, 163] on span "Smart Cities Pre-Sales" at bounding box center [41, 165] width 44 height 7
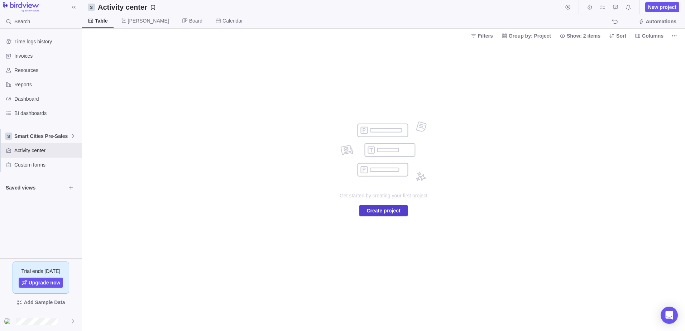
click at [377, 202] on span "Create project" at bounding box center [384, 210] width 34 height 9
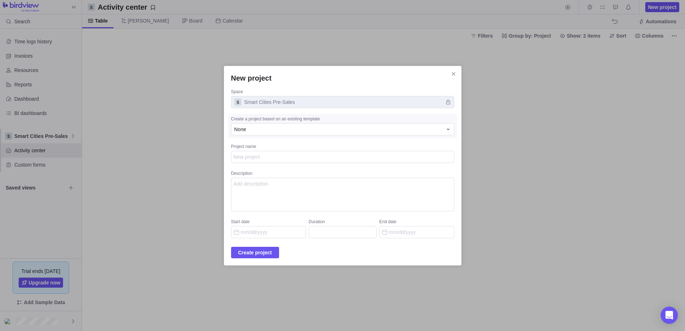
type textarea "x"
type textarea "U"
type textarea "x"
type textarea "UA"
type textarea "x"
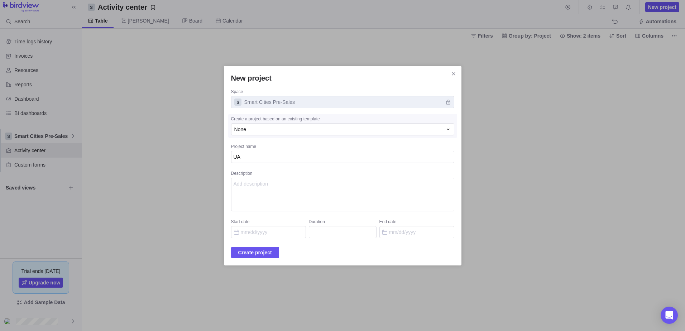
type textarea "[GEOGRAPHIC_DATA]"
type textarea "x"
type textarea "[GEOGRAPHIC_DATA]"
type textarea "x"
type textarea "UAE S"
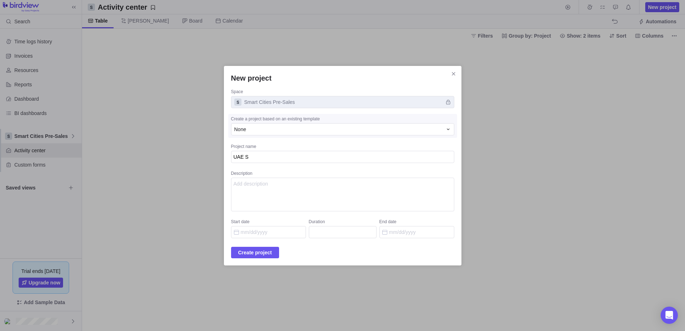
type textarea "x"
type textarea "UAE Sa"
type textarea "x"
type textarea "UAE [PERSON_NAME]"
type textarea "x"
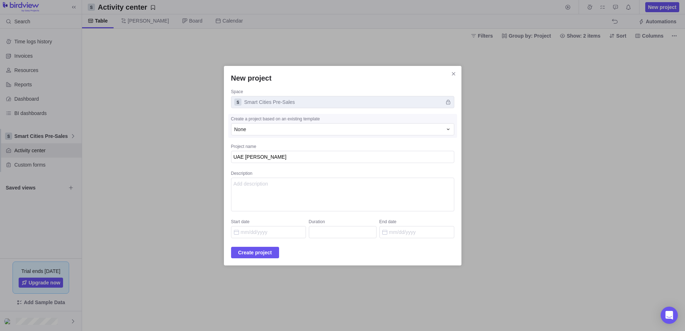
type textarea "UAE Sale"
type textarea "x"
type textarea "UAE Sales"
type textarea "x"
click at [263, 202] on span "Create project" at bounding box center [255, 252] width 34 height 9
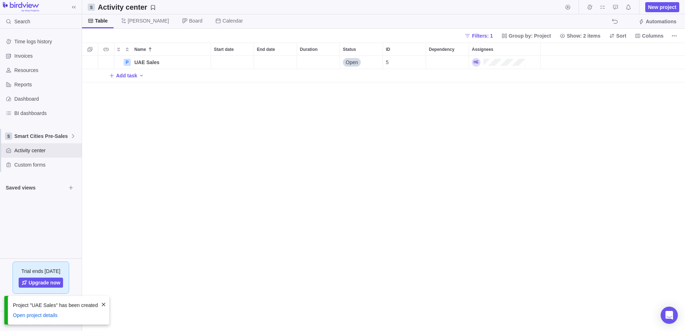
scroll to position [270, 598]
click at [203, 63] on icon "More actions" at bounding box center [204, 62] width 6 height 6
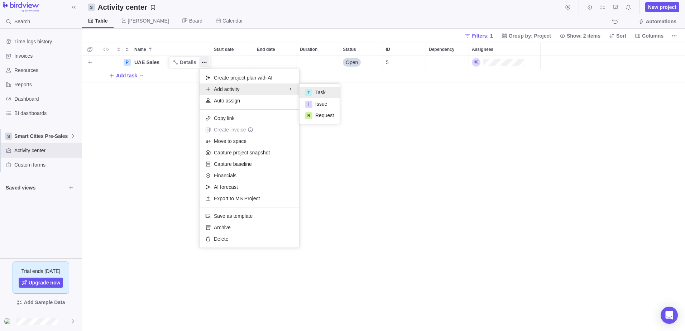
click at [312, 92] on div "T" at bounding box center [308, 92] width 7 height 7
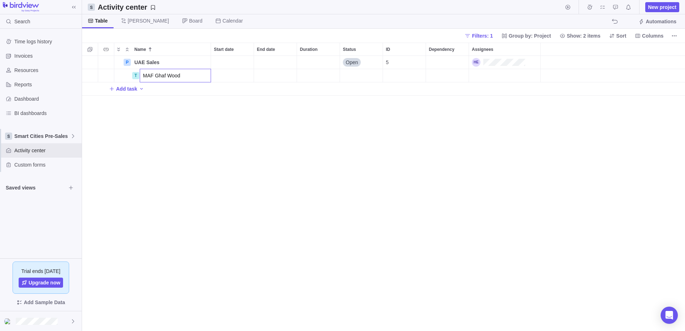
type input "MAF Ghaf [PERSON_NAME]"
type input "Dubai CCC"
type input "MAF ITC"
click at [146, 104] on div "Name Start date End date Duration Status ID Dependency Assignees P UAE Sales De…" at bounding box center [383, 187] width 603 height 289
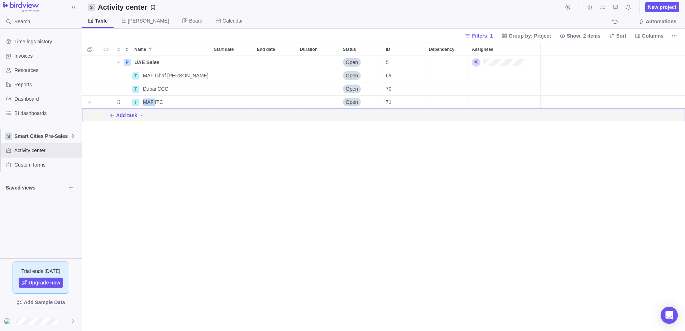
click at [146, 104] on span "MAF ITC" at bounding box center [153, 102] width 20 height 7
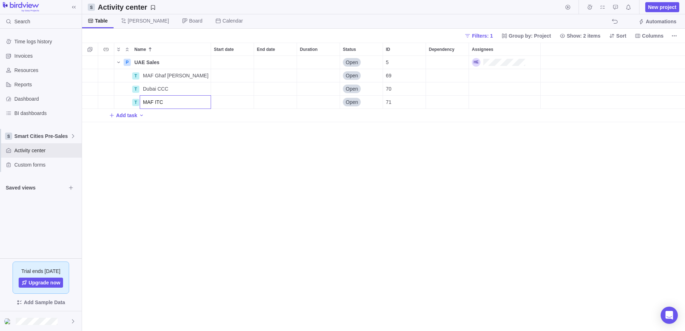
click at [146, 104] on input "MAF ITC" at bounding box center [175, 102] width 71 height 14
type input "AD ITC"
click at [220, 165] on div "P UAE Sales Details Open 5 T MAF Ghaf [PERSON_NAME] Details Open 69 T Dubai CCC…" at bounding box center [383, 193] width 603 height 275
click at [203, 103] on icon "More actions" at bounding box center [202, 102] width 1 height 1
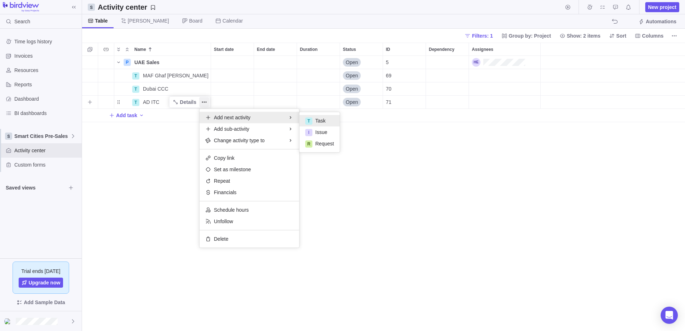
click at [318, 118] on span "Task" at bounding box center [320, 120] width 10 height 7
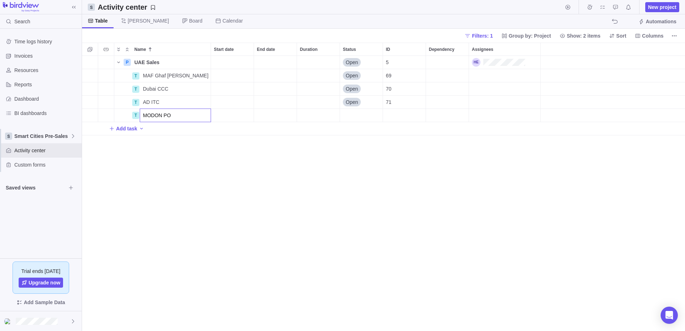
type input "MODON POC"
click at [72, 137] on body "Search Time logs history Invoices Resources Reports Dashboard BI dashboards Sma…" at bounding box center [342, 165] width 685 height 331
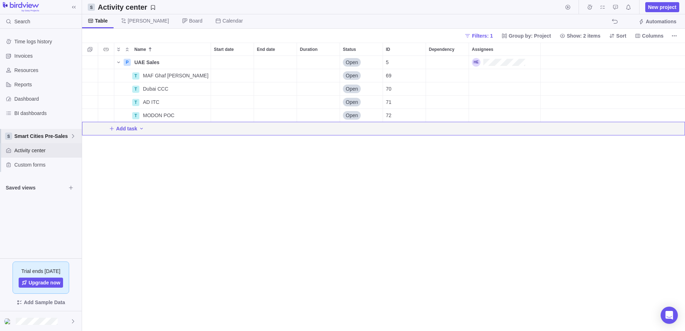
click at [72, 137] on icon at bounding box center [73, 136] width 6 height 6
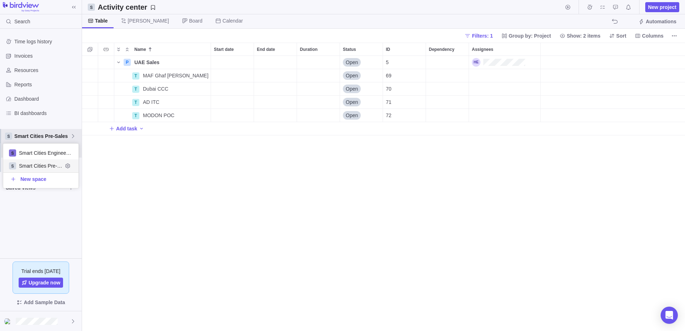
scroll to position [39, 70]
click at [57, 151] on span "Smart Cities Engineering" at bounding box center [41, 152] width 44 height 7
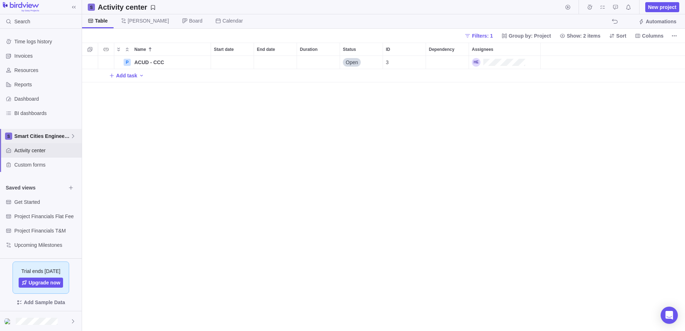
scroll to position [270, 598]
click at [70, 134] on icon at bounding box center [73, 136] width 6 height 6
click at [139, 76] on icon "Add activity" at bounding box center [142, 76] width 6 height 6
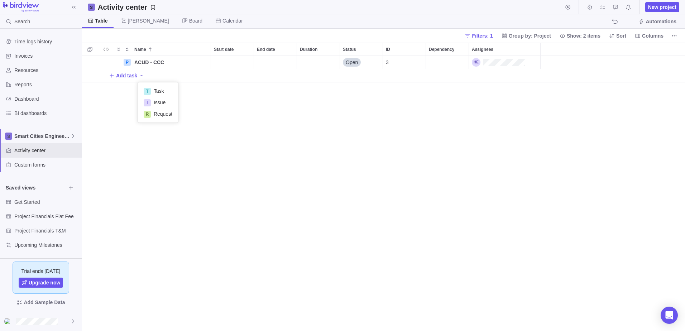
click at [139, 76] on icon "Add activity" at bounding box center [142, 76] width 6 height 6
click at [132, 24] on span "[PERSON_NAME]" at bounding box center [148, 20] width 41 height 7
click at [101, 20] on span "Table" at bounding box center [101, 20] width 12 height 7
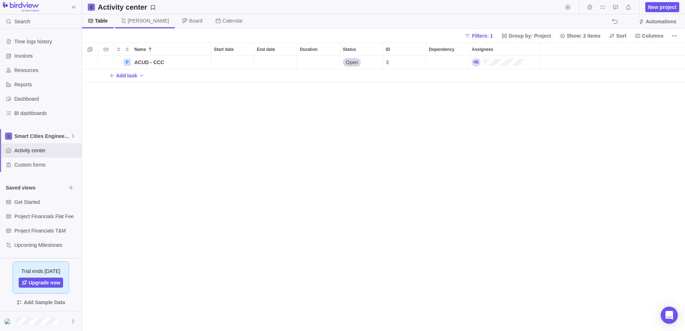
click at [125, 24] on span "[PERSON_NAME]" at bounding box center [145, 21] width 60 height 14
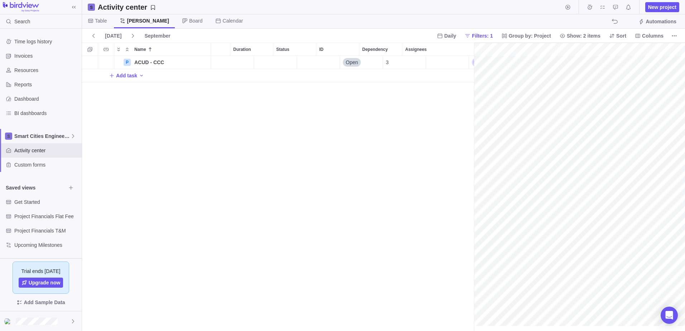
scroll to position [0, 0]
click at [75, 133] on icon at bounding box center [73, 136] width 6 height 6
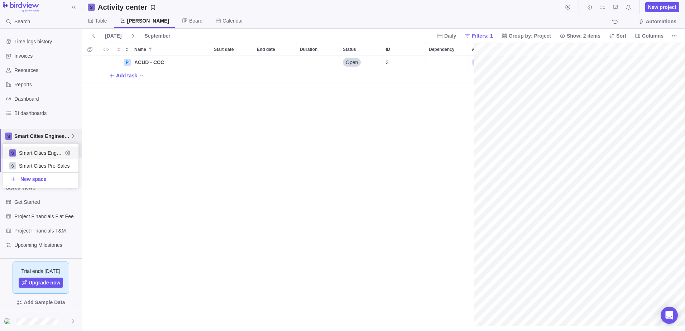
scroll to position [39, 70]
click at [75, 133] on icon at bounding box center [73, 136] width 6 height 6
click at [102, 20] on span "Table" at bounding box center [101, 20] width 12 height 7
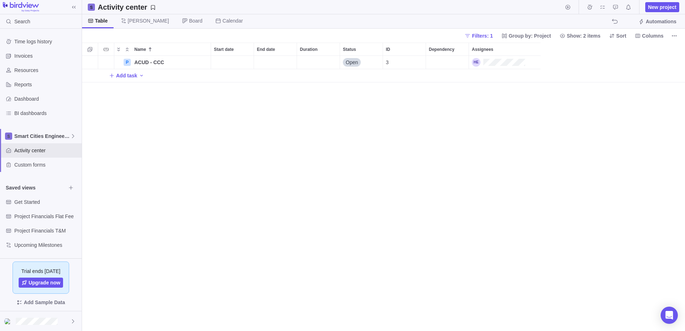
scroll to position [270, 598]
click at [152, 49] on icon at bounding box center [150, 50] width 6 height 6
click at [0, 0] on icon at bounding box center [0, 0] width 0 height 0
click at [90, 51] on icon "Selection mode" at bounding box center [89, 49] width 5 height 5
click at [90, 51] on div at bounding box center [88, 49] width 6 height 10
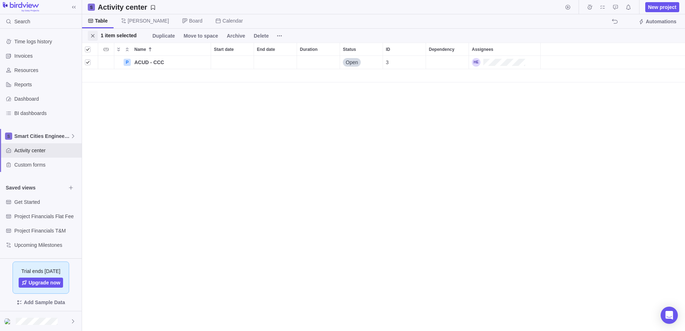
click at [93, 35] on icon "Close" at bounding box center [93, 36] width 6 height 6
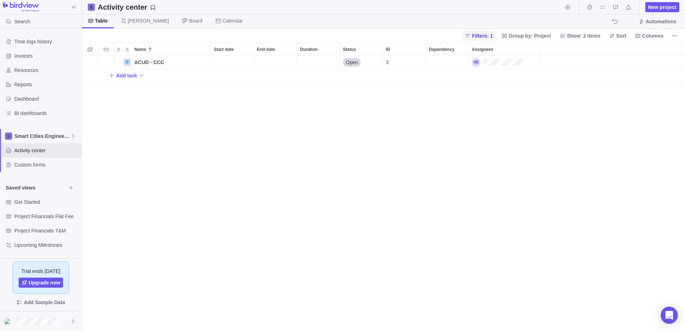
click at [456, 35] on span "Filters: 1" at bounding box center [482, 35] width 21 height 7
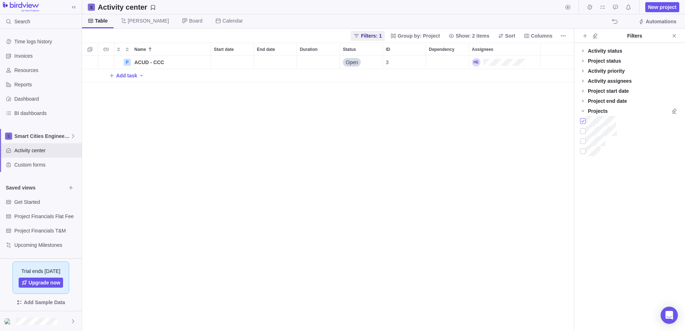
click at [456, 121] on div at bounding box center [583, 121] width 6 height 10
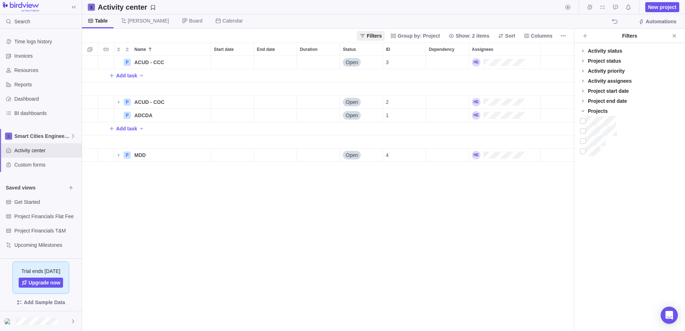
click at [254, 202] on div "P ACUD - CCC Details Open 3 Add task P ACUD - COC Details Open 2 P ADCDA Detail…" at bounding box center [328, 193] width 492 height 275
click at [118, 156] on icon "Name" at bounding box center [118, 155] width 1 height 3
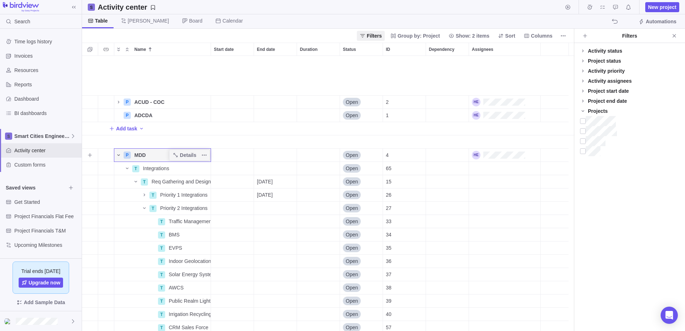
scroll to position [72, 0]
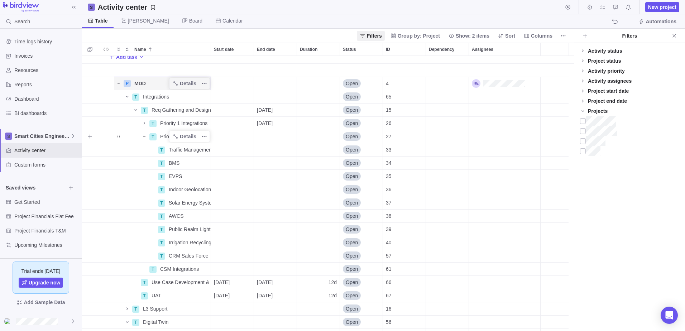
click at [146, 137] on icon "Name" at bounding box center [145, 137] width 6 height 6
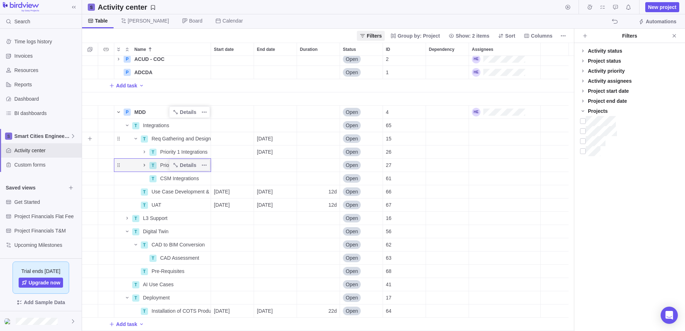
scroll to position [0, 0]
click at [134, 139] on icon "Name" at bounding box center [136, 139] width 6 height 6
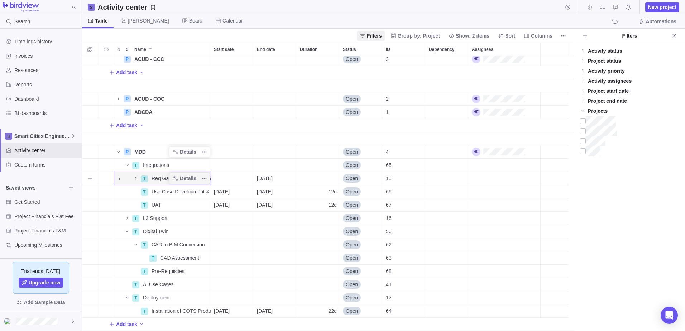
click at [136, 180] on icon "Name" at bounding box center [136, 179] width 6 height 6
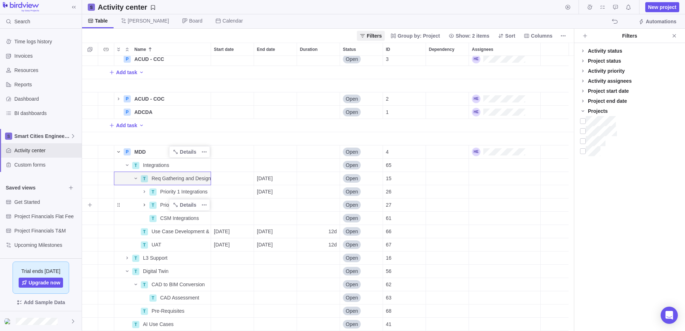
click at [144, 202] on icon "Name" at bounding box center [144, 205] width 1 height 3
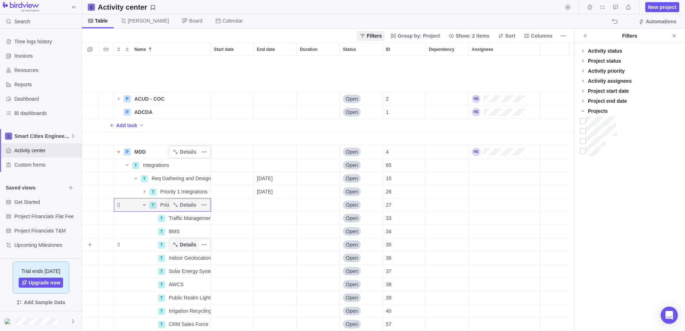
scroll to position [162, 0]
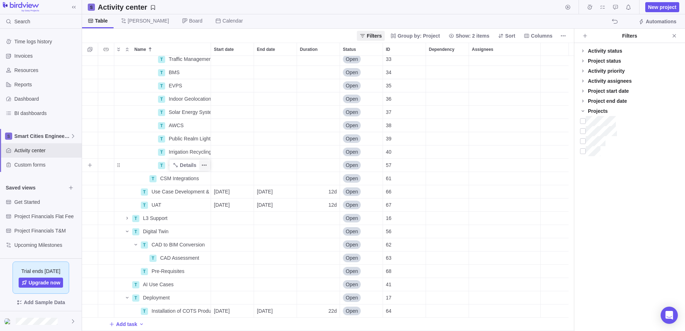
click at [205, 166] on icon "More actions" at bounding box center [204, 165] width 6 height 6
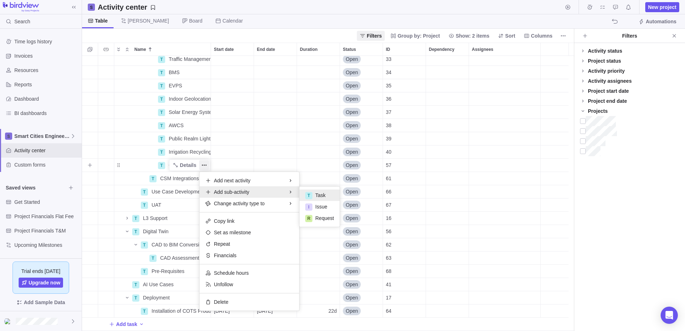
click at [321, 193] on span "Task" at bounding box center [320, 195] width 10 height 7
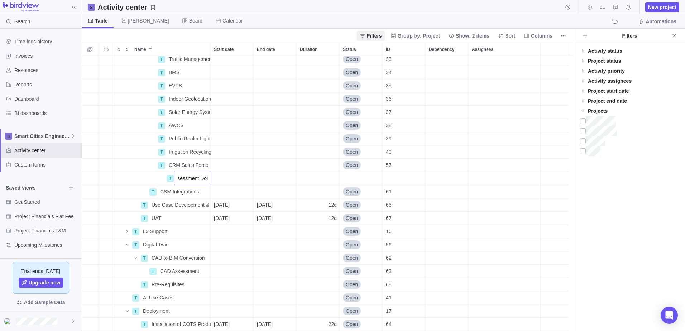
type input "Assessment Done"
click at [207, 178] on icon "More actions" at bounding box center [204, 179] width 6 height 6
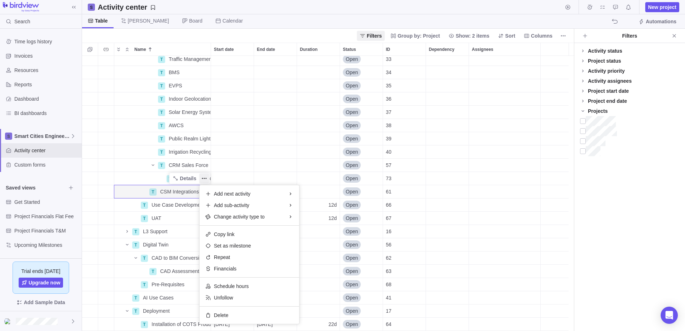
click at [192, 176] on div "T Traffic Management - SCATS Details Open 33 T BMS Details Open 34 T EVPS Detai…" at bounding box center [328, 193] width 492 height 275
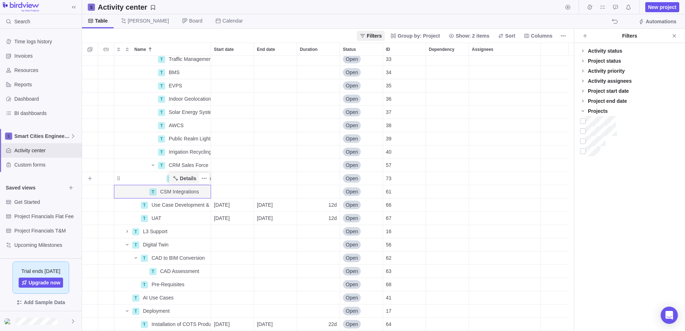
click at [191, 178] on span "Details" at bounding box center [188, 178] width 16 height 7
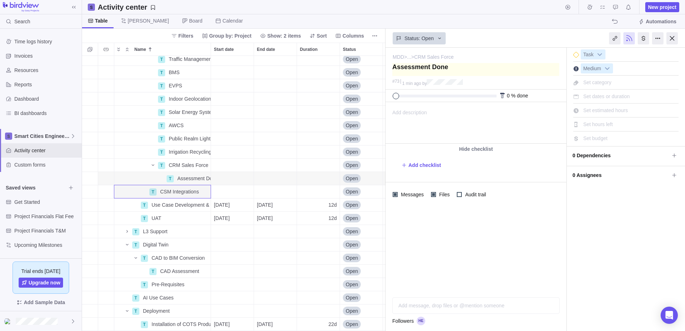
click at [441, 69] on textarea at bounding box center [475, 69] width 167 height 13
type textarea "Assessment"
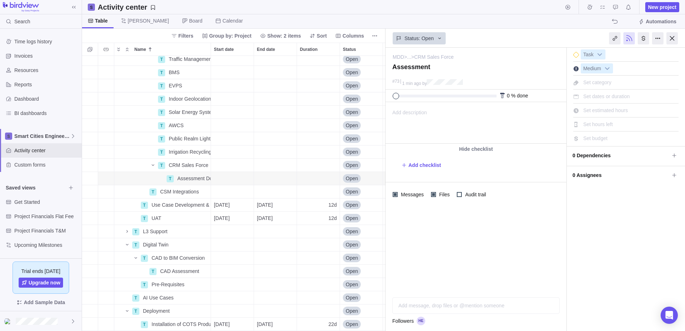
type textarea "Assessment"
click at [431, 202] on div "Add message, drop files or @mention someone AI" at bounding box center [475, 298] width 167 height 32
click at [456, 202] on icon "Post" at bounding box center [551, 306] width 4 height 4
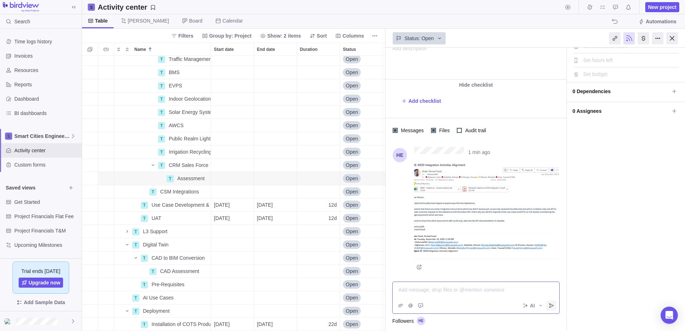
scroll to position [64, 0]
